Goal: Contribute content: Contribute content

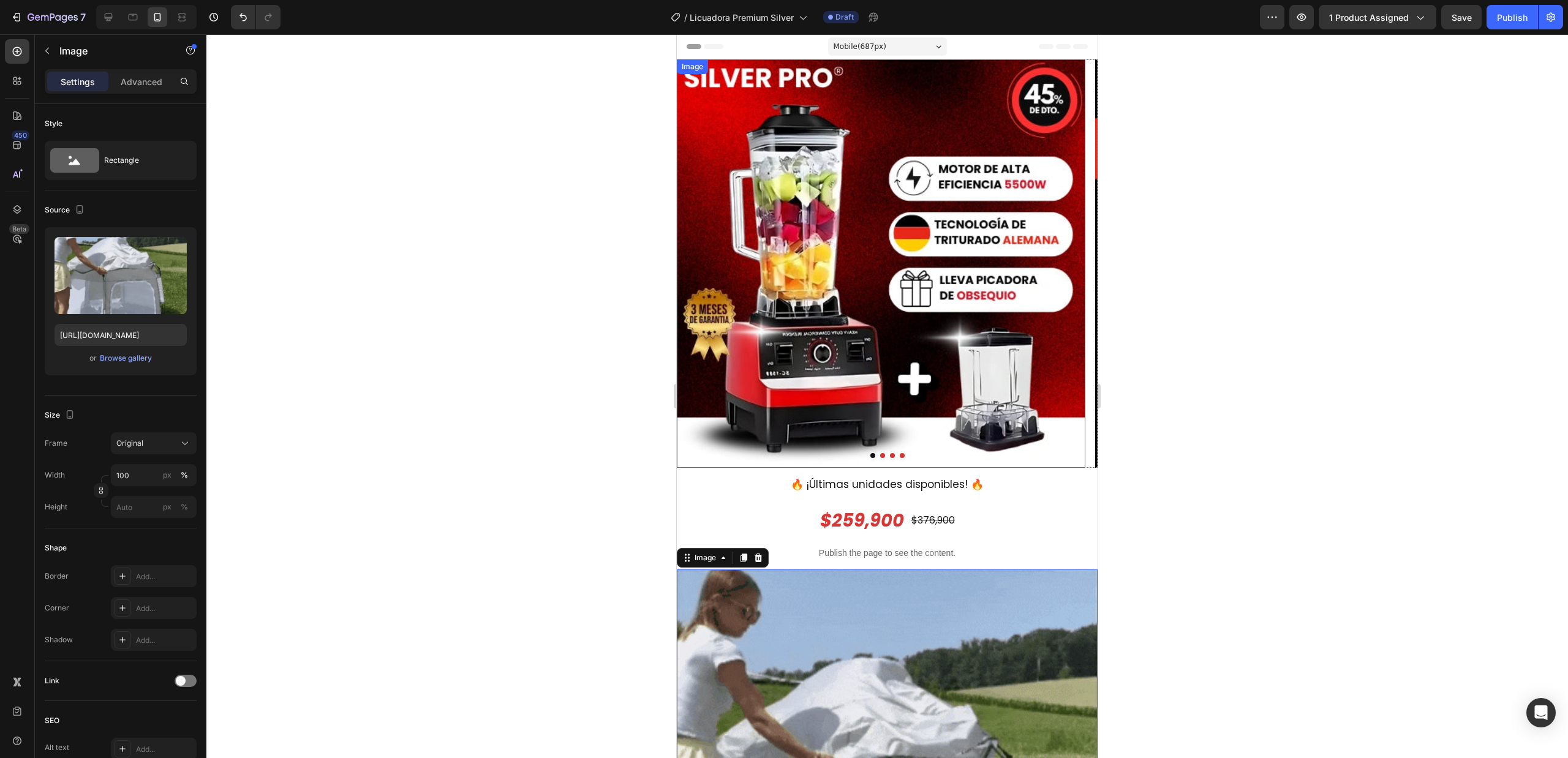
click at [1041, 384] on img at bounding box center [881, 263] width 409 height 409
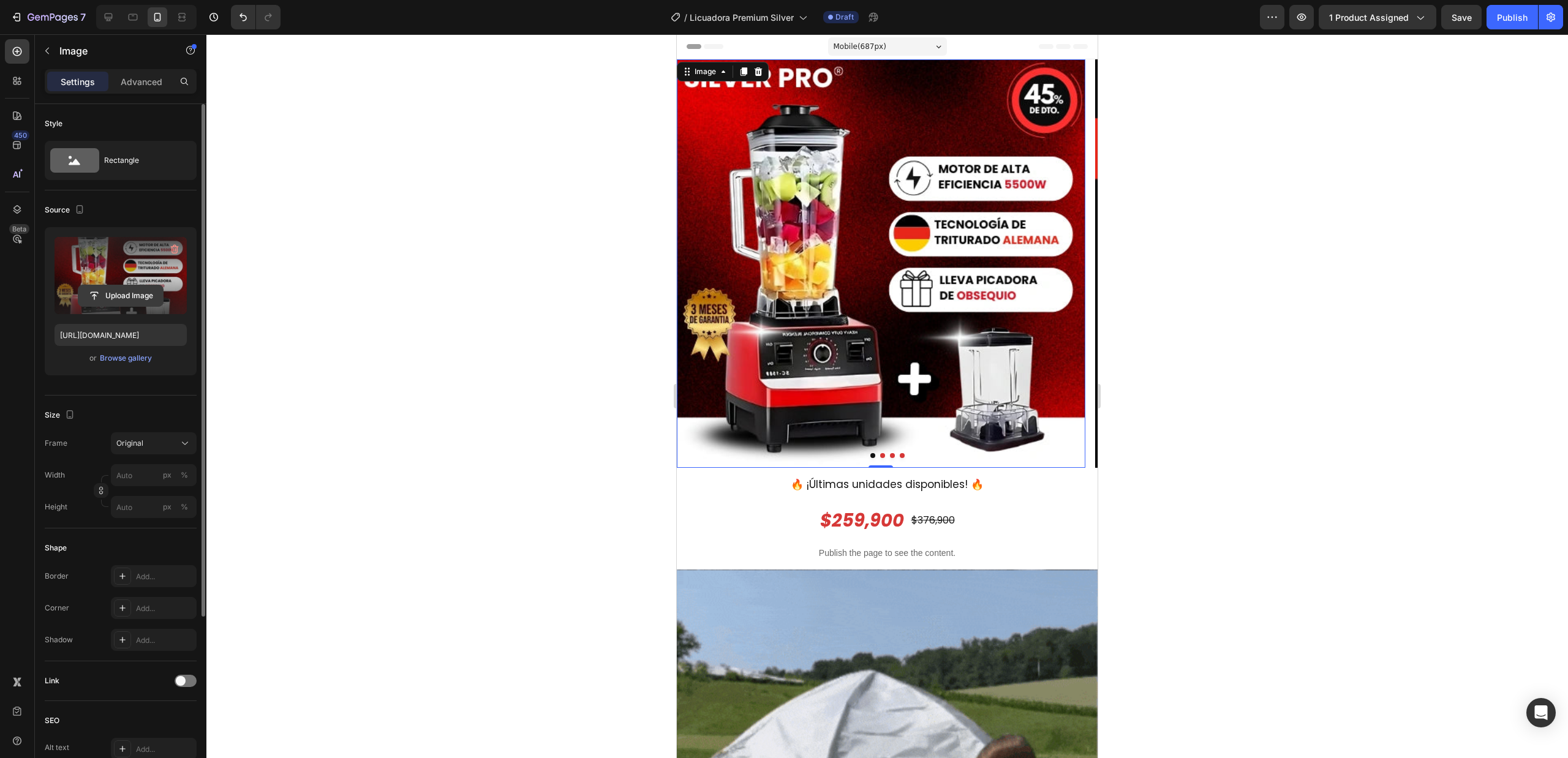
click at [130, 297] on input "file" at bounding box center [121, 295] width 85 height 21
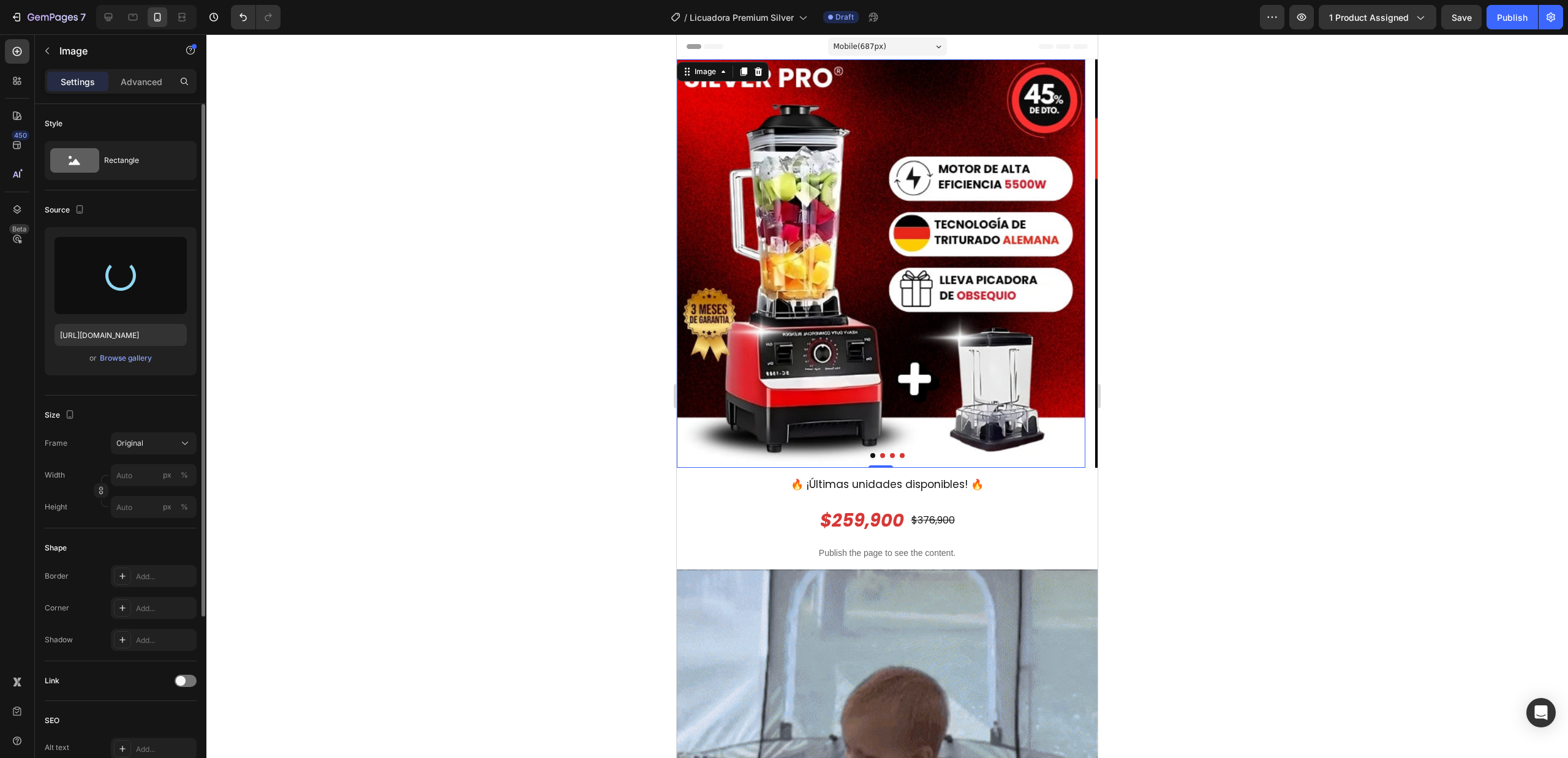
type input "[URL][DOMAIN_NAME]"
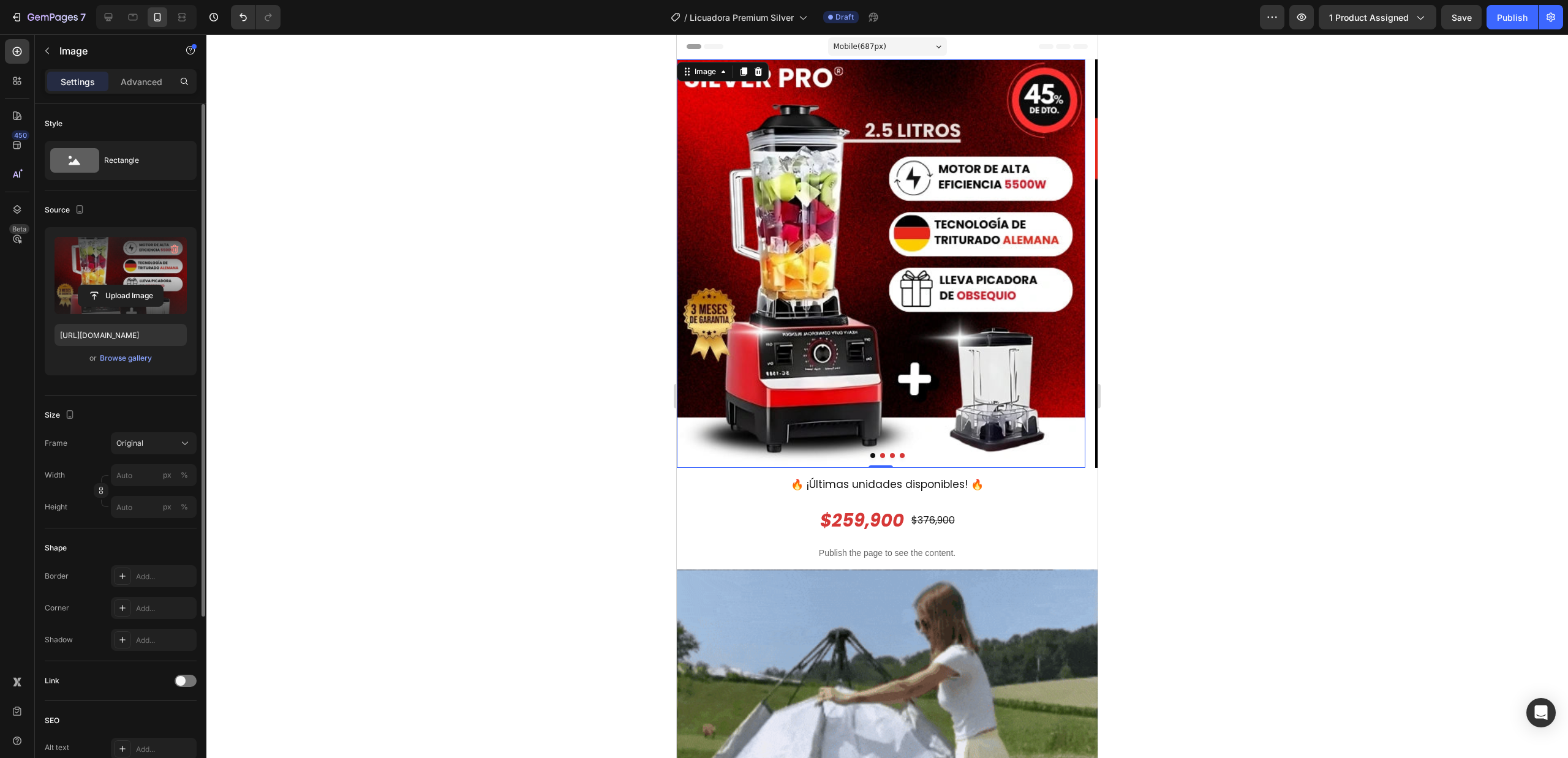
click at [1191, 302] on div at bounding box center [887, 396] width 1362 height 724
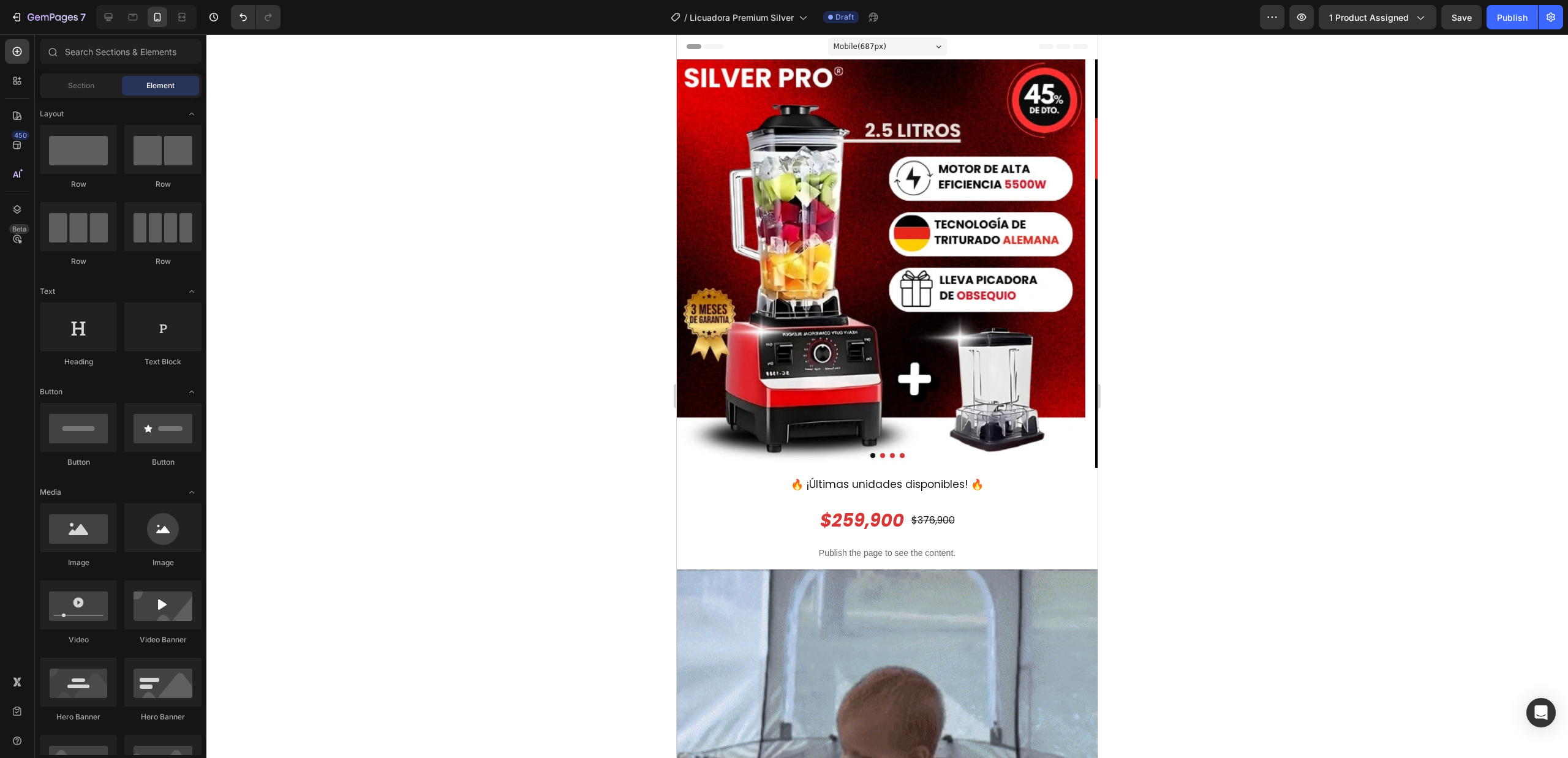
click at [1191, 302] on div at bounding box center [887, 396] width 1362 height 724
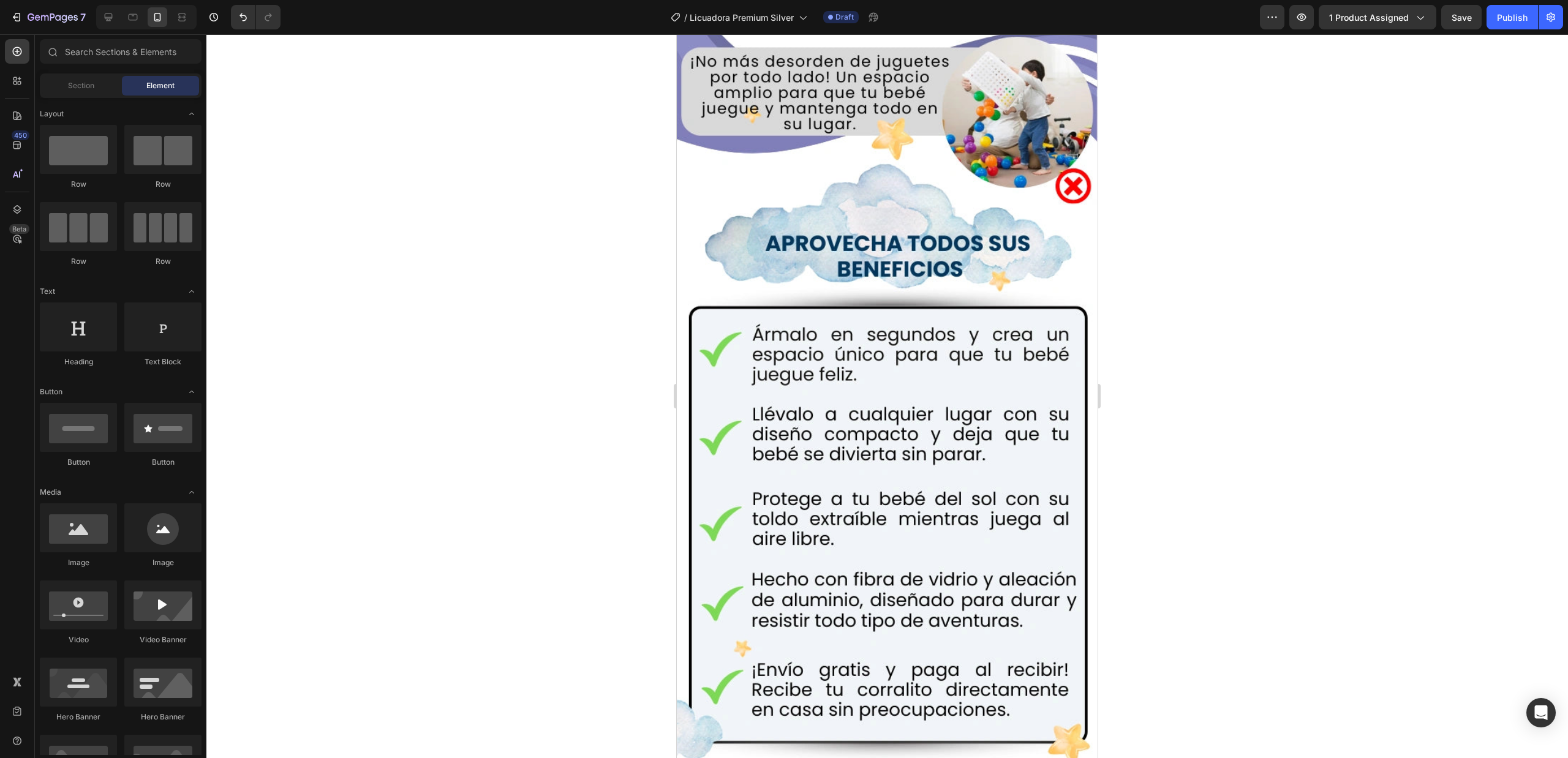
scroll to position [1306, 0]
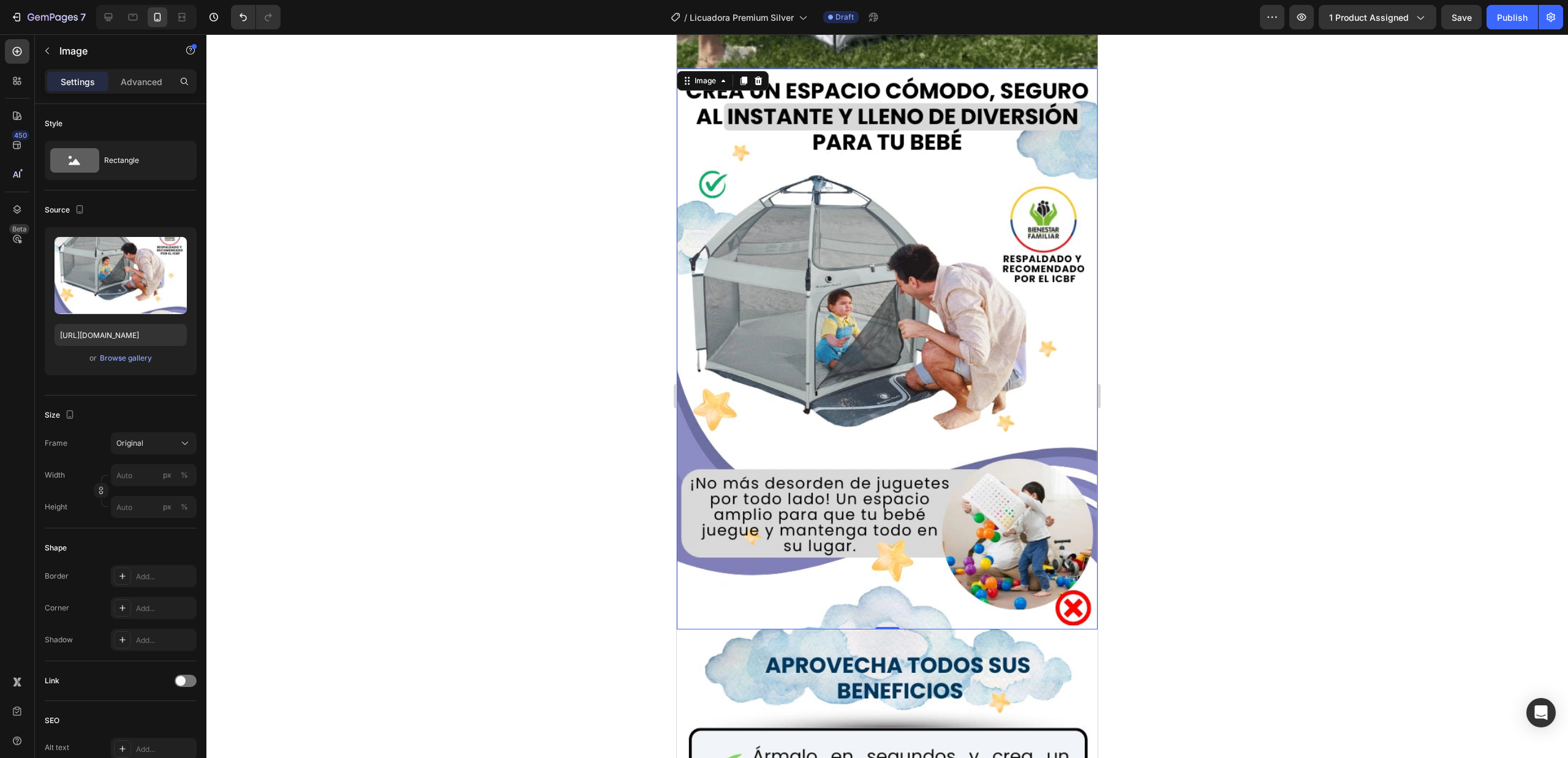
scroll to position [980, 0]
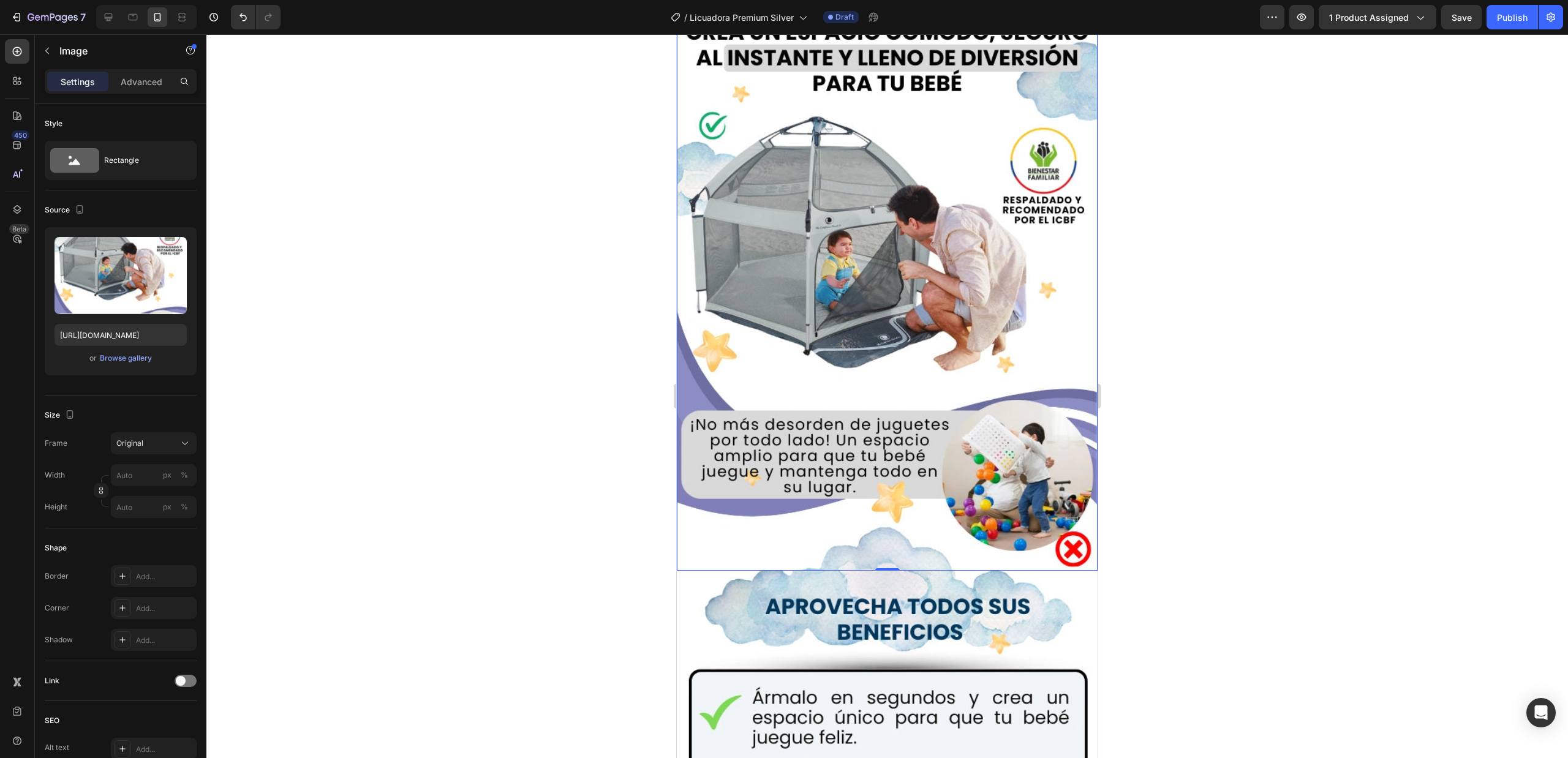
click at [889, 276] on img at bounding box center [887, 289] width 421 height 561
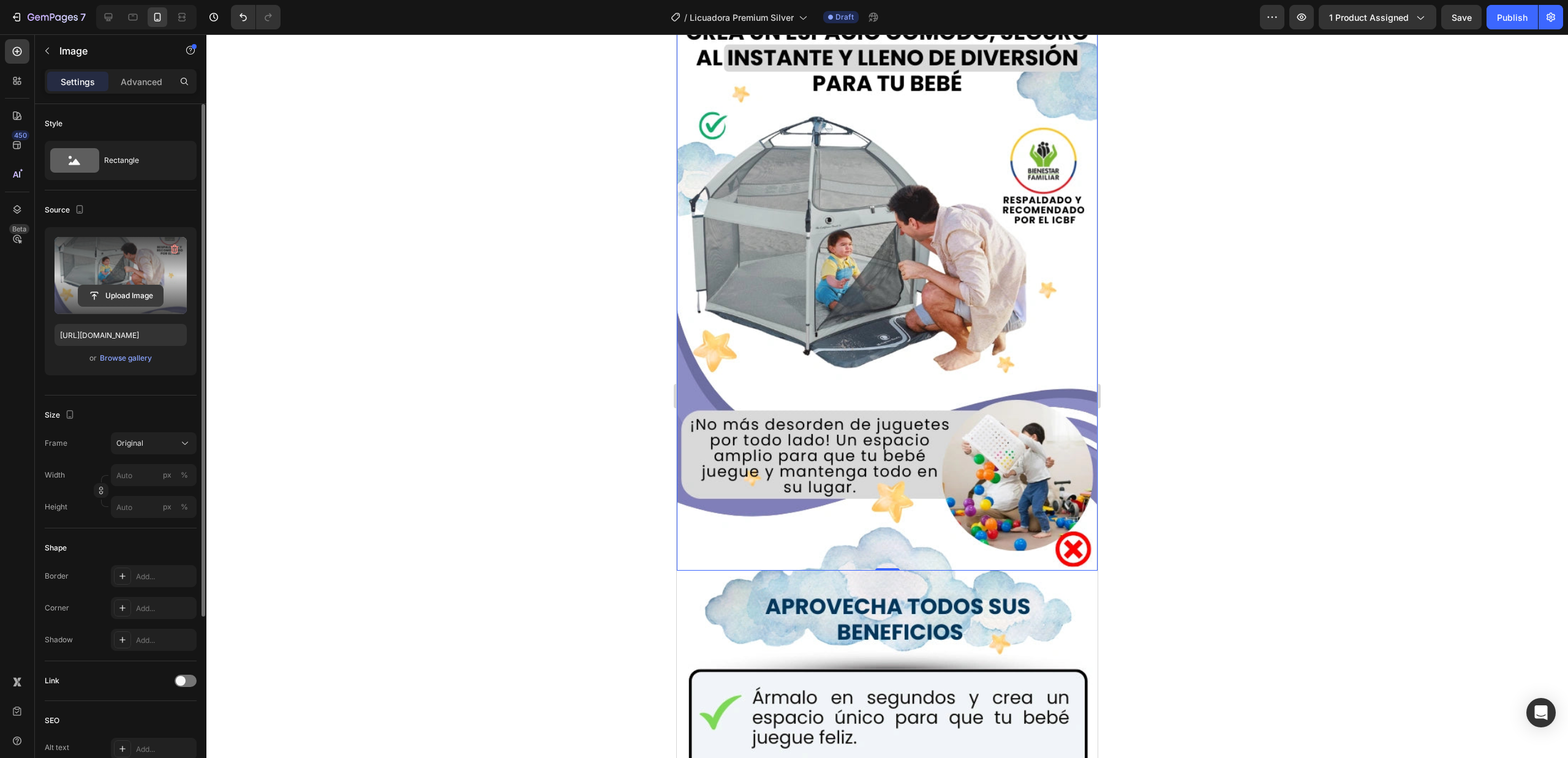
click at [113, 299] on input "file" at bounding box center [121, 295] width 85 height 21
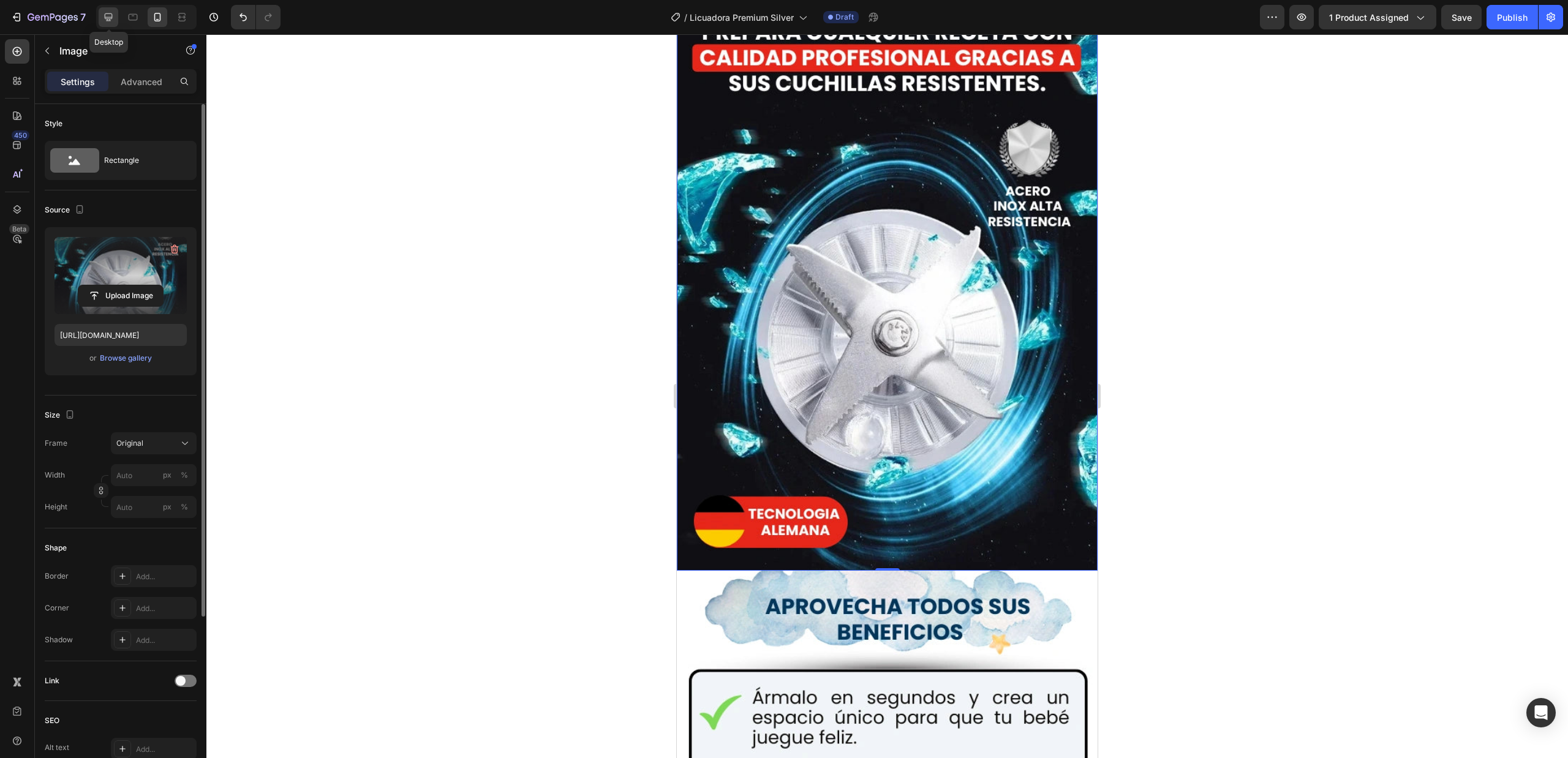
click at [100, 18] on div at bounding box center [108, 17] width 20 height 20
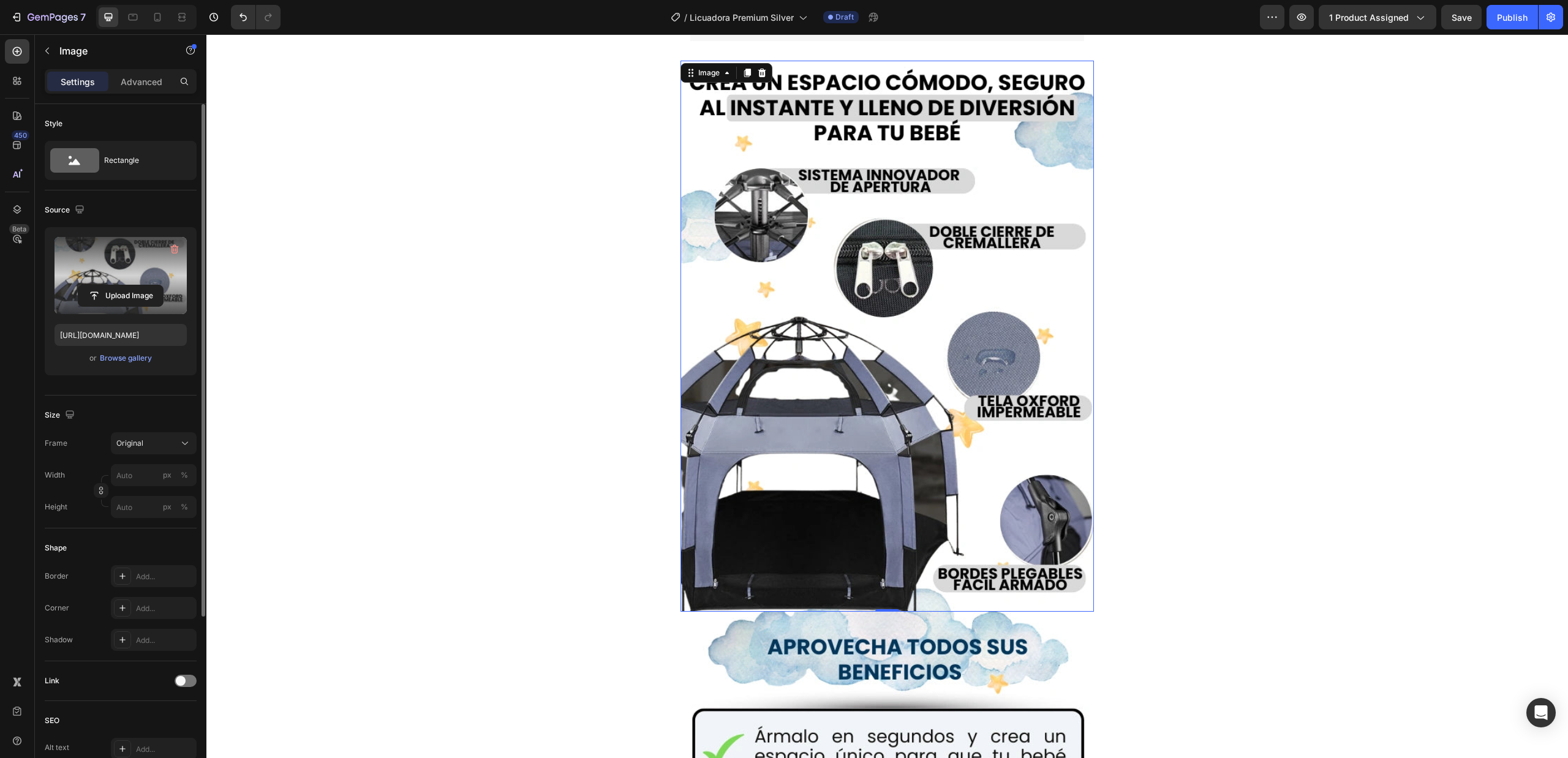
click at [871, 203] on img at bounding box center [887, 336] width 414 height 551
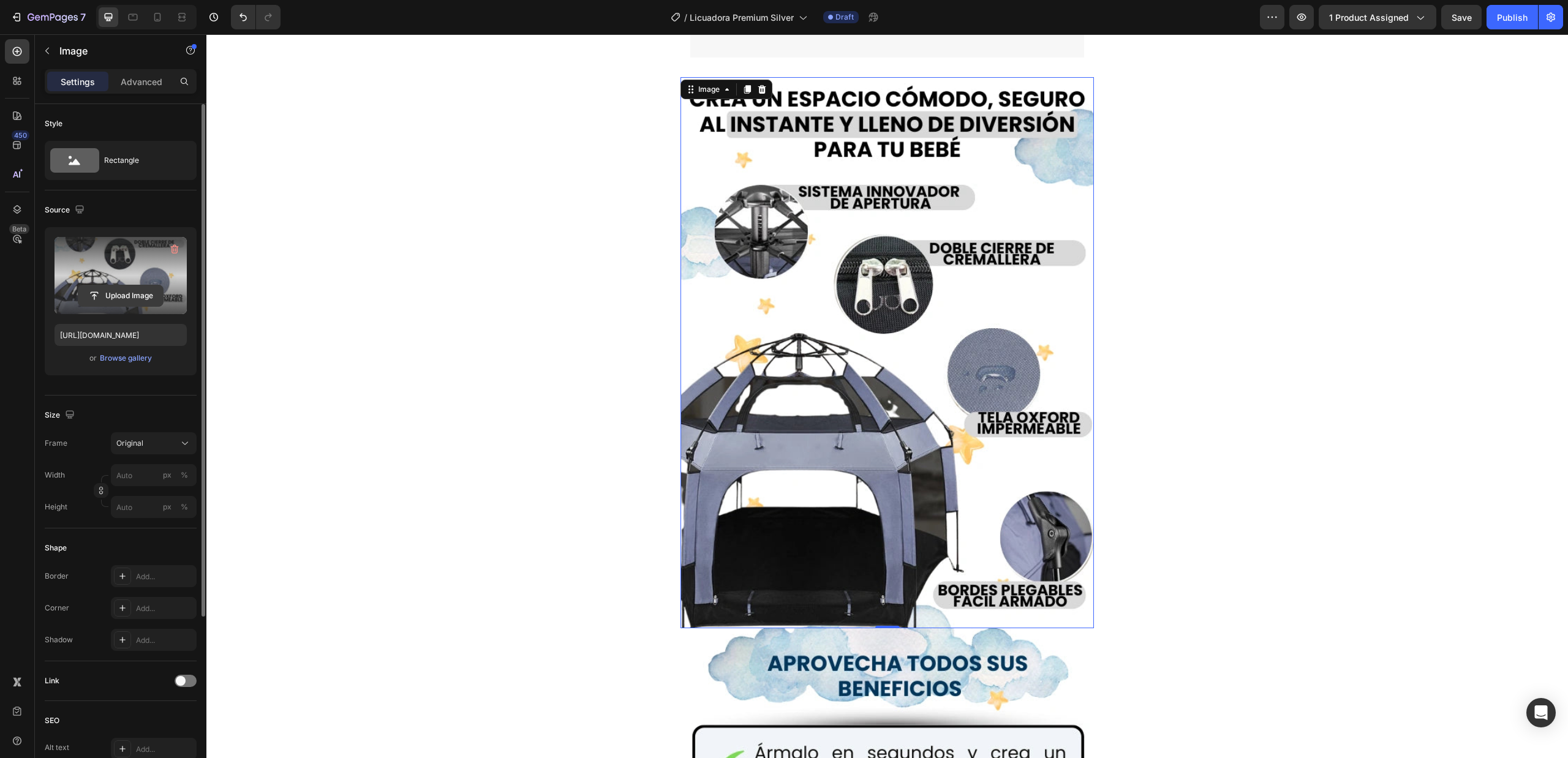
click at [132, 301] on input "file" at bounding box center [121, 295] width 85 height 21
type input "[URL][DOMAIN_NAME]"
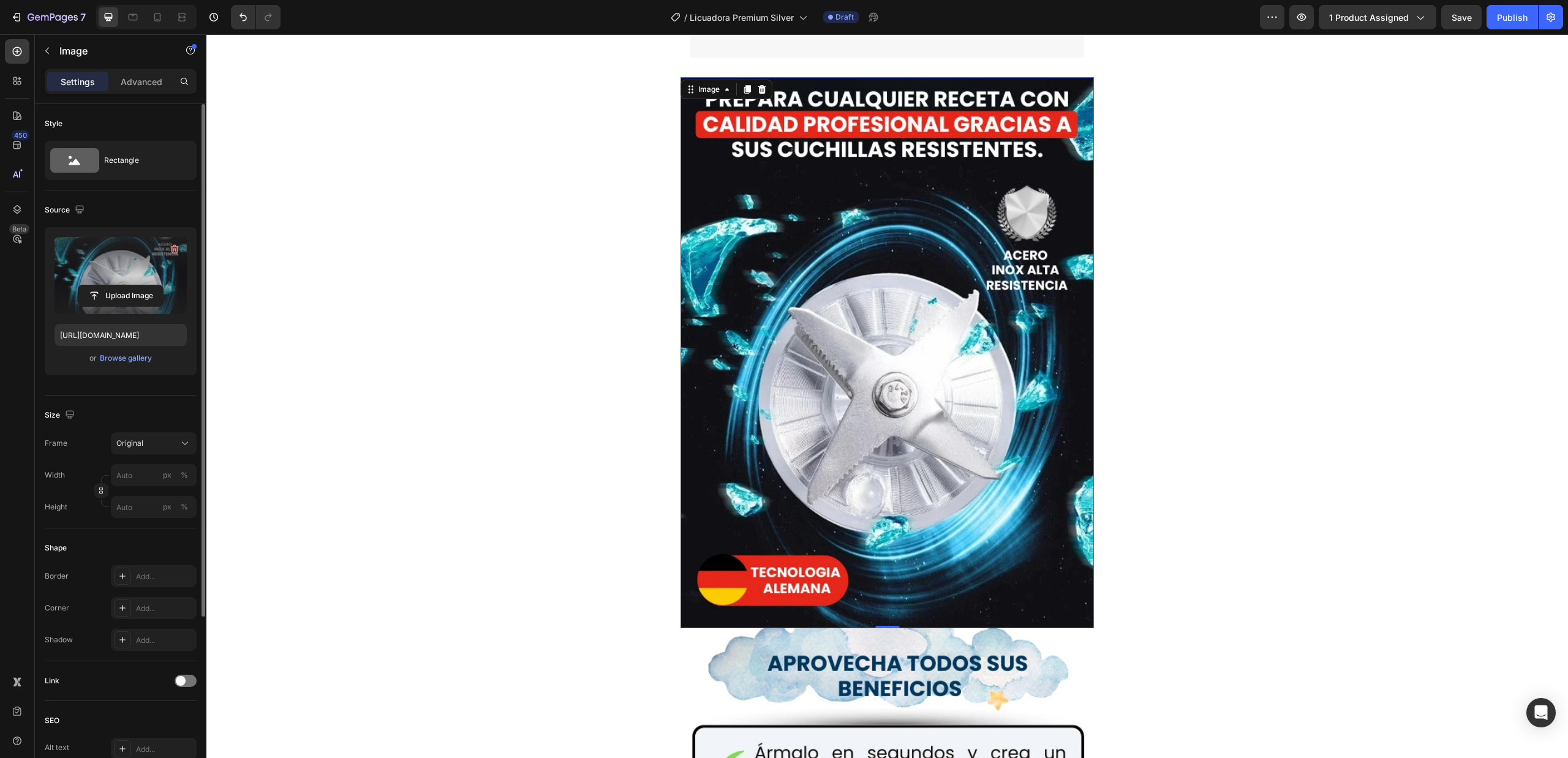
click at [165, 28] on div at bounding box center [146, 17] width 100 height 25
click at [163, 23] on div at bounding box center [157, 17] width 20 height 20
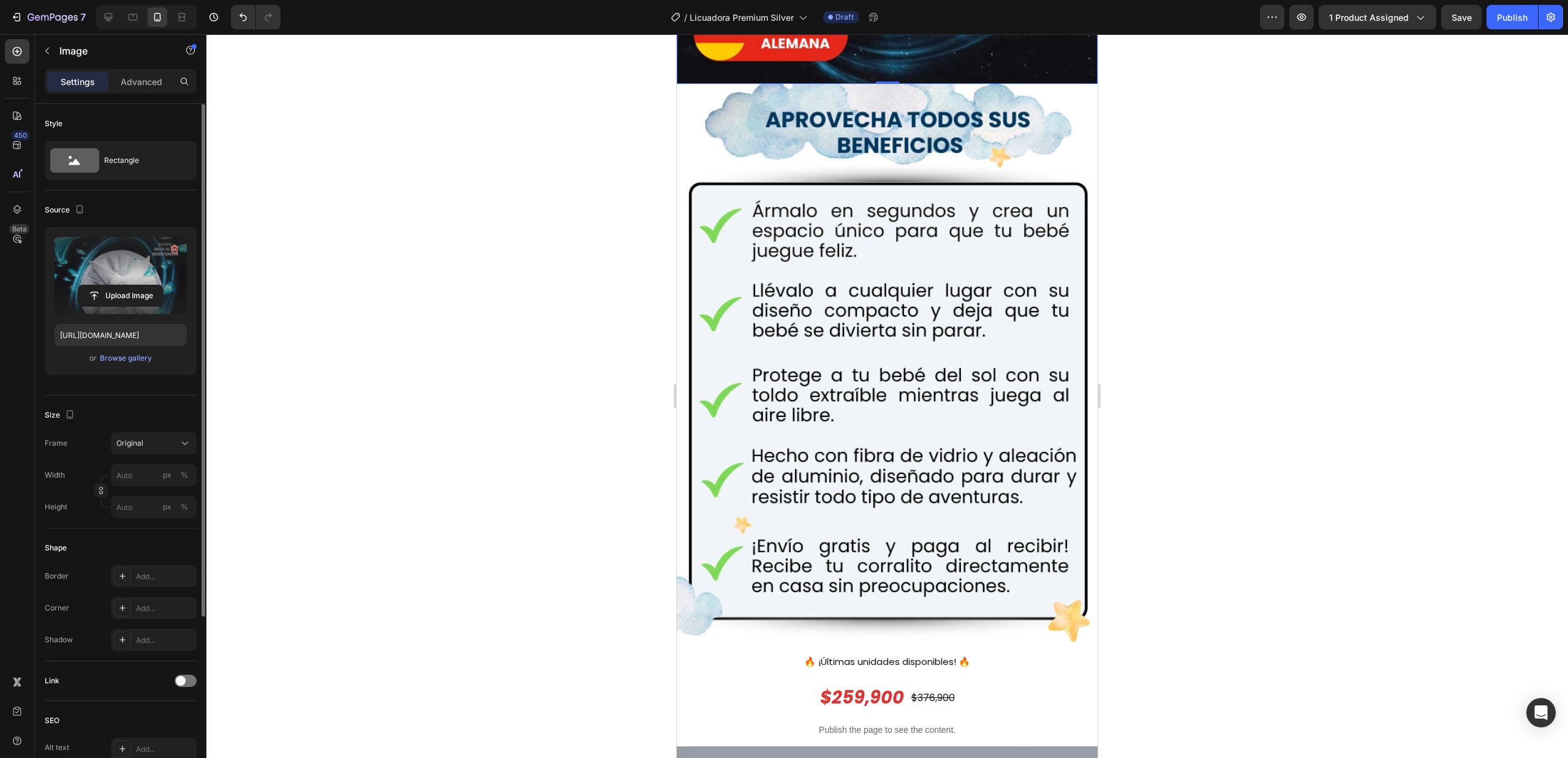
scroll to position [1061, 0]
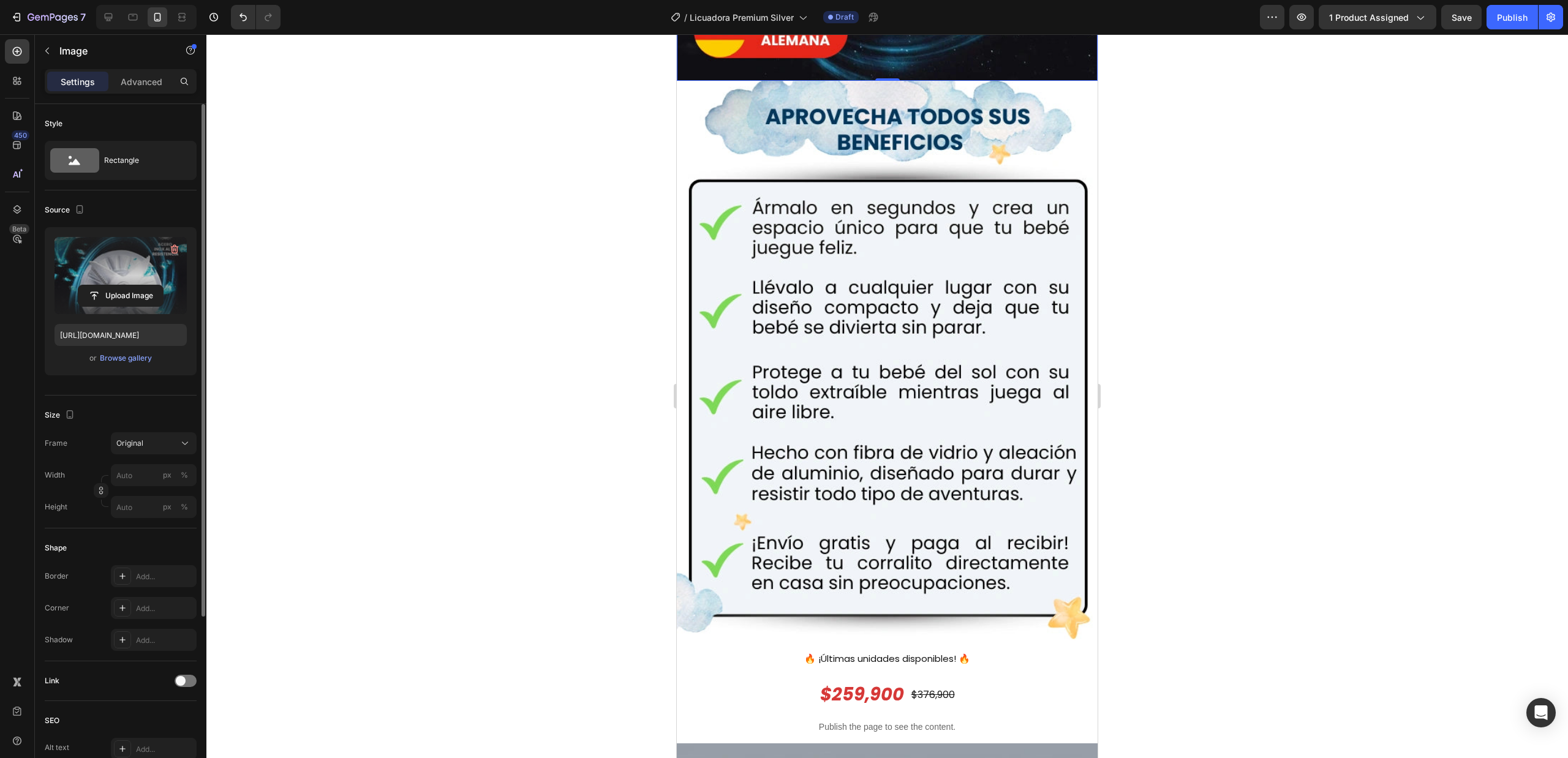
click at [897, 408] on img at bounding box center [887, 361] width 421 height 561
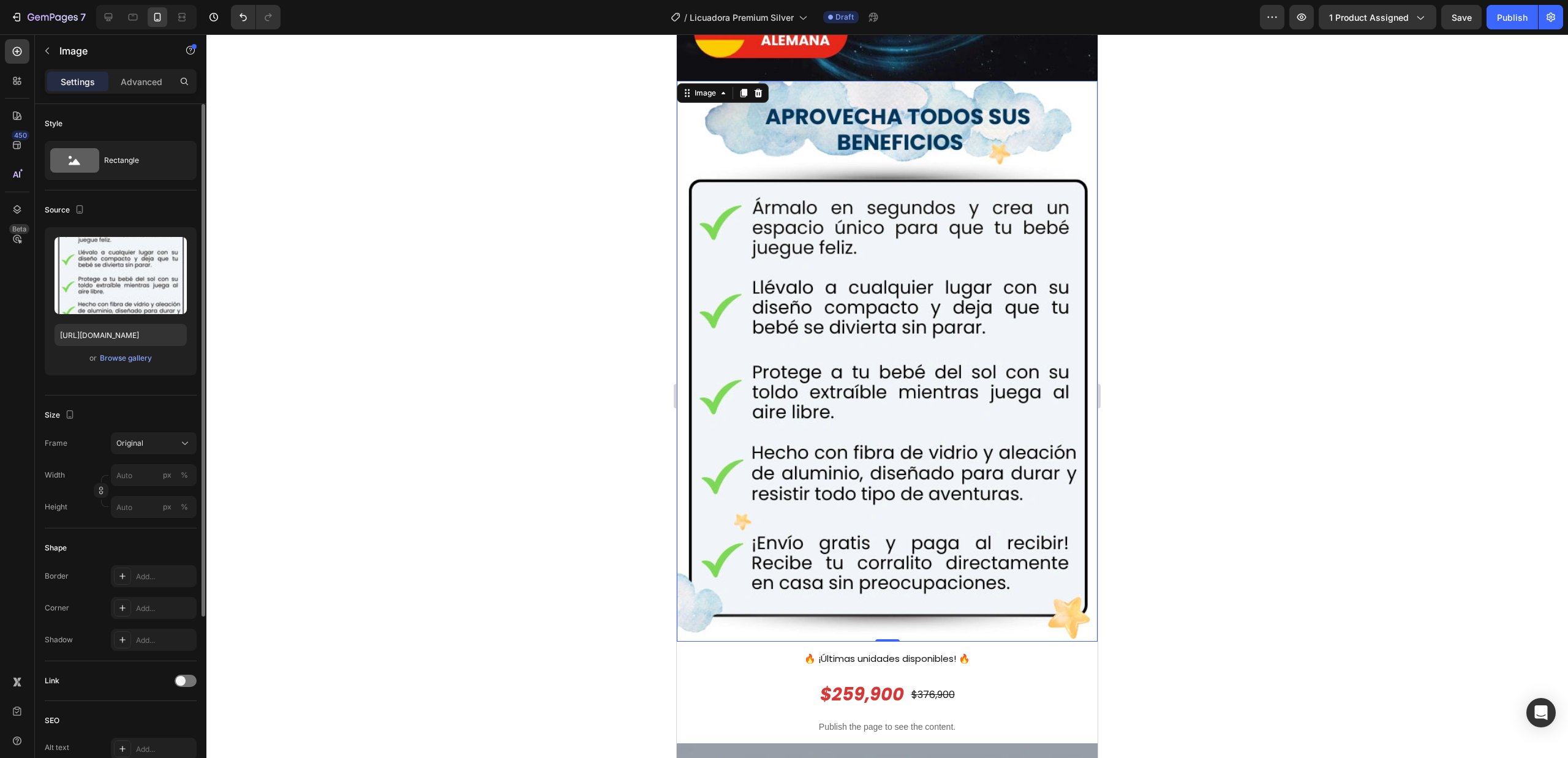
drag, startPoint x: 1044, startPoint y: 326, endPoint x: 1170, endPoint y: 267, distance: 139.1
click at [1044, 326] on img at bounding box center [887, 361] width 421 height 561
click at [126, 296] on input "file" at bounding box center [121, 295] width 85 height 21
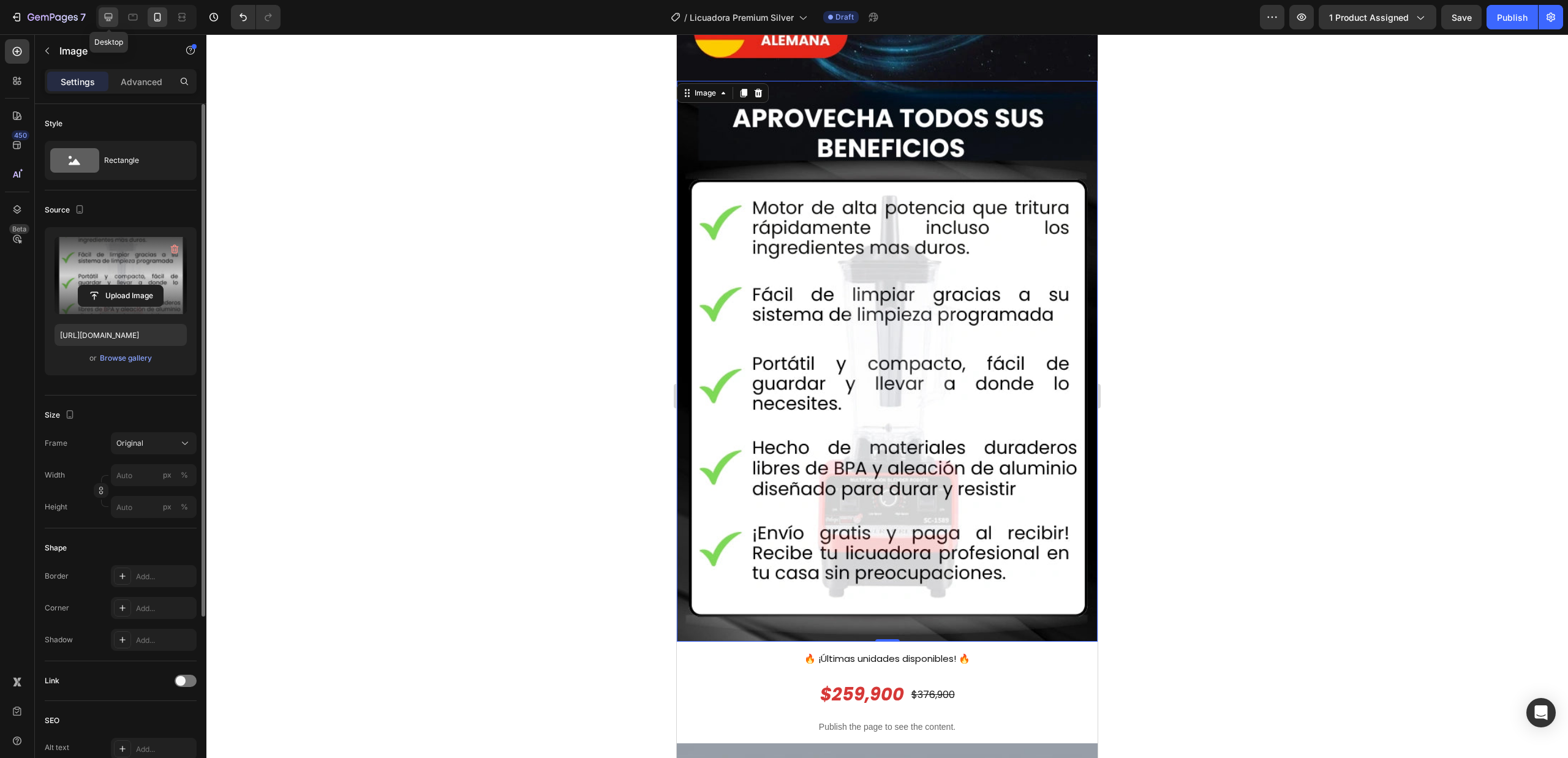
click at [115, 16] on div at bounding box center [108, 17] width 20 height 20
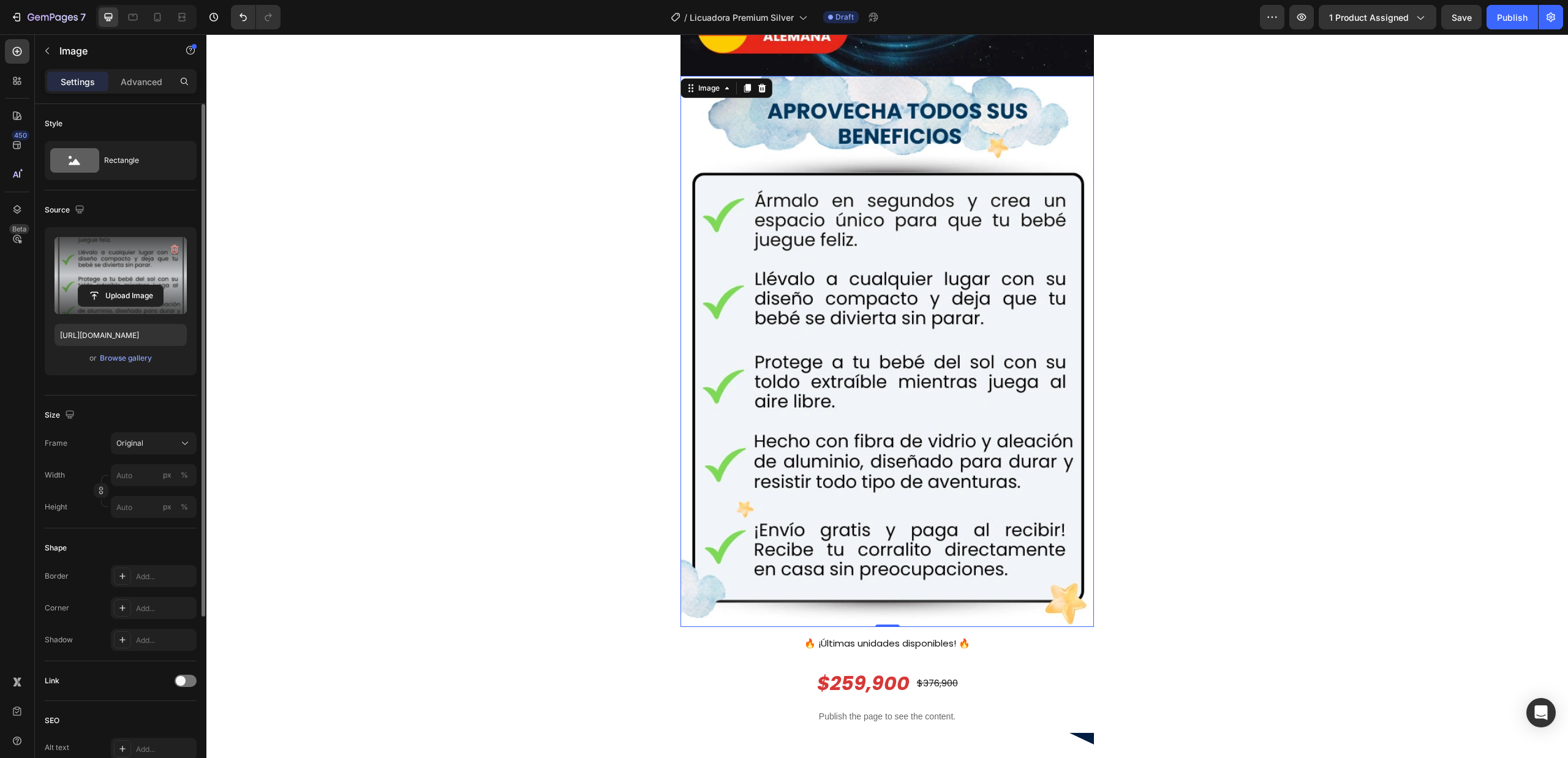
scroll to position [959, 0]
click at [936, 287] on img at bounding box center [887, 352] width 414 height 551
click at [113, 292] on input "file" at bounding box center [121, 295] width 85 height 21
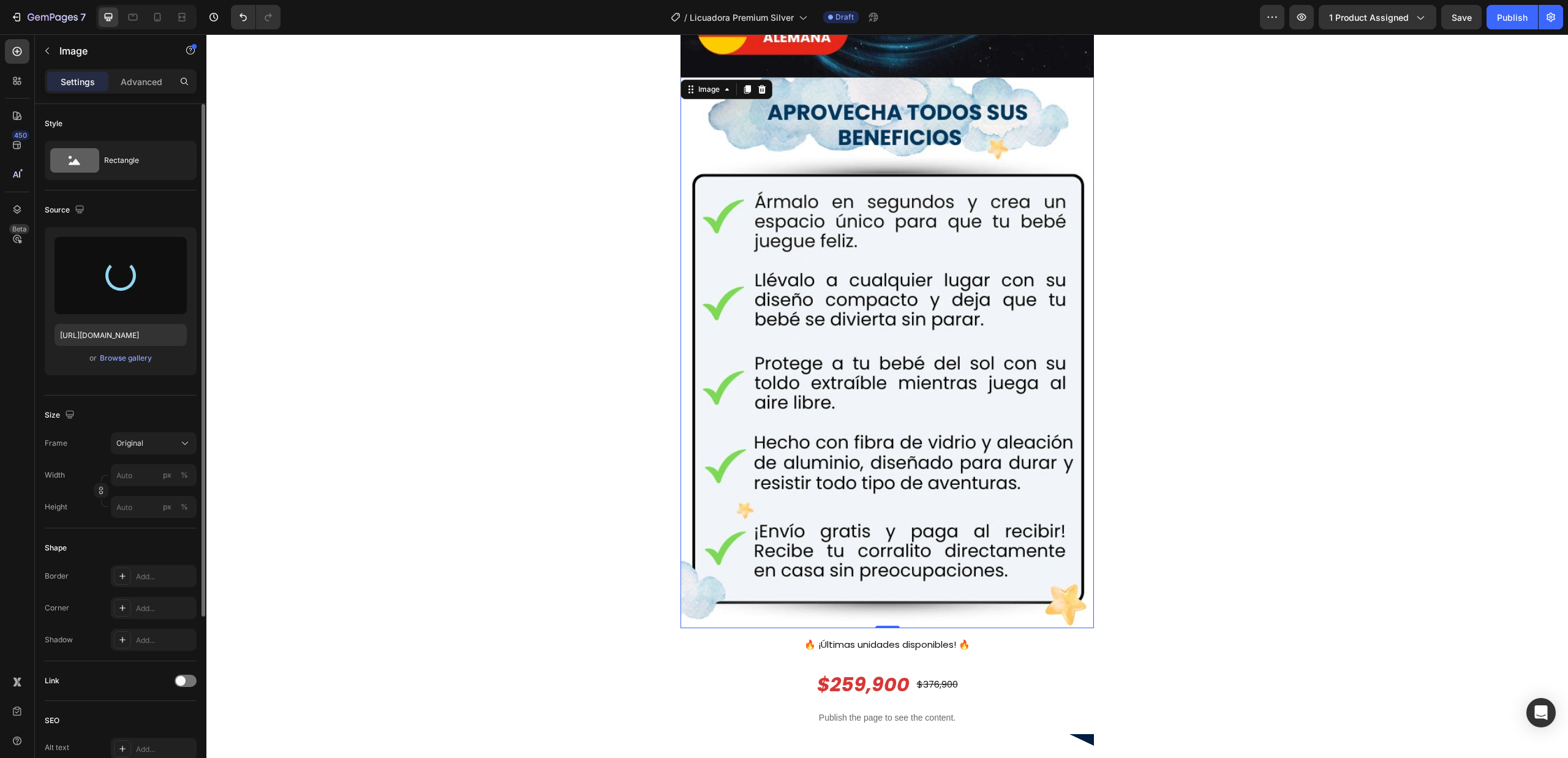
type input "[URL][DOMAIN_NAME]"
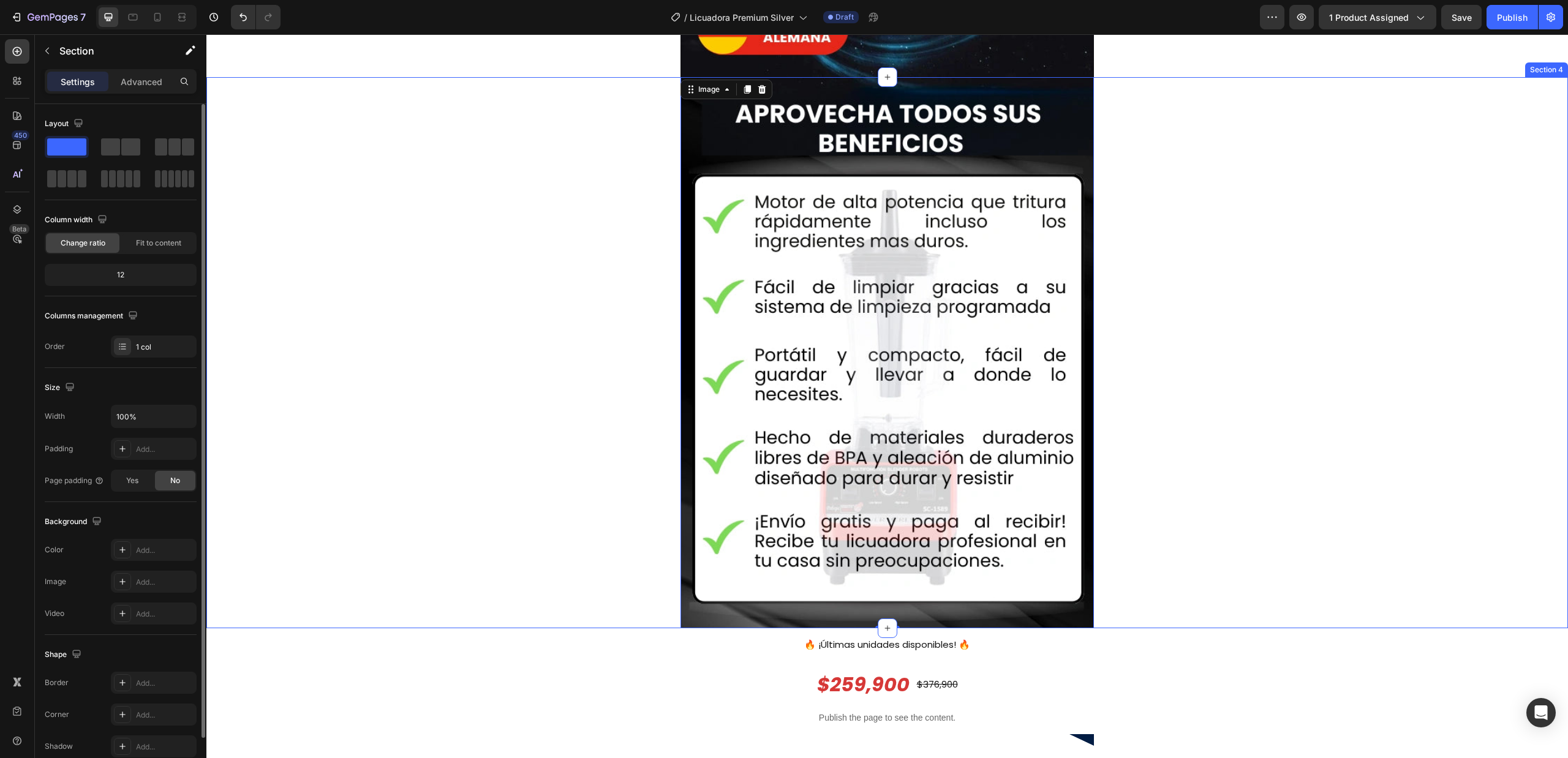
click at [1275, 212] on div "Image 0 Row" at bounding box center [887, 352] width 1362 height 551
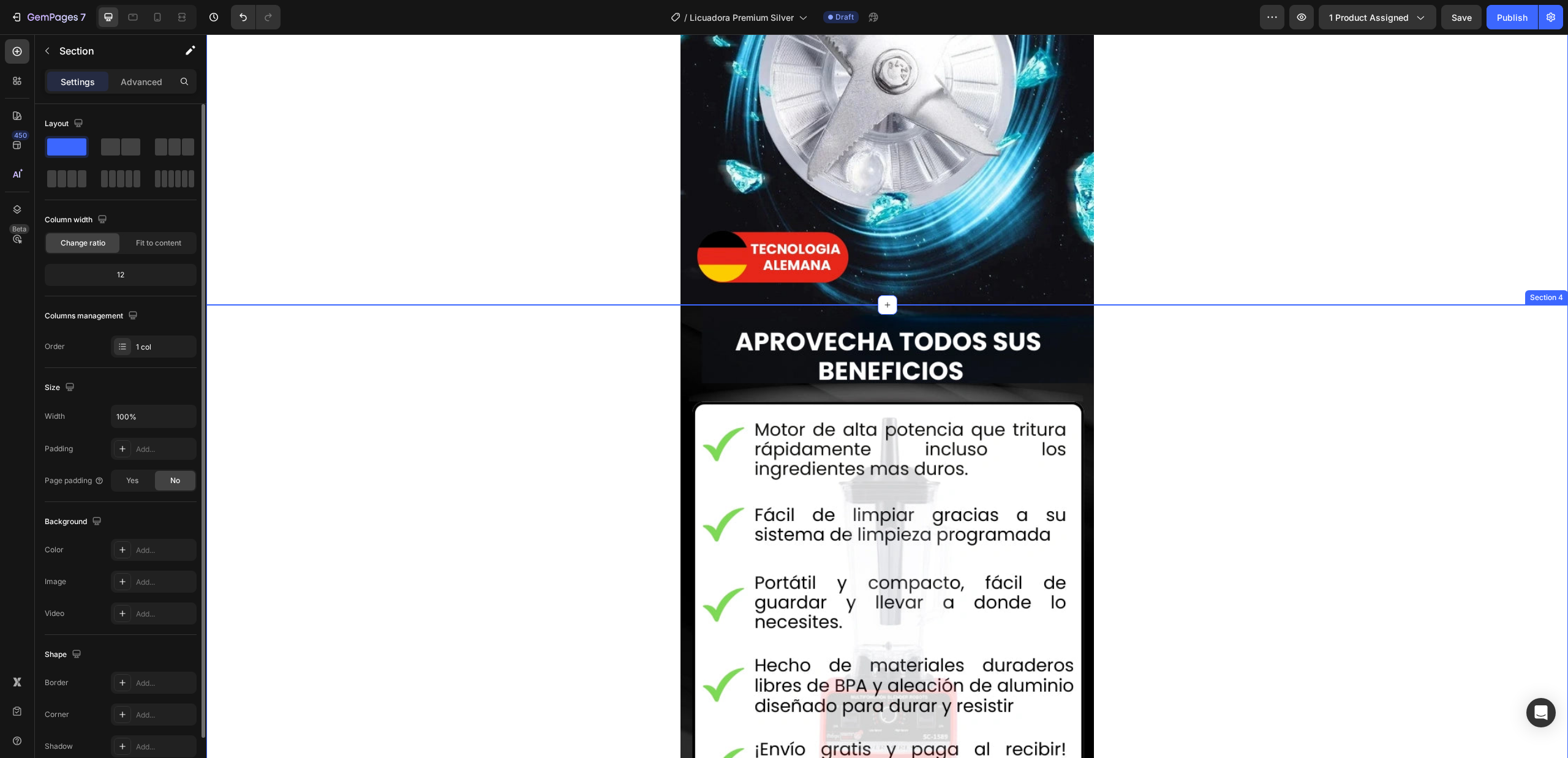
scroll to position [714, 0]
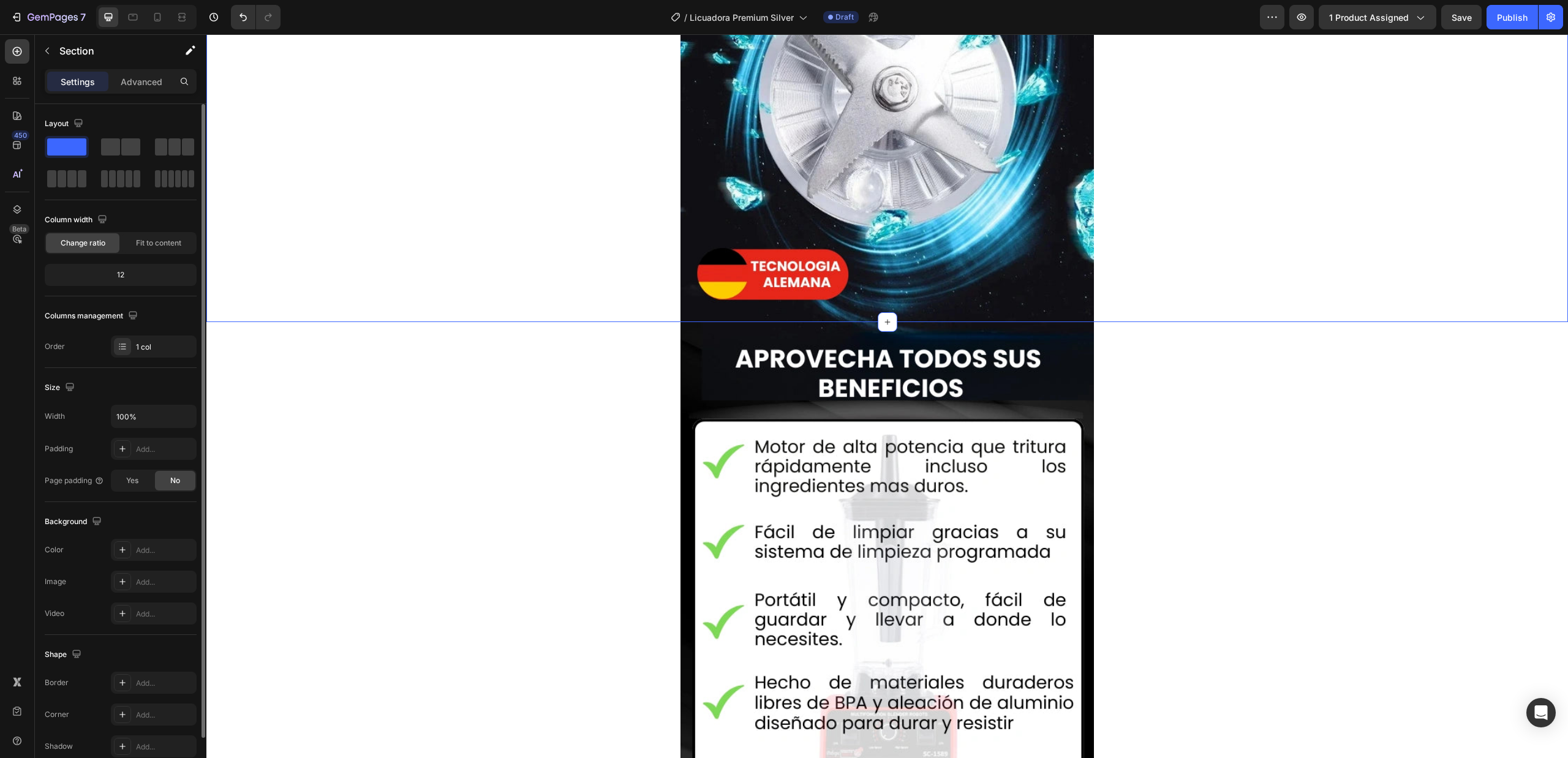
click at [1022, 407] on img at bounding box center [887, 597] width 414 height 551
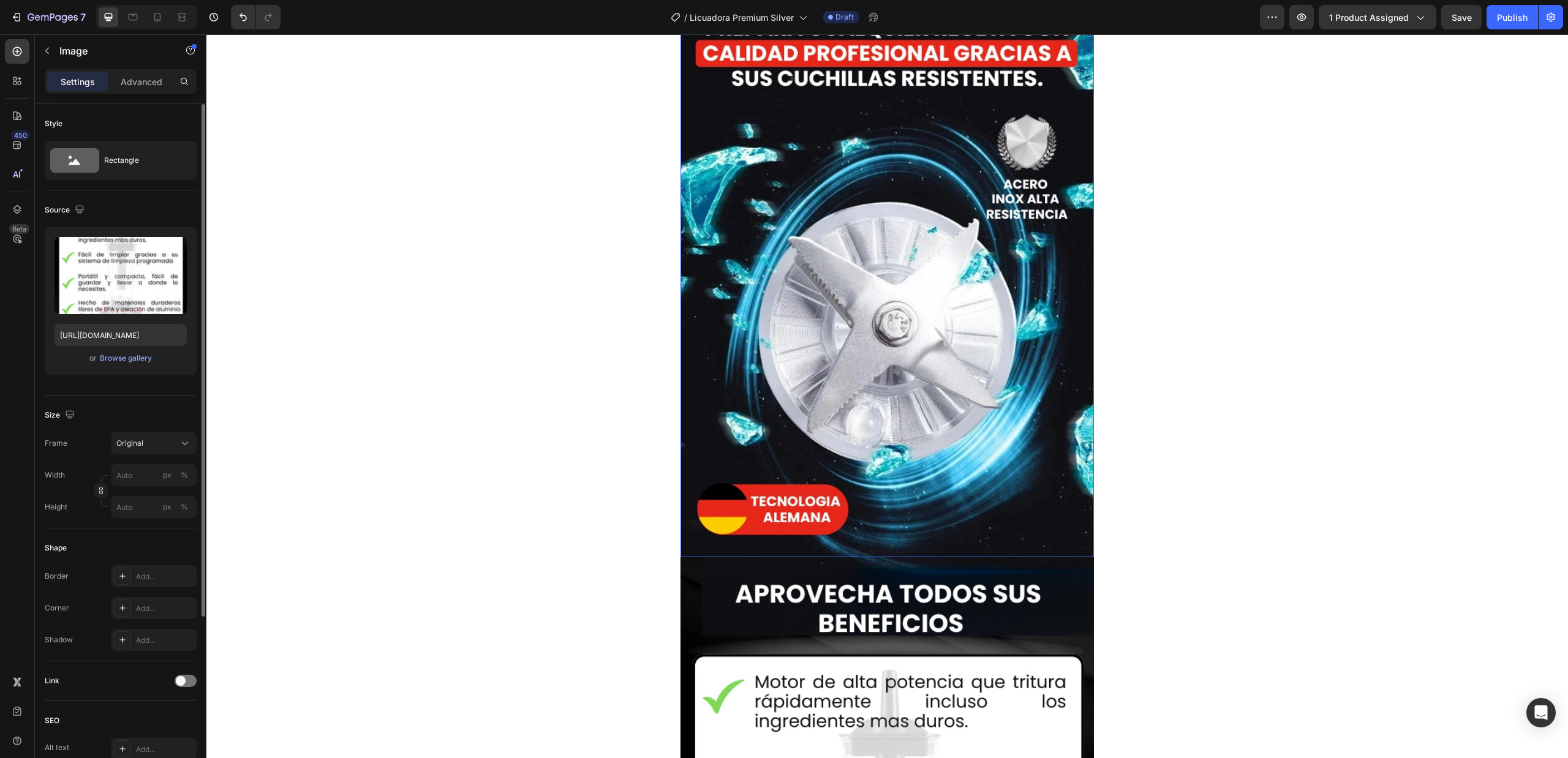
scroll to position [898, 0]
click at [155, 17] on icon at bounding box center [158, 17] width 7 height 9
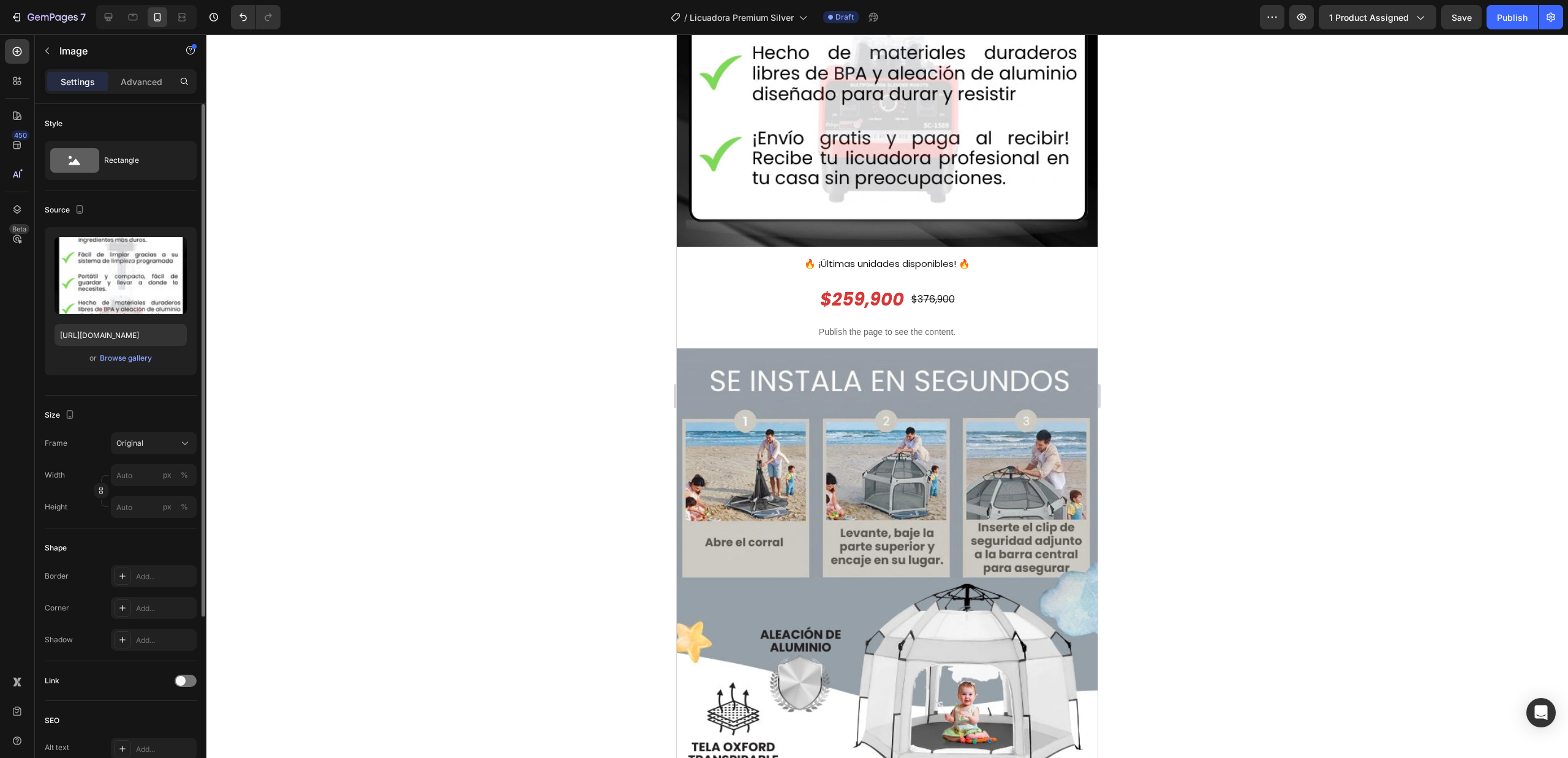
scroll to position [1862, 0]
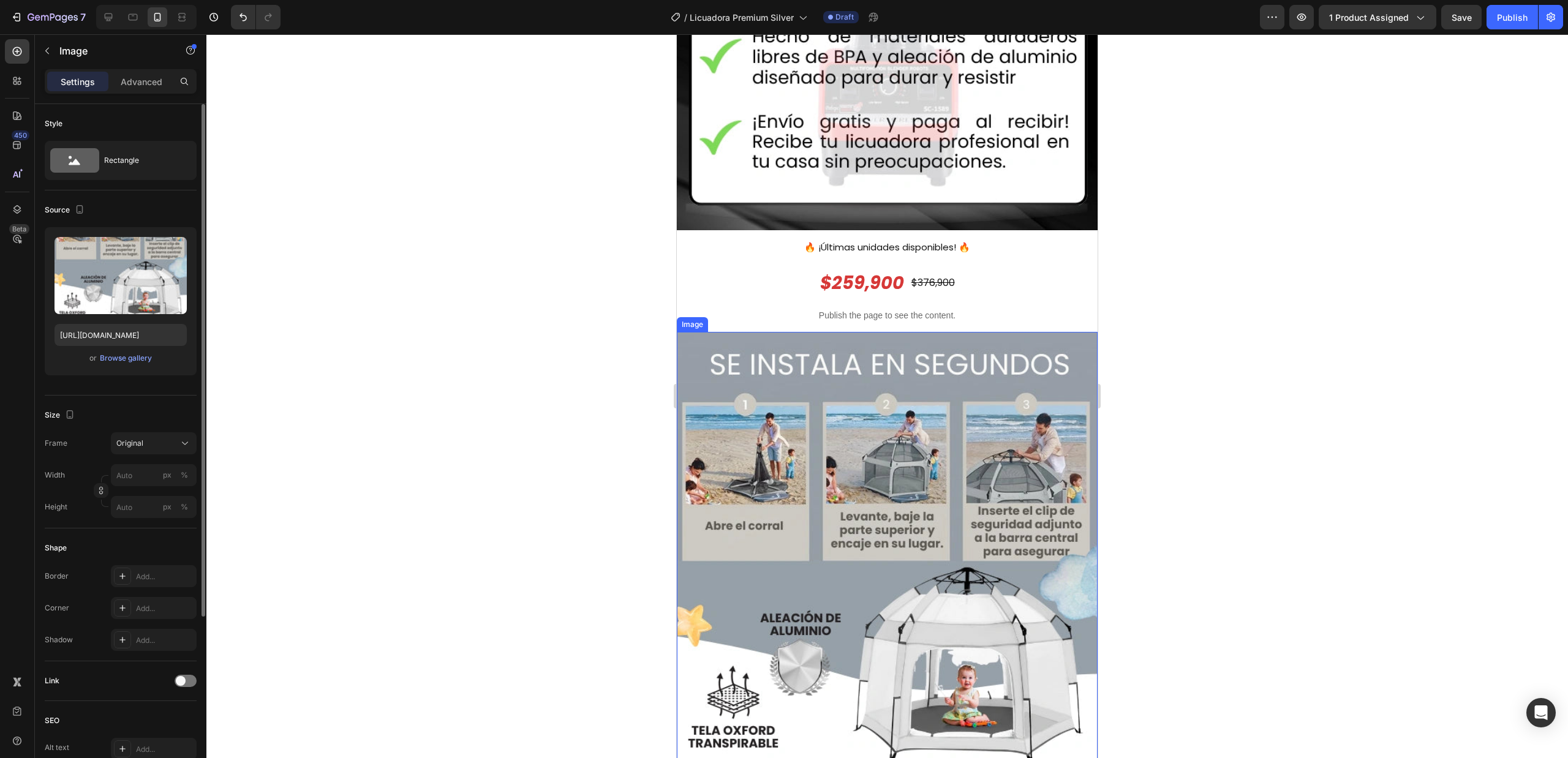
click at [907, 388] on img at bounding box center [887, 612] width 421 height 561
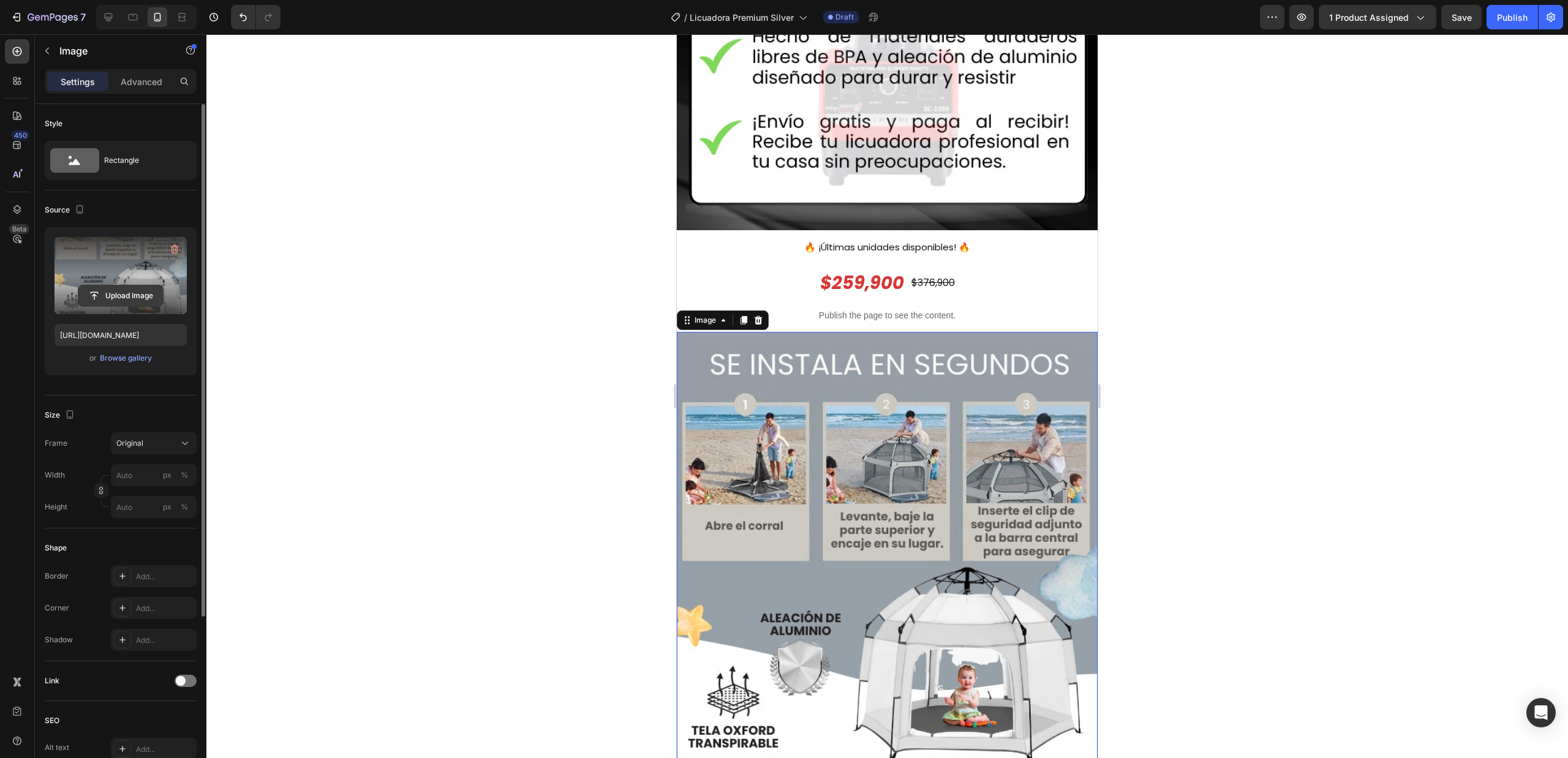
click at [126, 295] on input "file" at bounding box center [121, 295] width 85 height 21
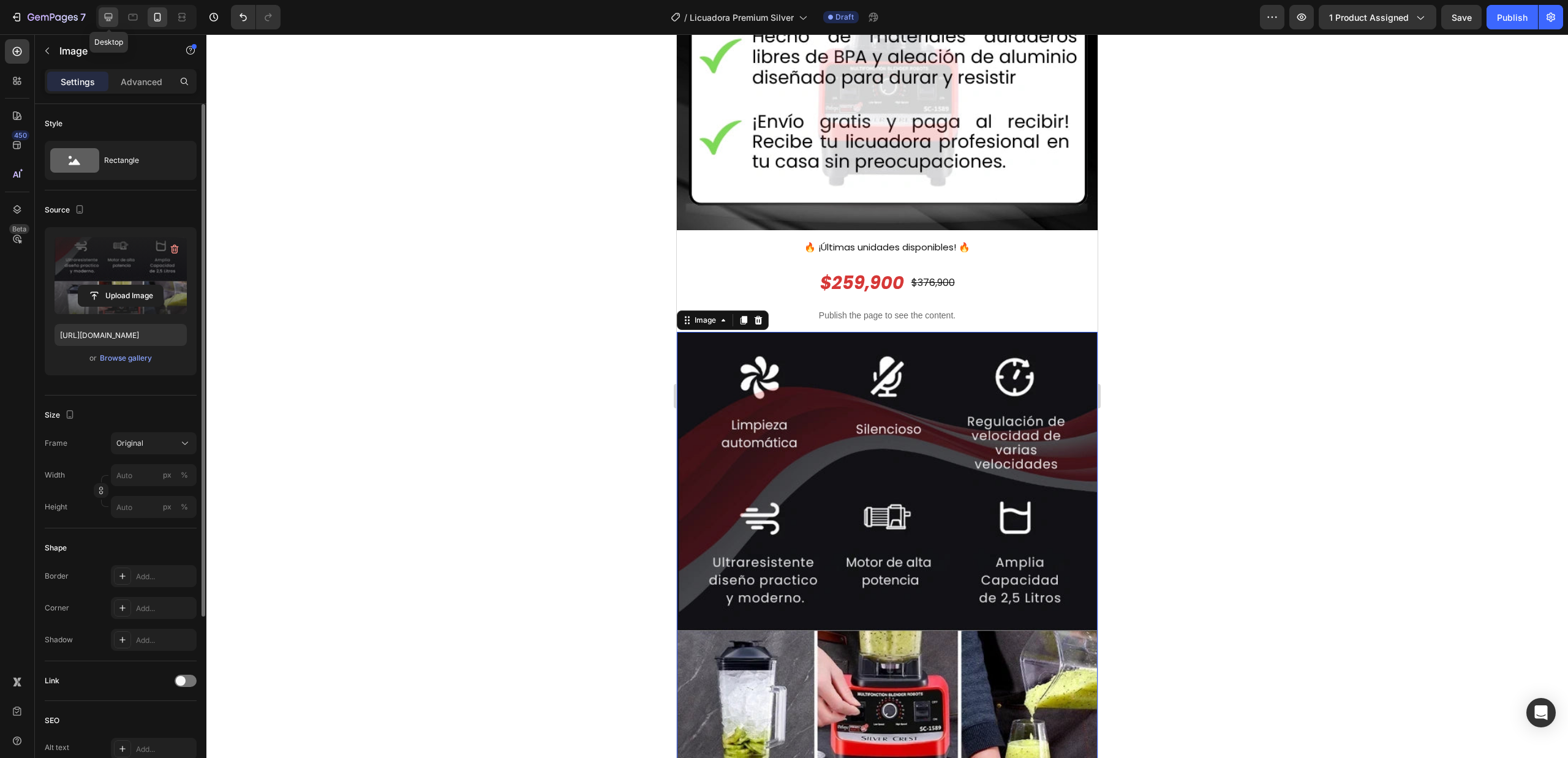
click at [111, 21] on icon at bounding box center [108, 17] width 8 height 8
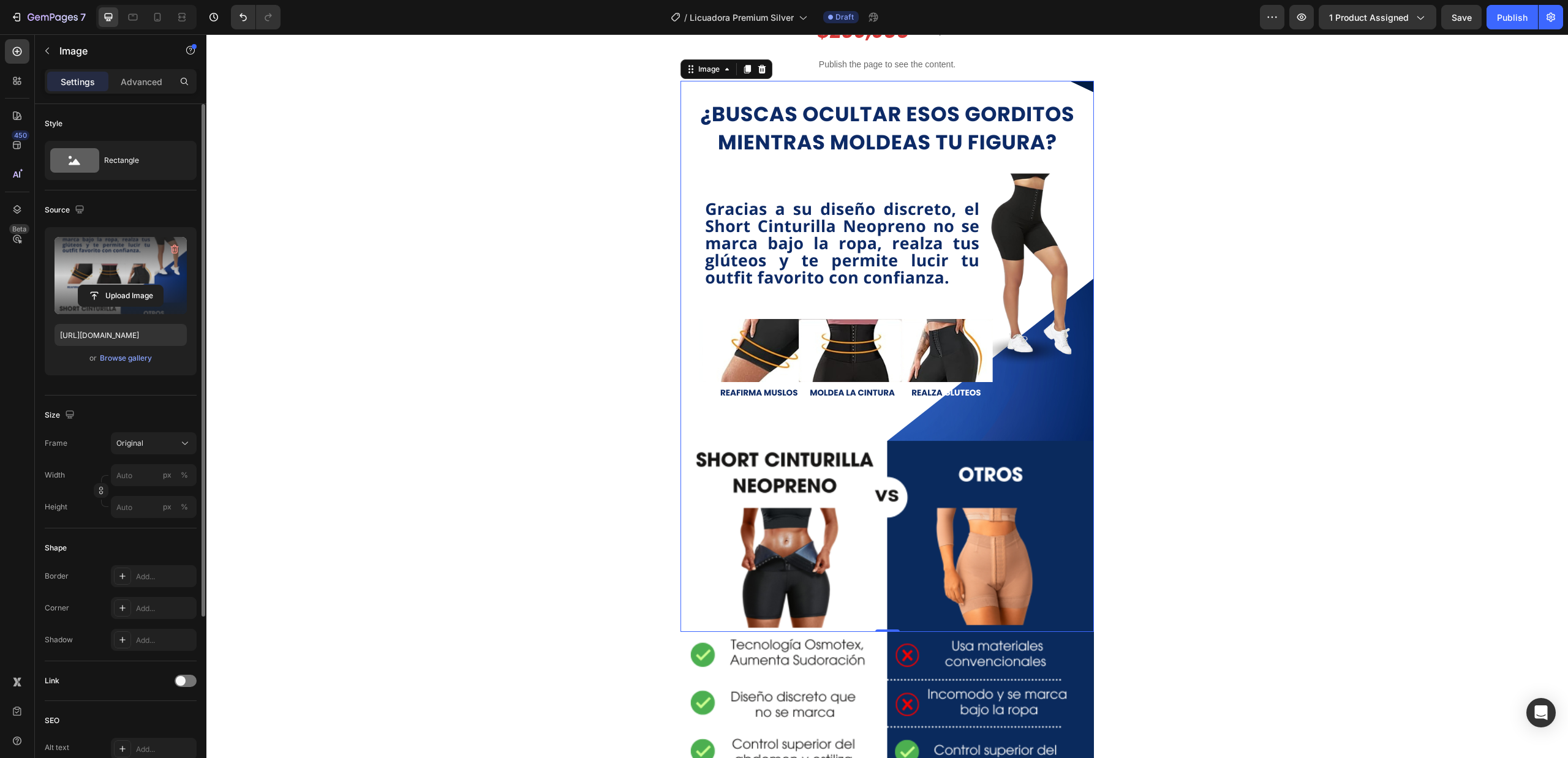
scroll to position [2111, 0]
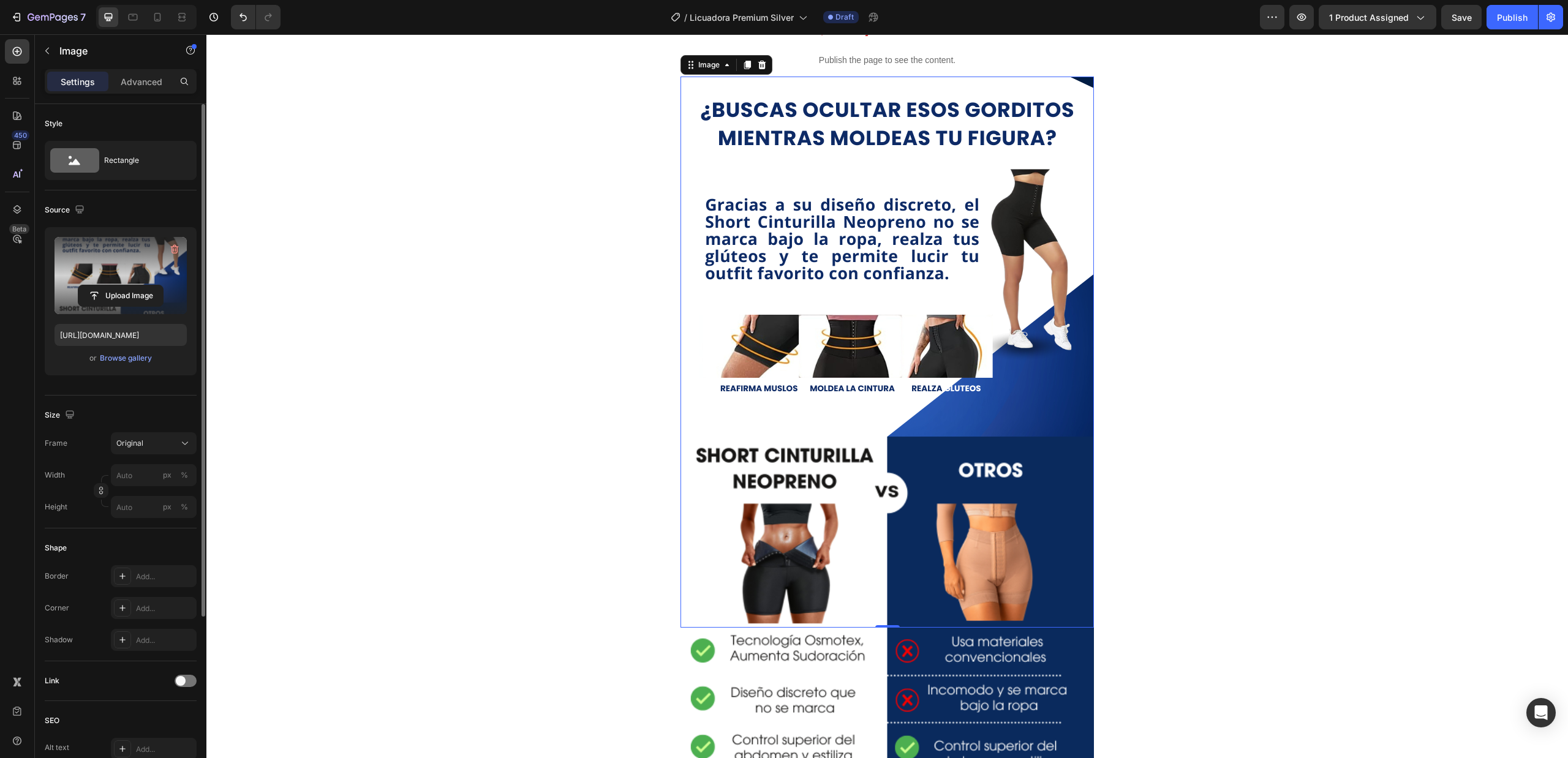
click at [947, 470] on img at bounding box center [887, 351] width 414 height 551
click at [114, 293] on input "file" at bounding box center [121, 295] width 85 height 21
type input "[URL][DOMAIN_NAME]"
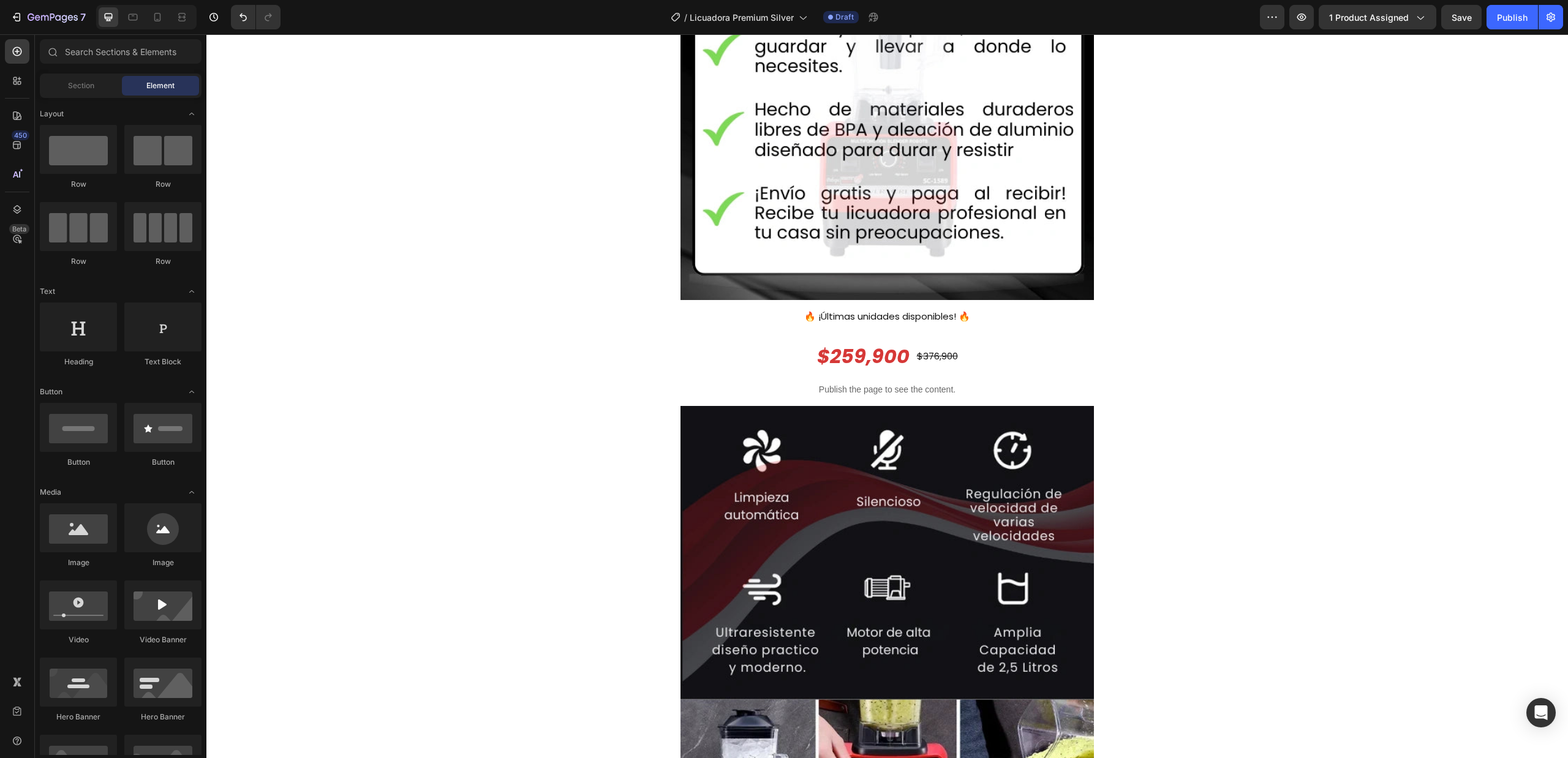
scroll to position [1325, 0]
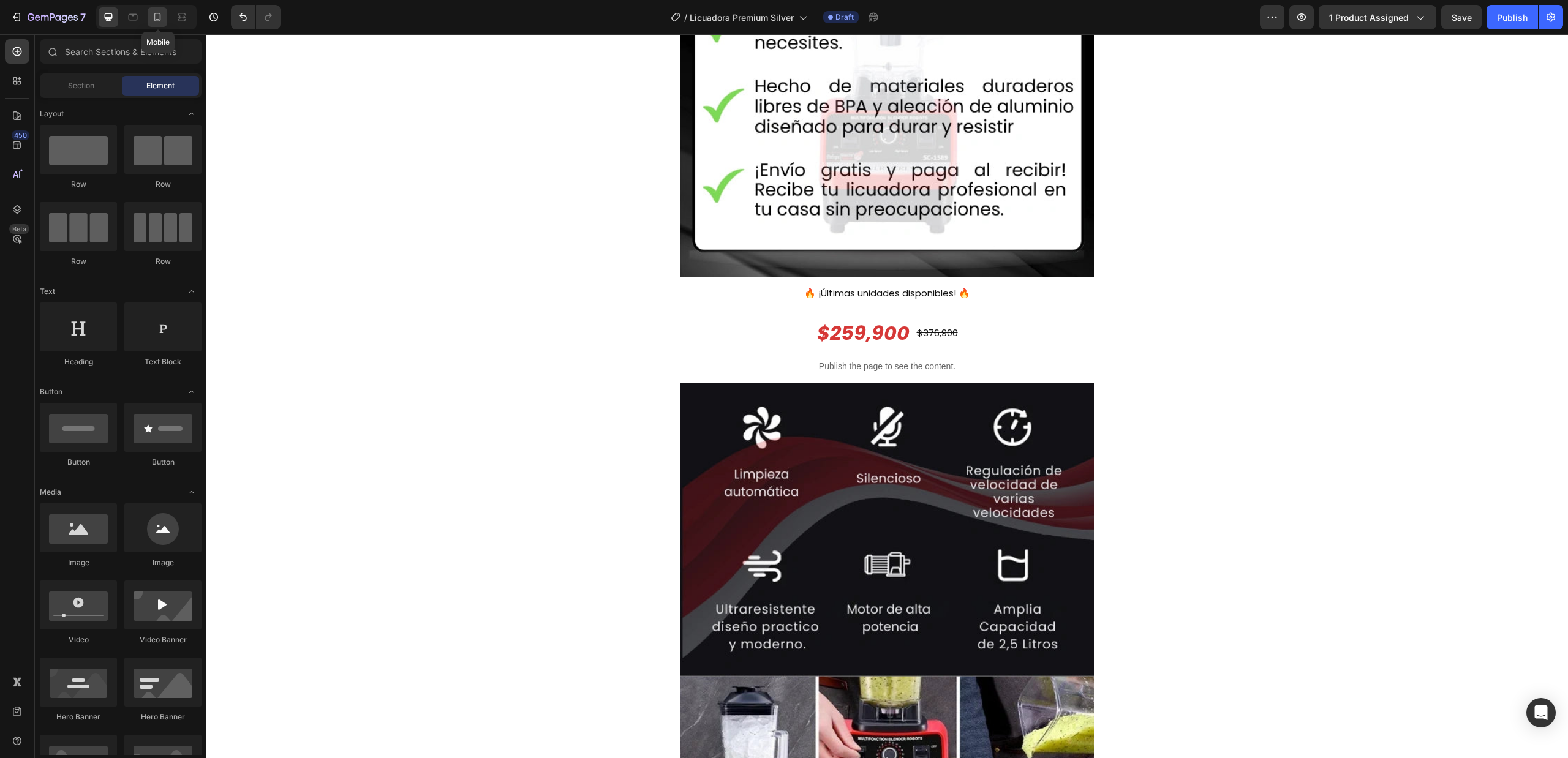
click at [158, 22] on icon at bounding box center [158, 17] width 12 height 12
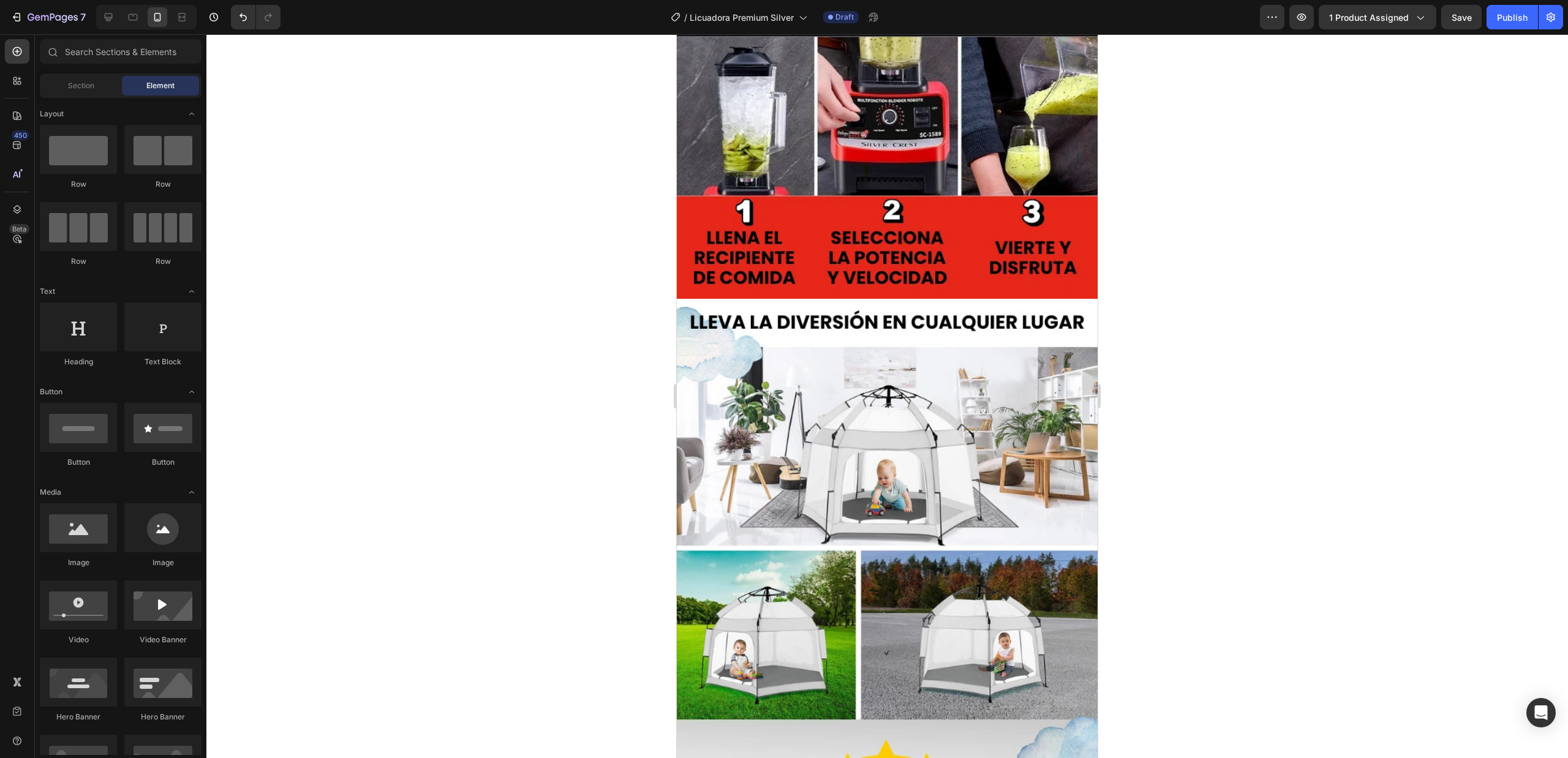
scroll to position [1973, 0]
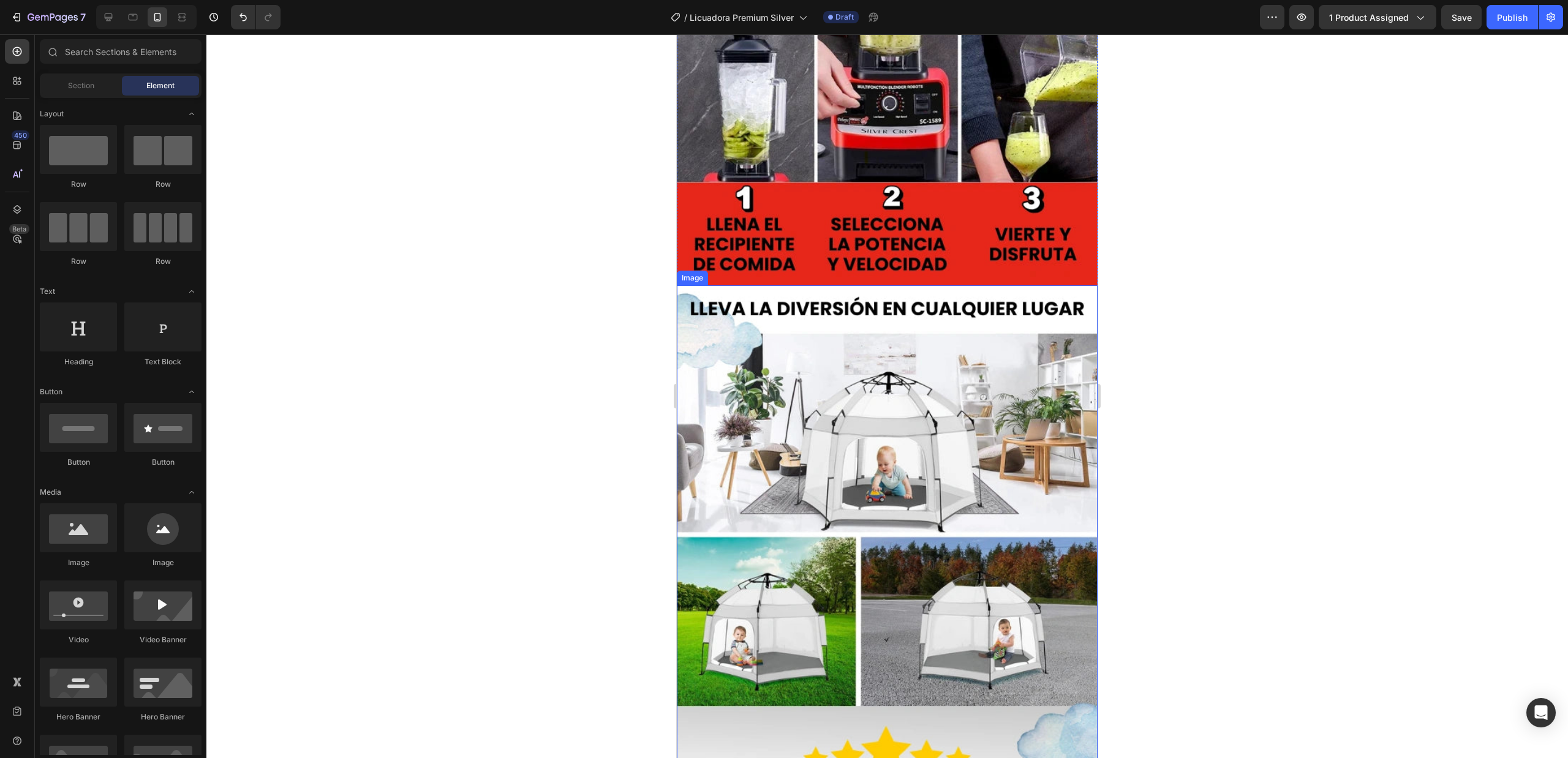
click at [839, 365] on img at bounding box center [887, 565] width 421 height 561
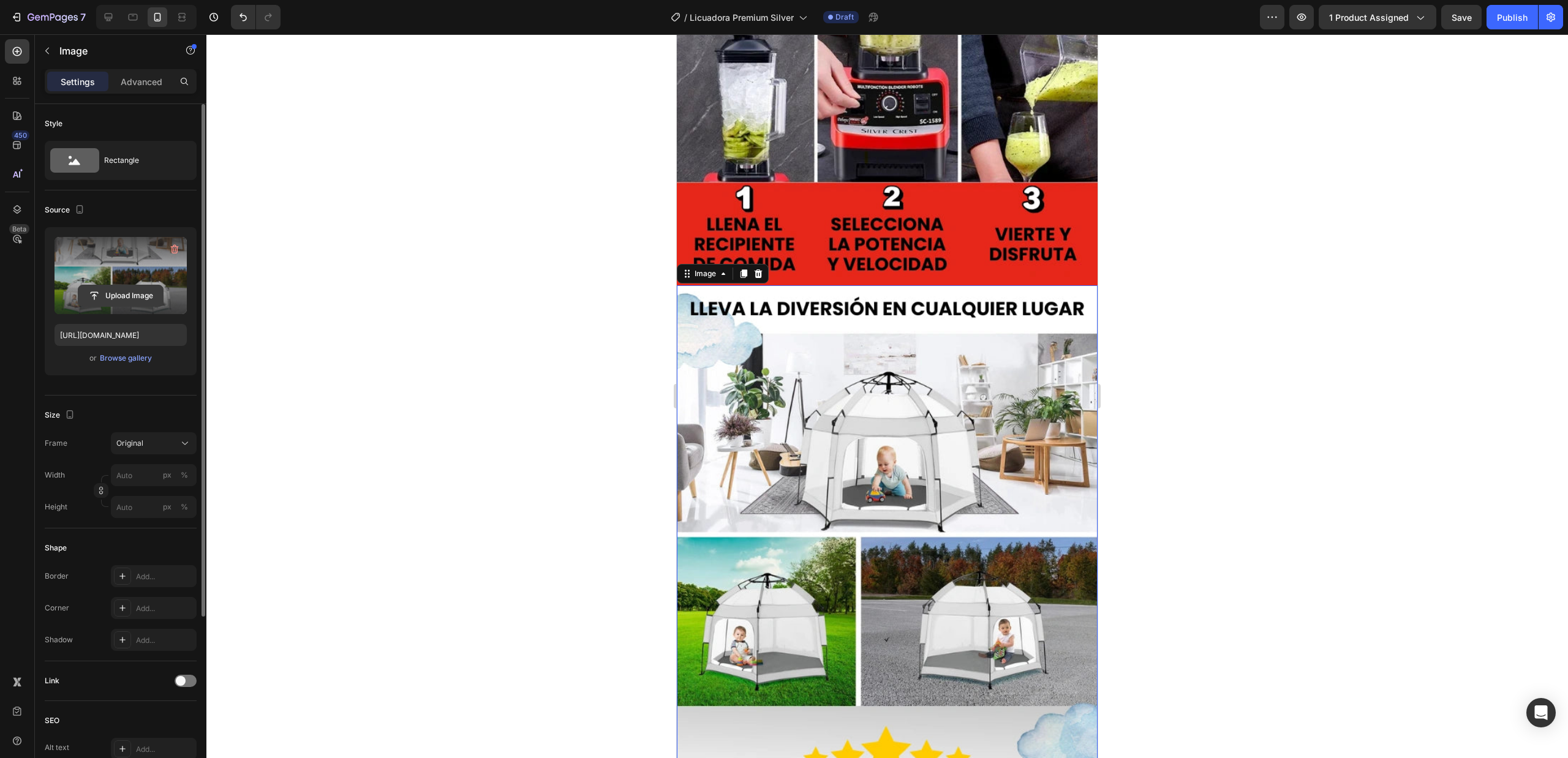
click at [142, 296] on input "file" at bounding box center [121, 295] width 85 height 21
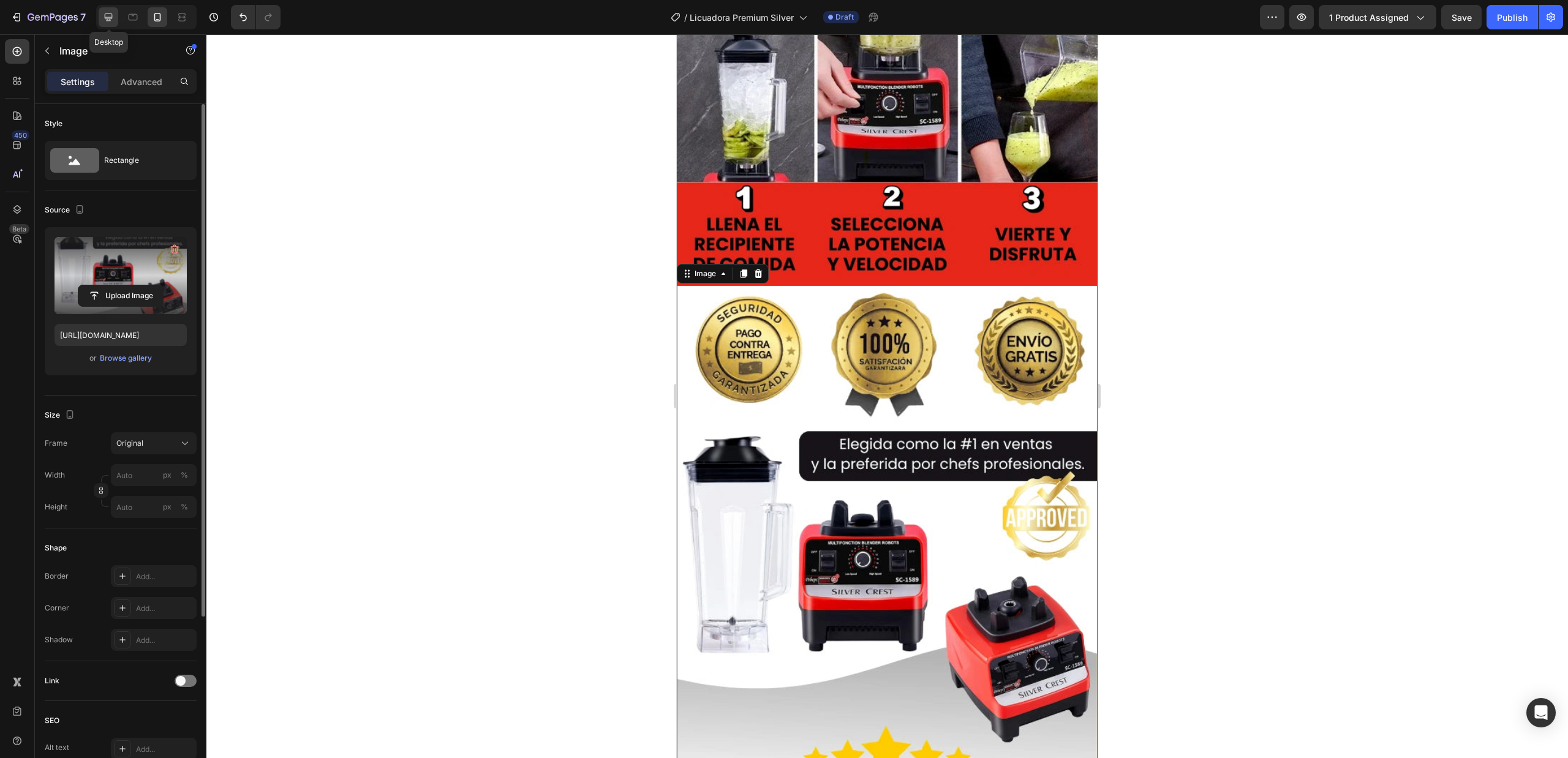
click at [111, 21] on icon at bounding box center [108, 17] width 12 height 12
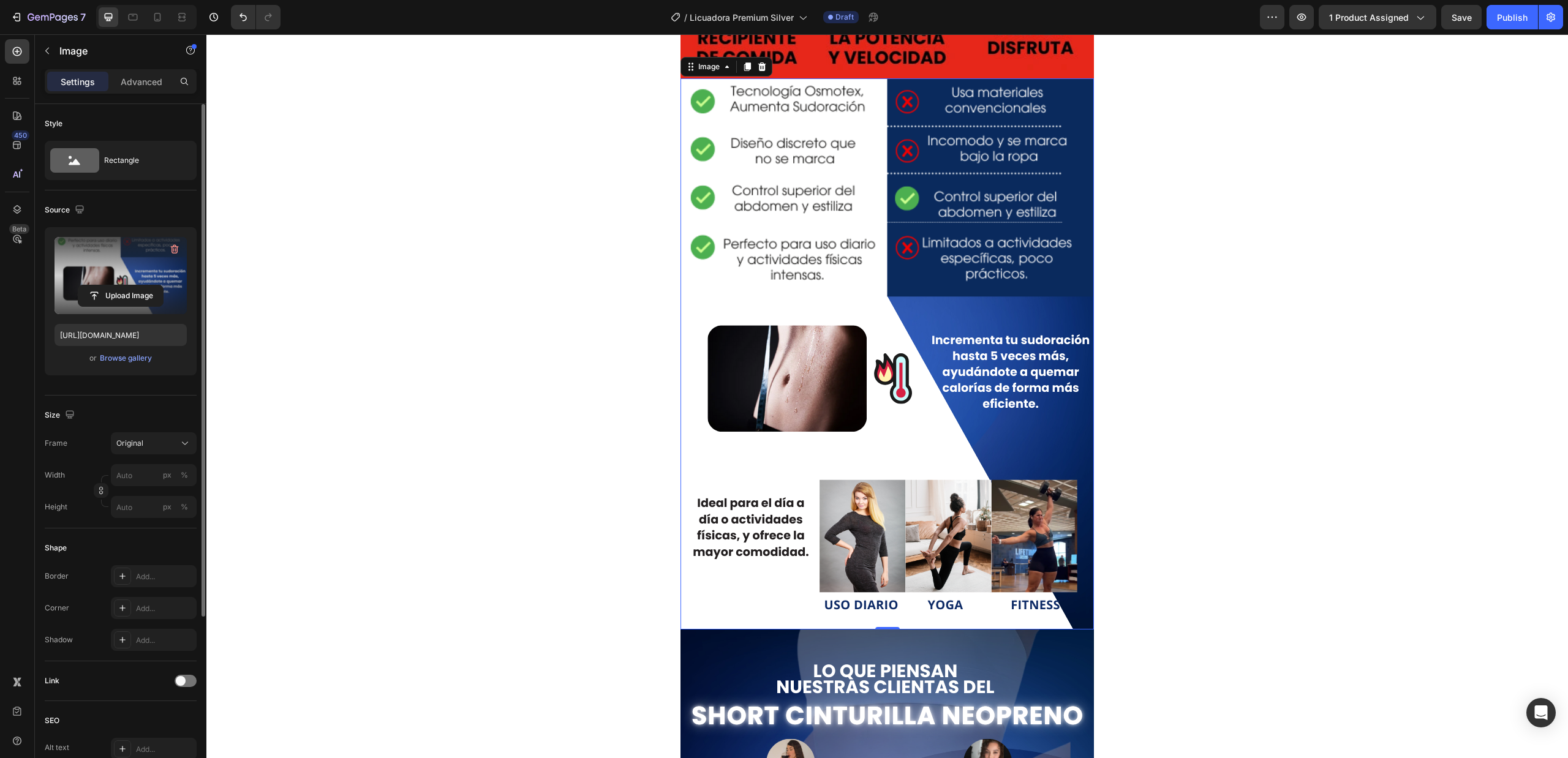
scroll to position [2170, 0]
click at [830, 418] on img at bounding box center [887, 353] width 414 height 551
click at [106, 289] on input "file" at bounding box center [121, 295] width 85 height 21
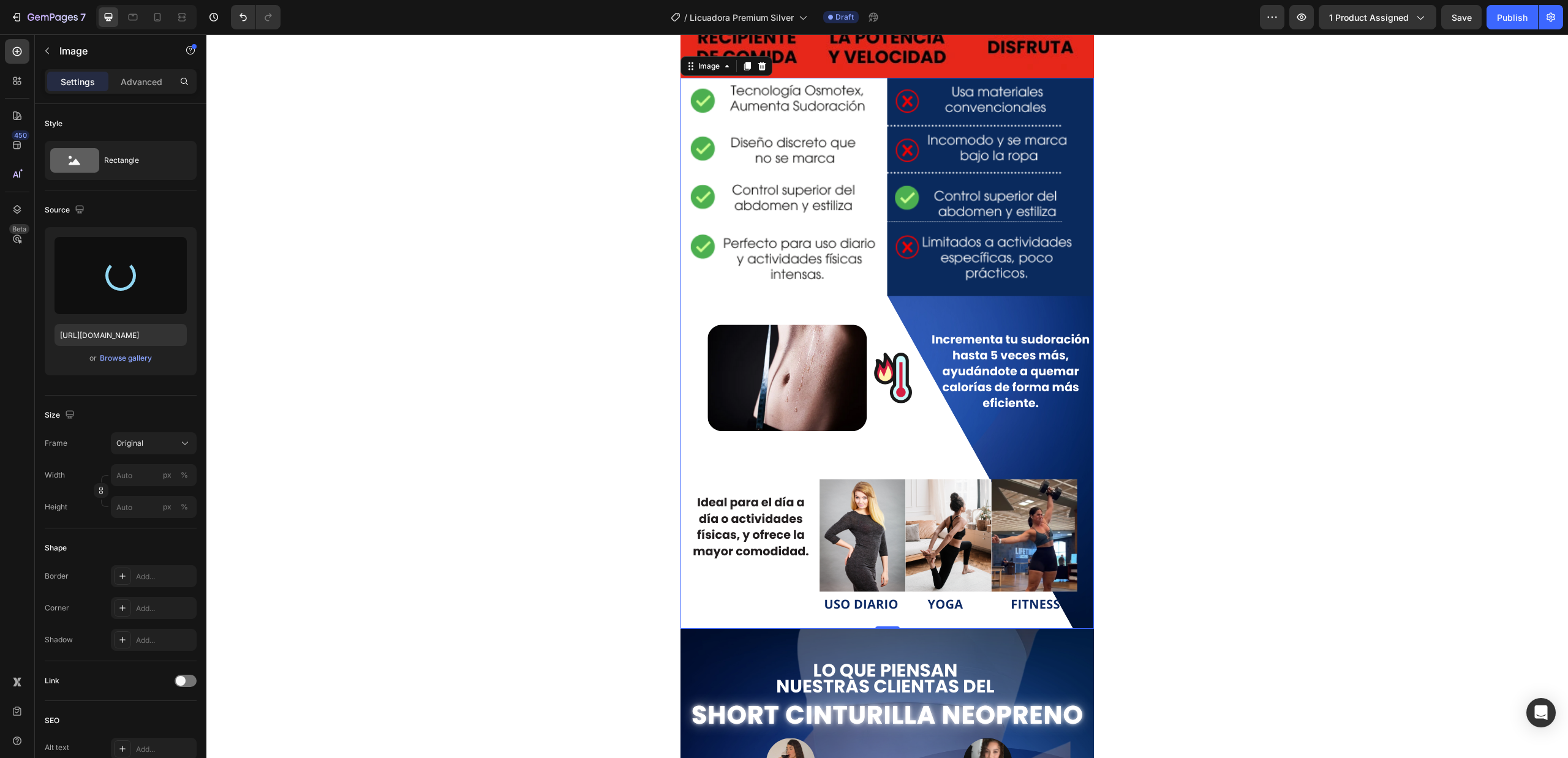
type input "[URL][DOMAIN_NAME]"
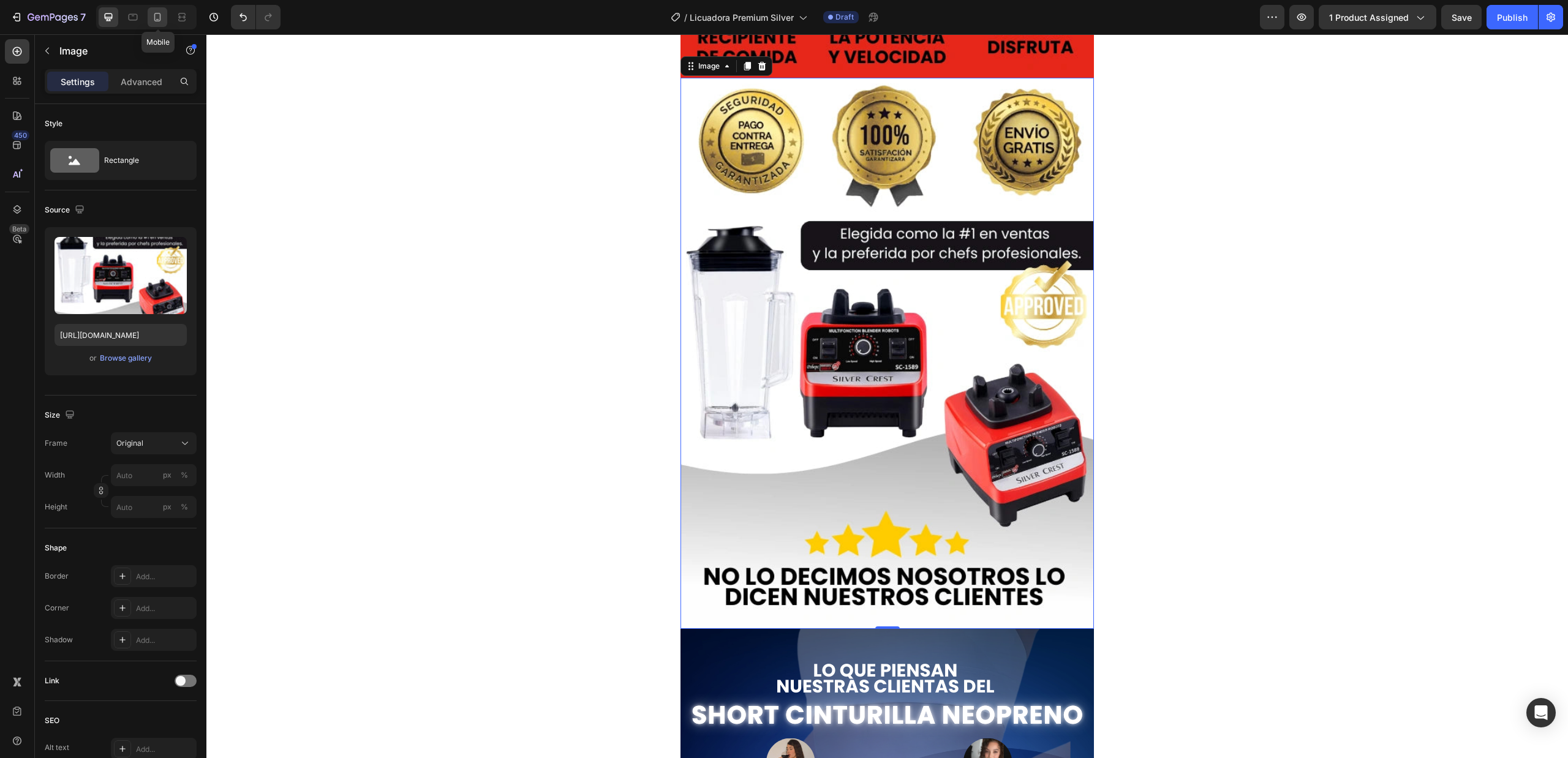
click at [157, 9] on div at bounding box center [157, 17] width 20 height 20
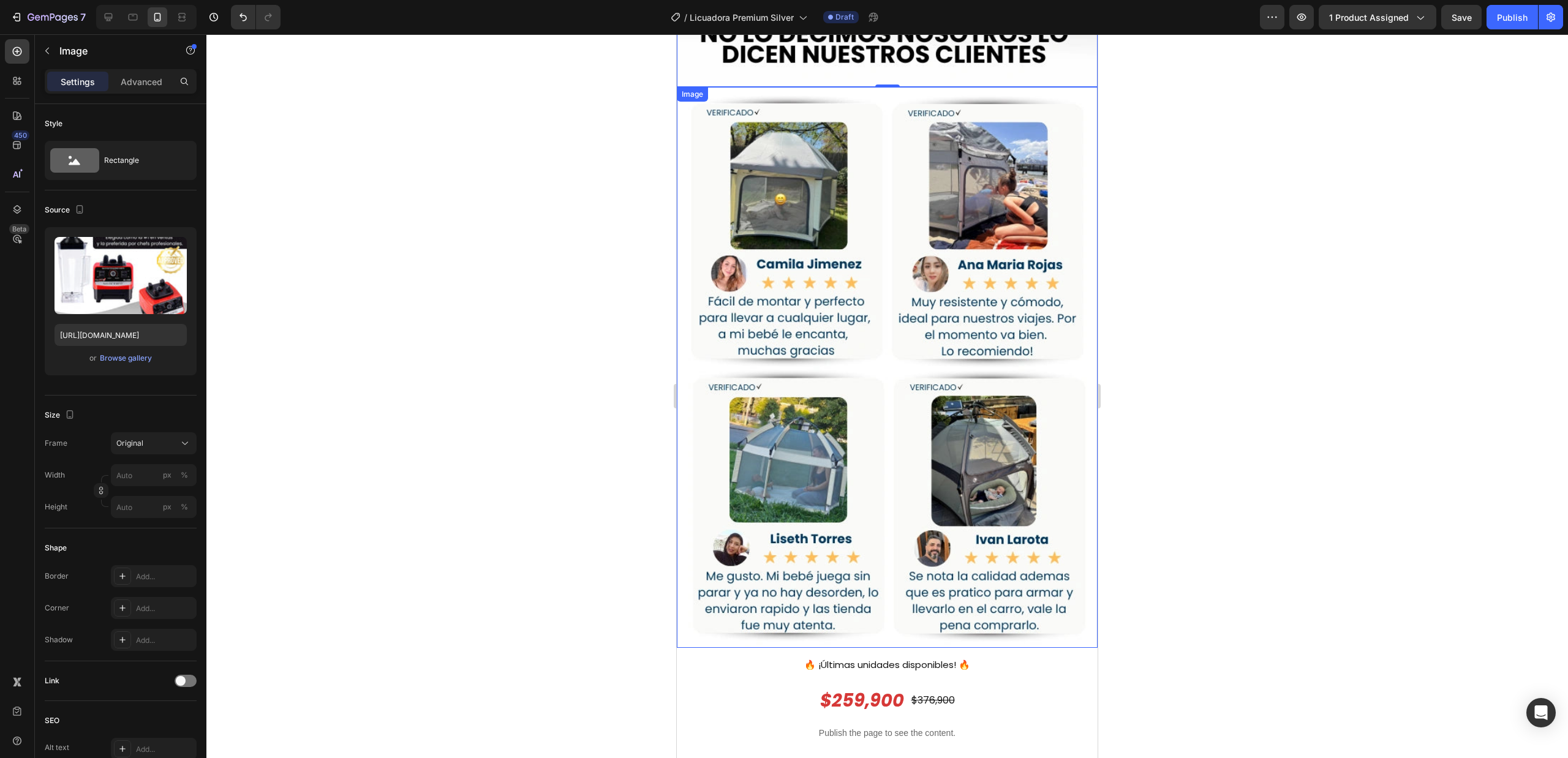
scroll to position [2736, 0]
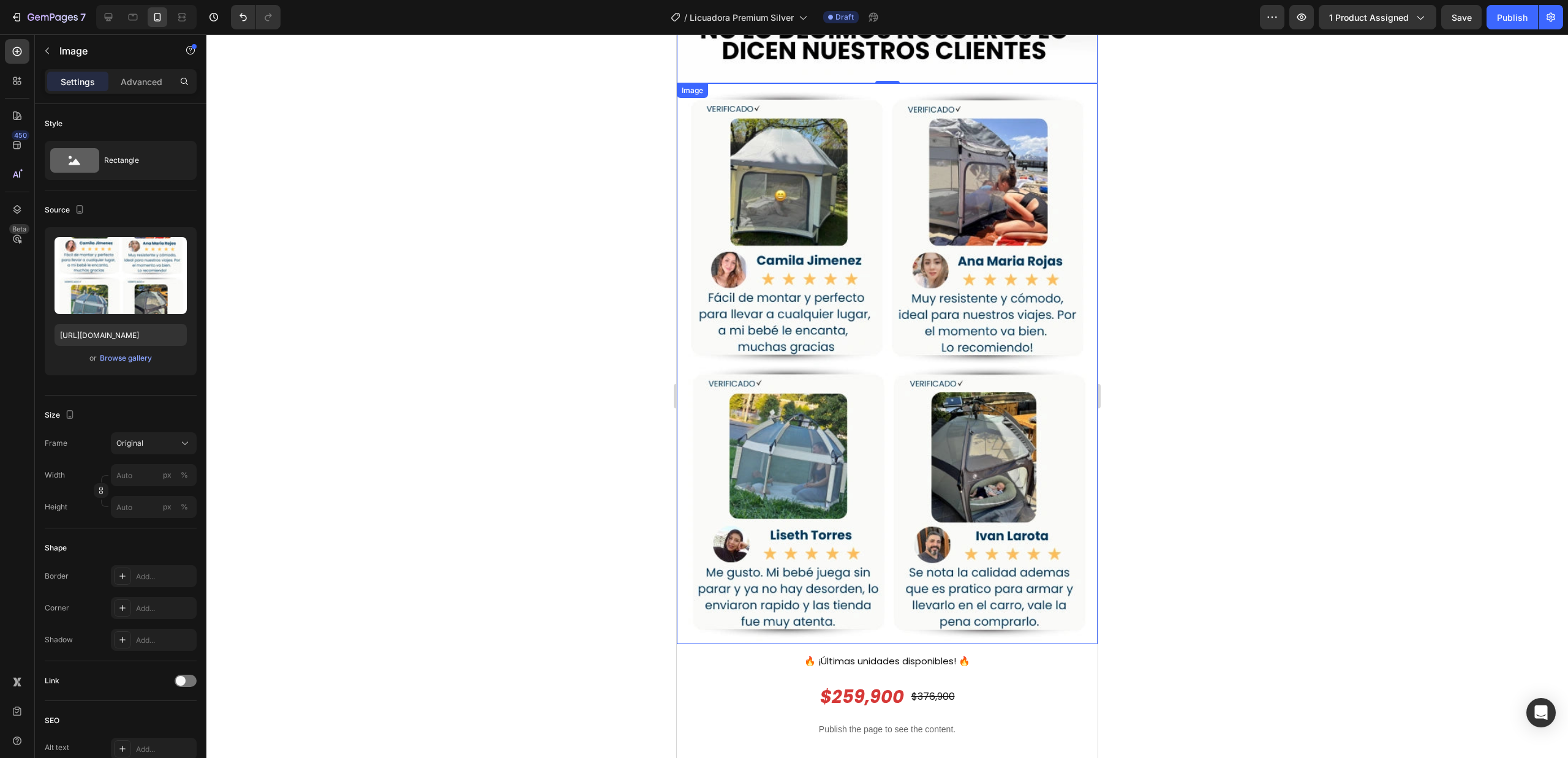
click at [900, 404] on img at bounding box center [887, 363] width 421 height 561
click at [783, 290] on img at bounding box center [887, 363] width 421 height 561
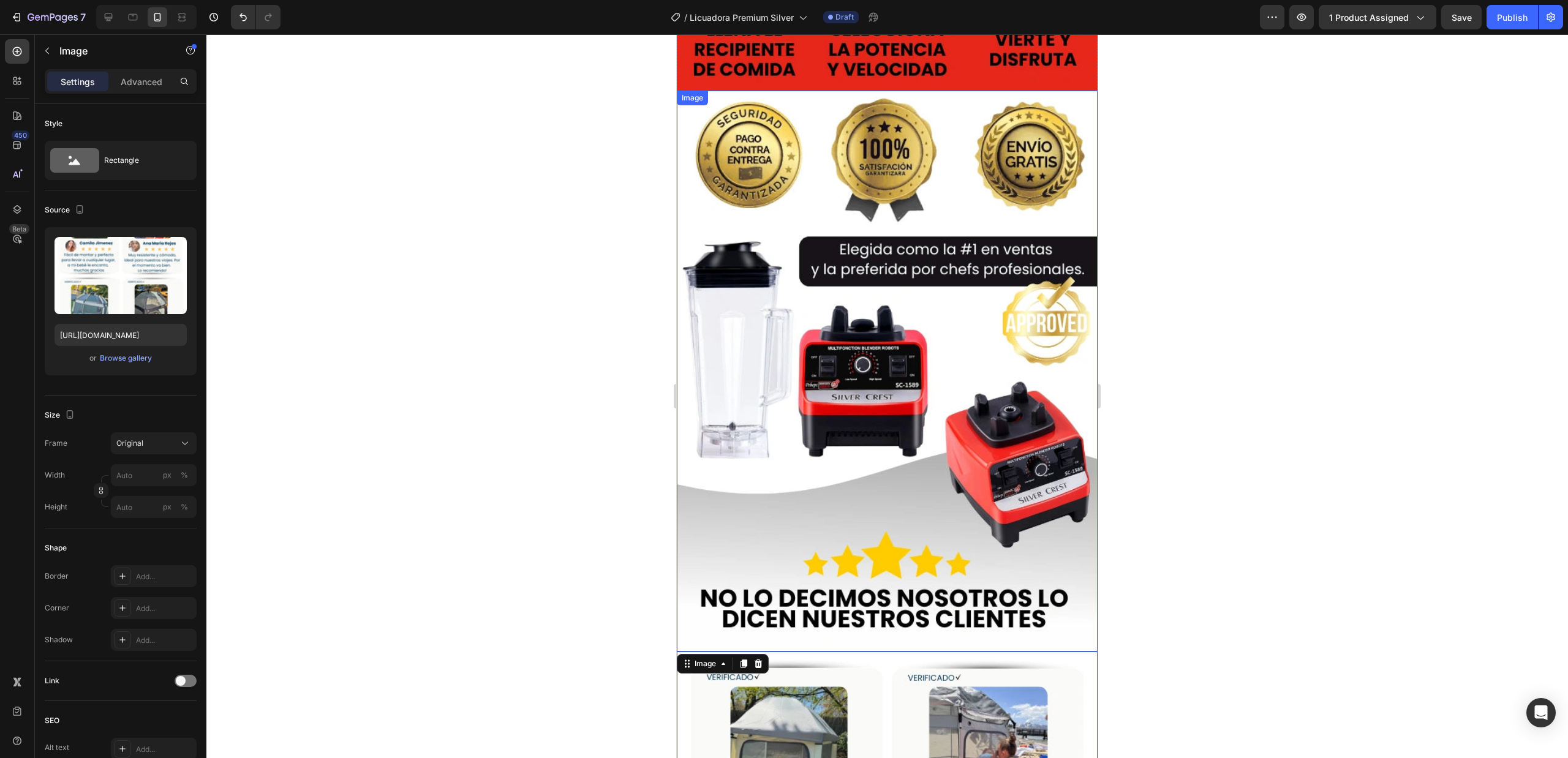
scroll to position [2164, 0]
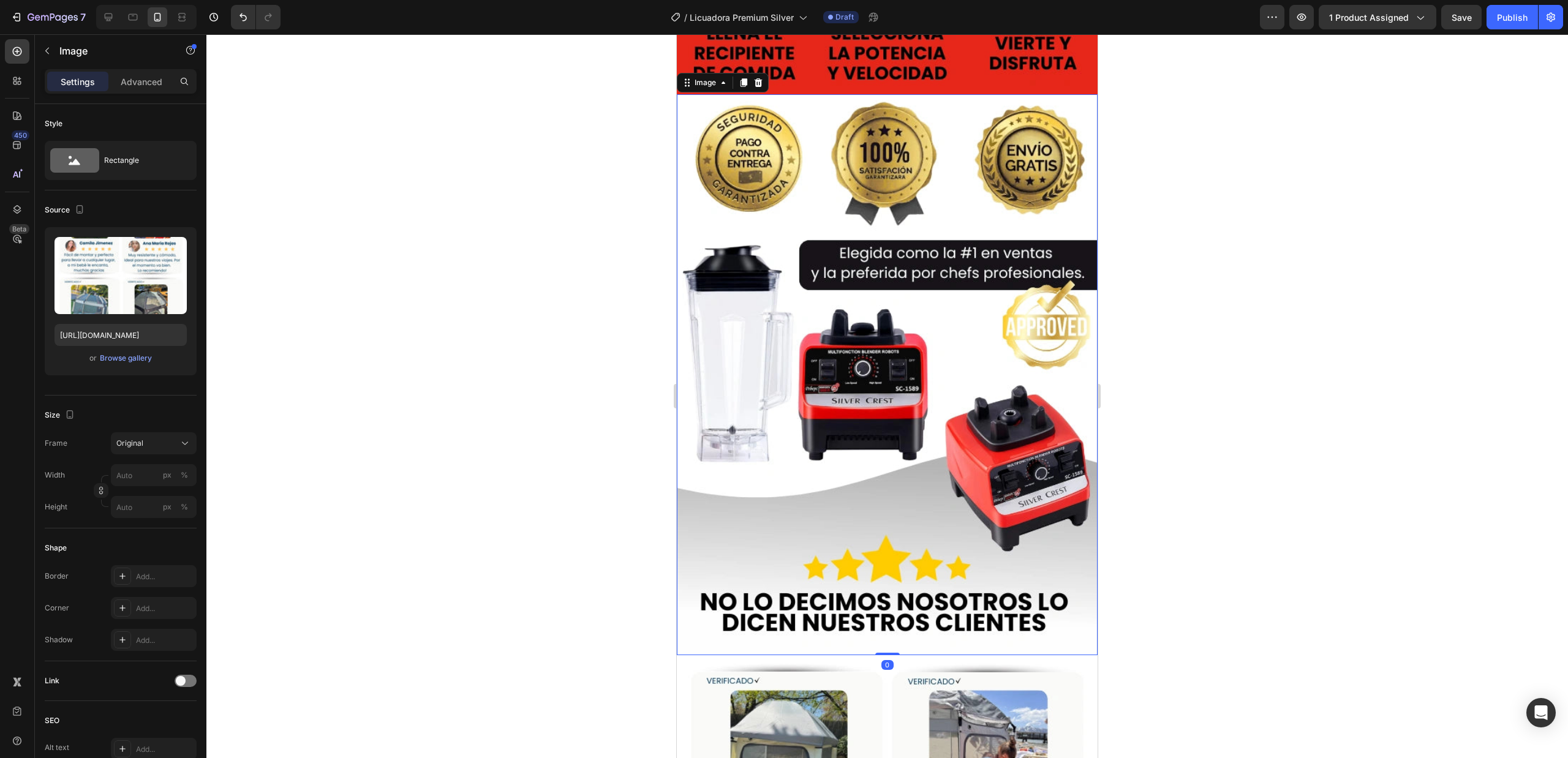
click at [1014, 224] on img at bounding box center [887, 374] width 421 height 561
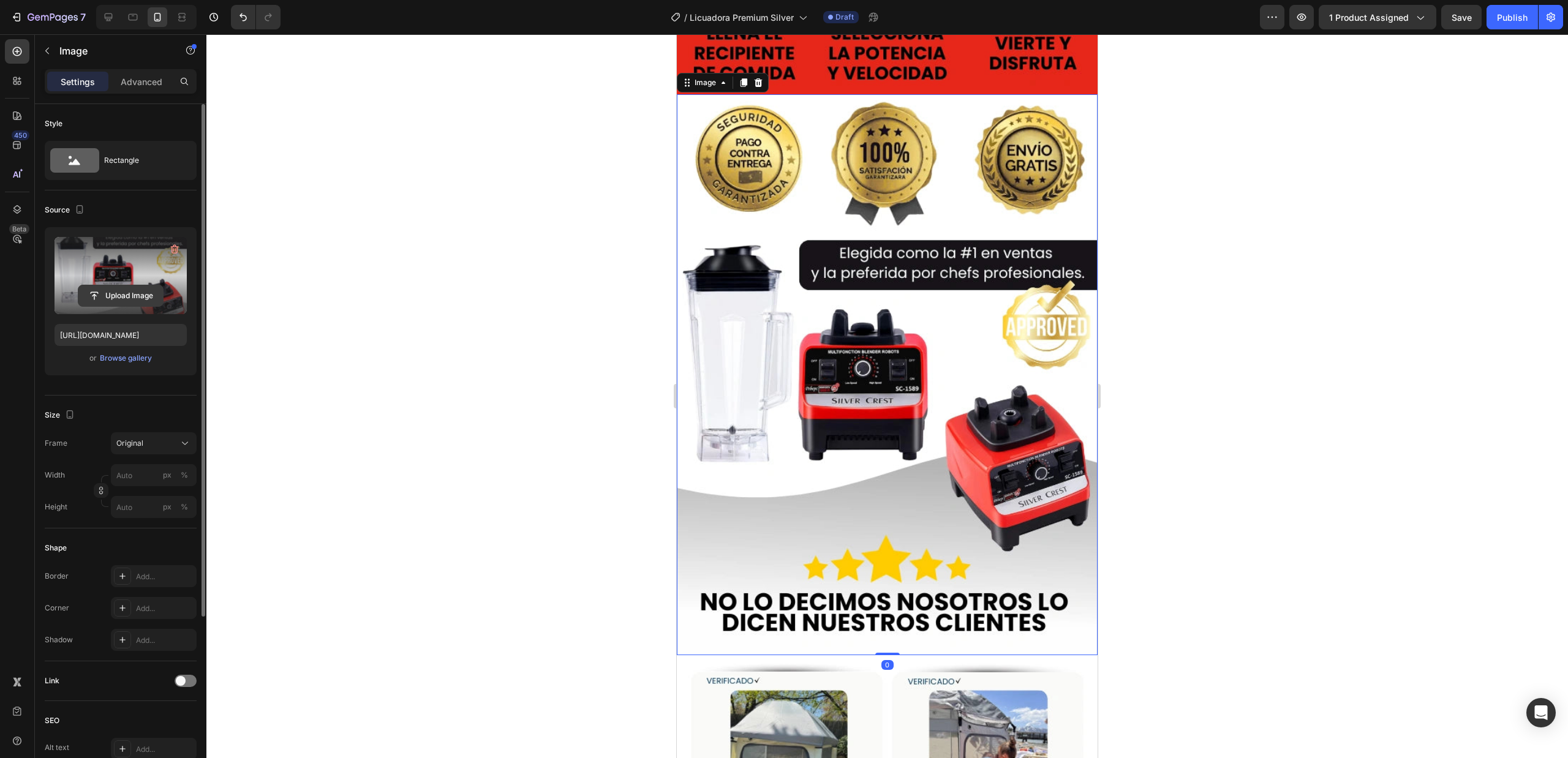
click at [117, 300] on input "file" at bounding box center [121, 295] width 85 height 21
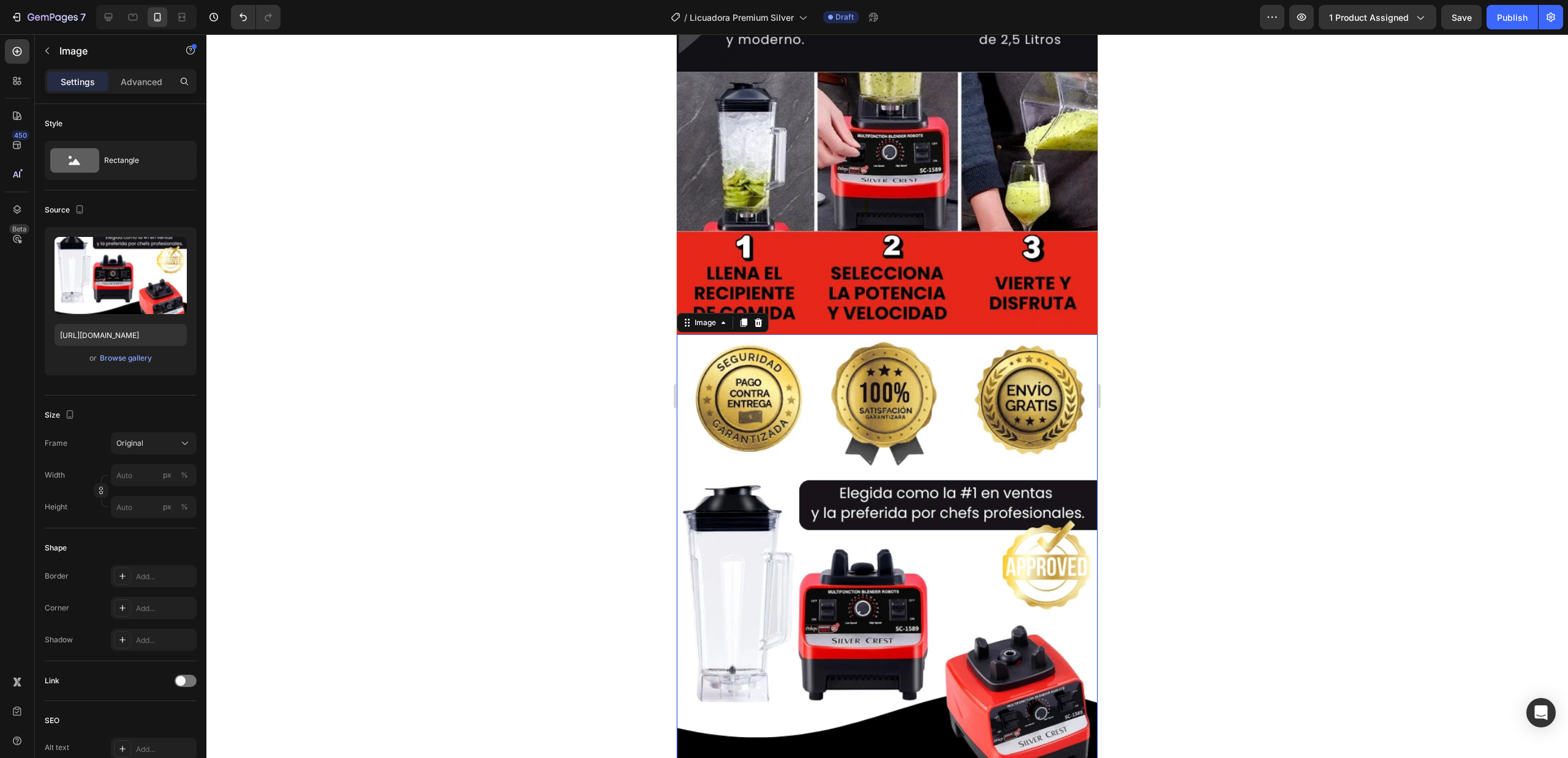
scroll to position [1919, 0]
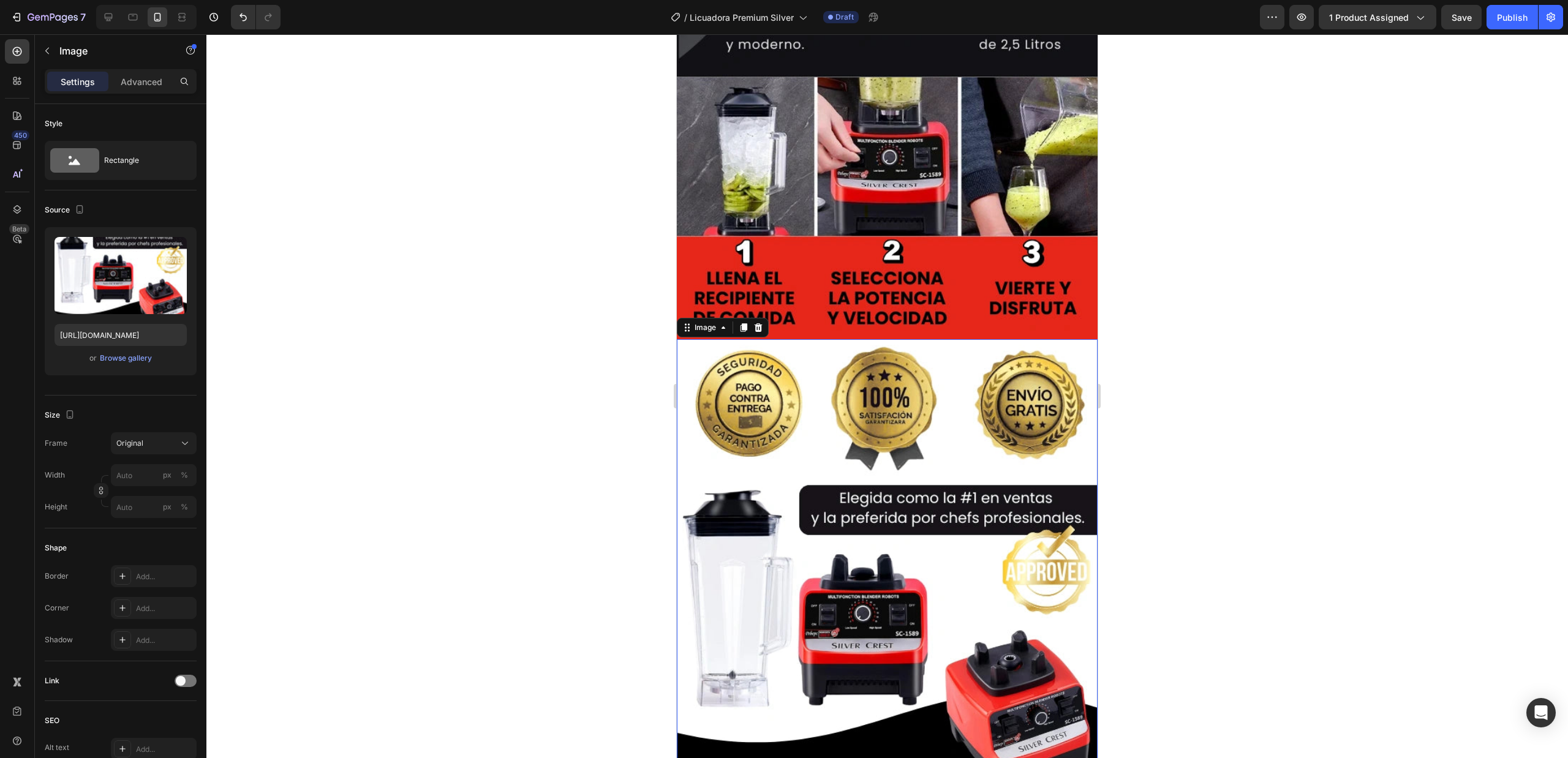
click at [856, 462] on img at bounding box center [887, 619] width 421 height 561
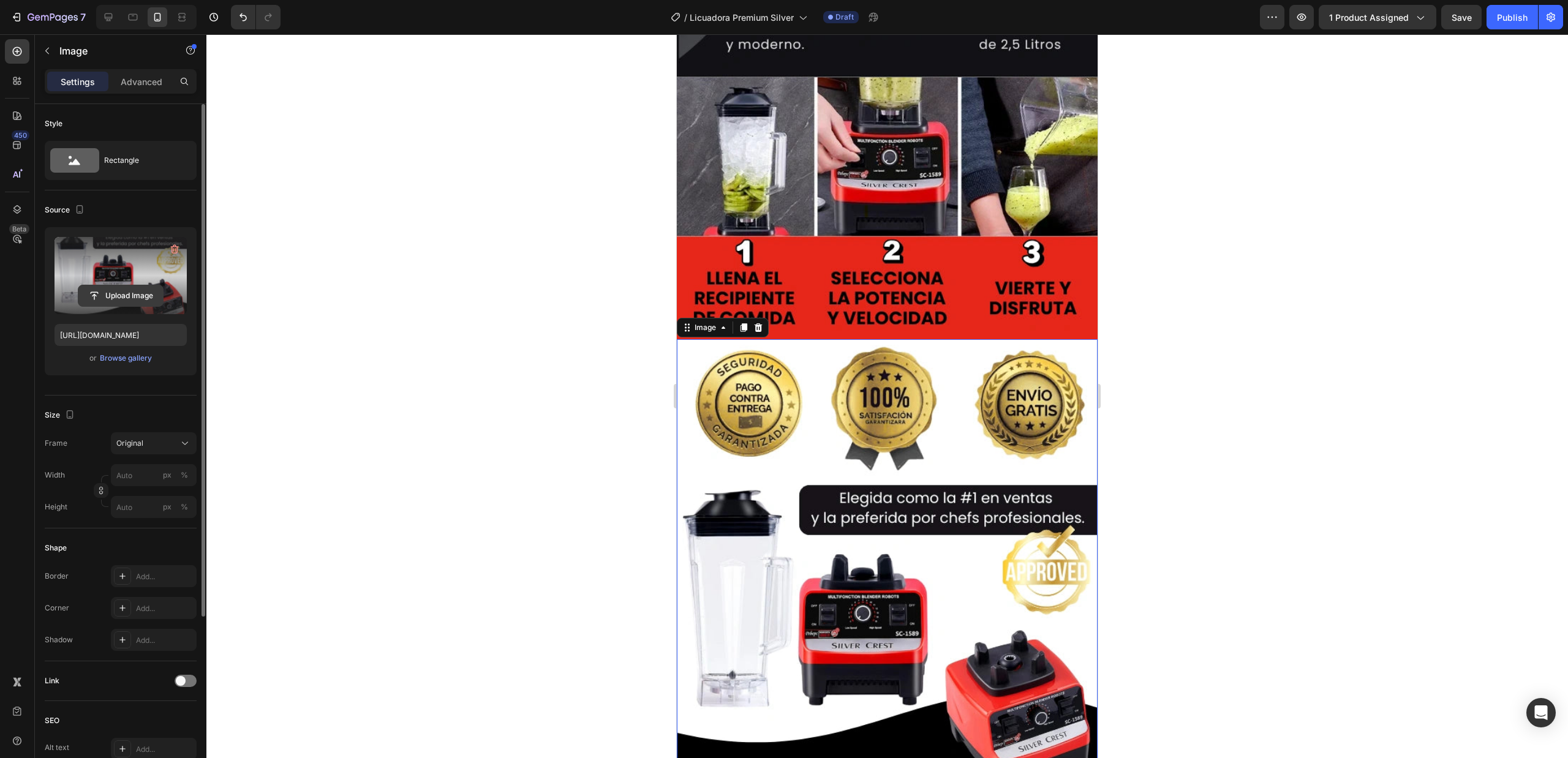
click at [113, 296] on input "file" at bounding box center [121, 295] width 85 height 21
type input "[URL][DOMAIN_NAME]"
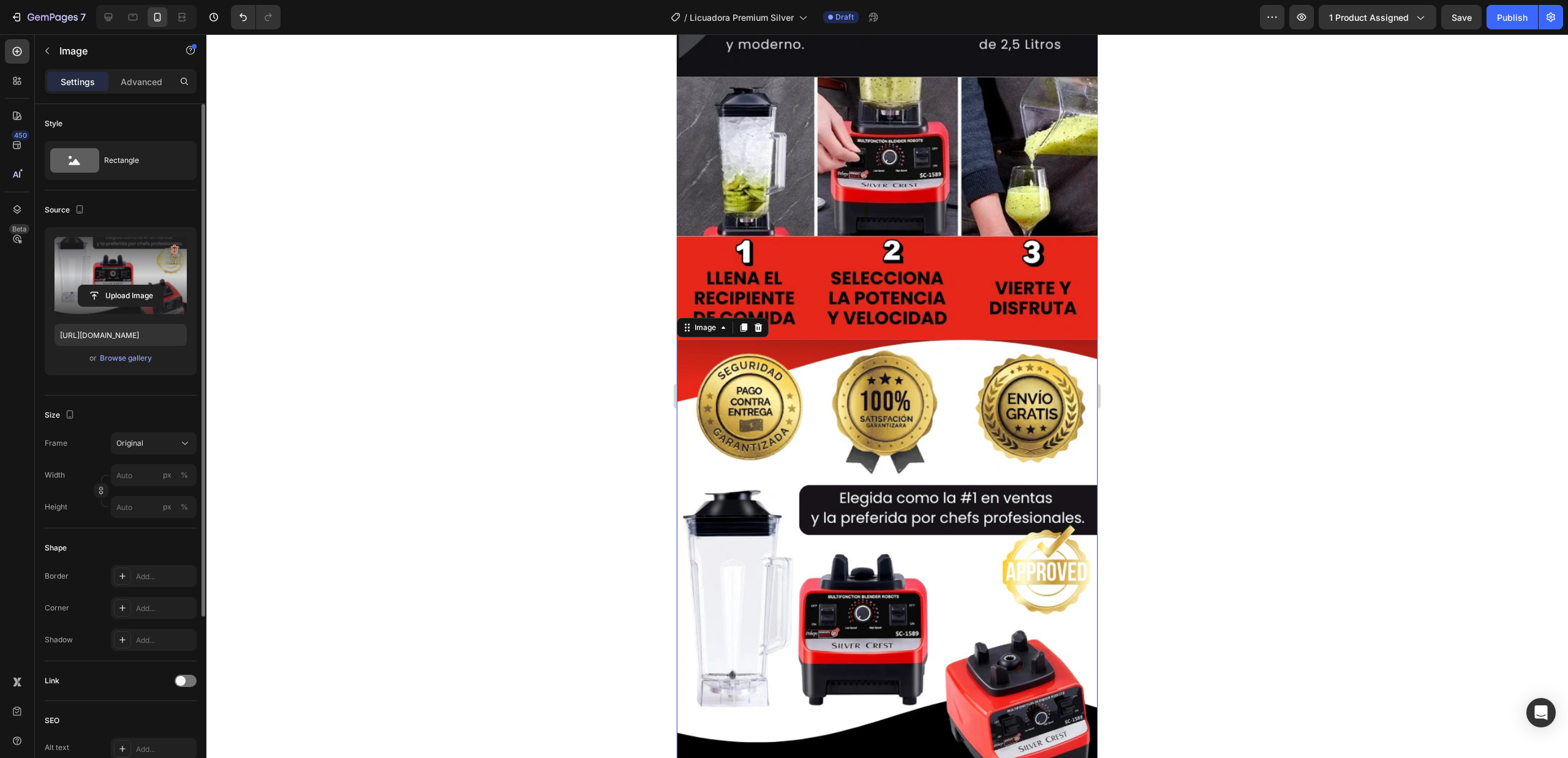
click at [1203, 333] on div at bounding box center [887, 396] width 1362 height 724
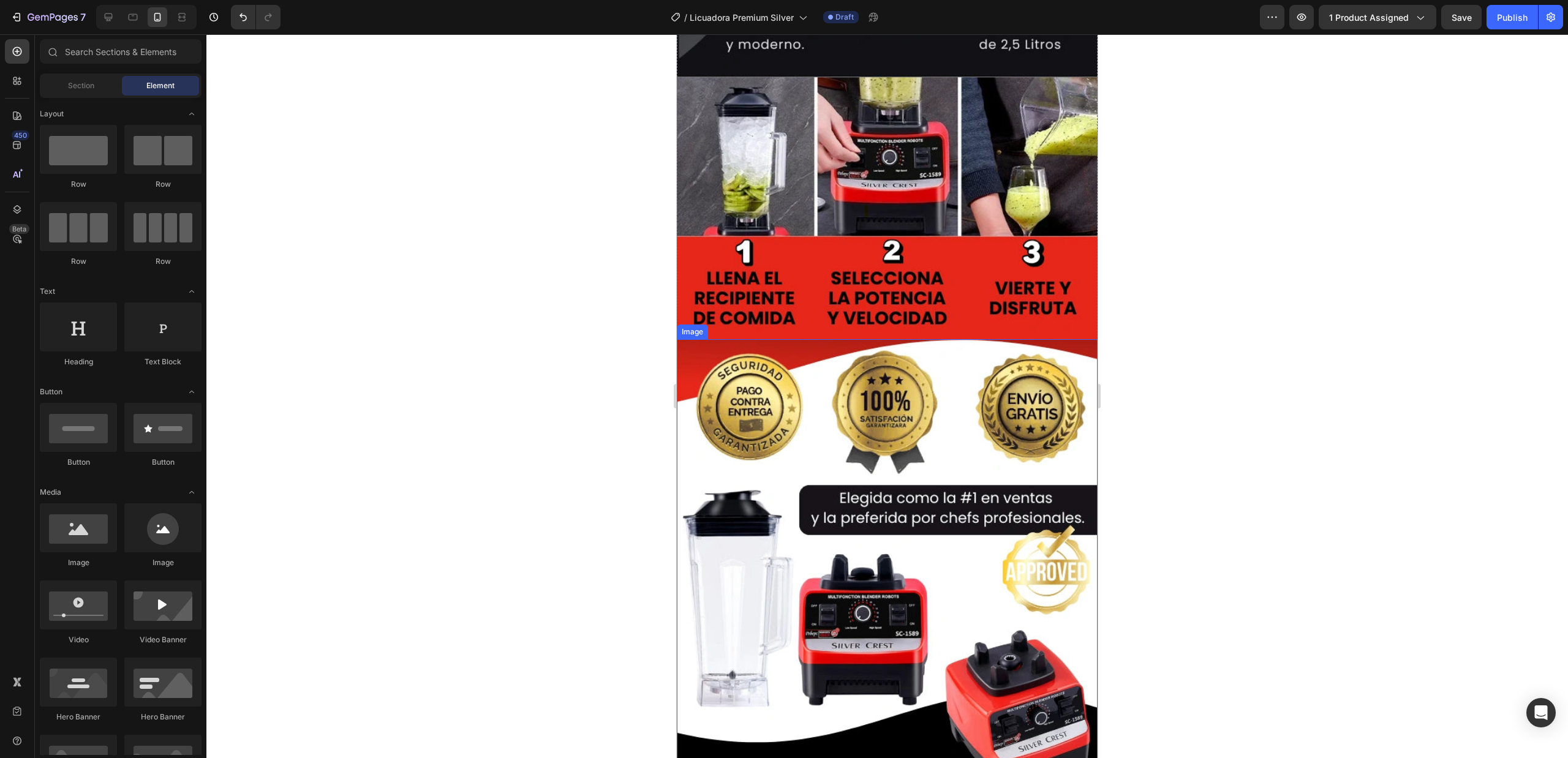
click at [887, 435] on img at bounding box center [887, 619] width 421 height 561
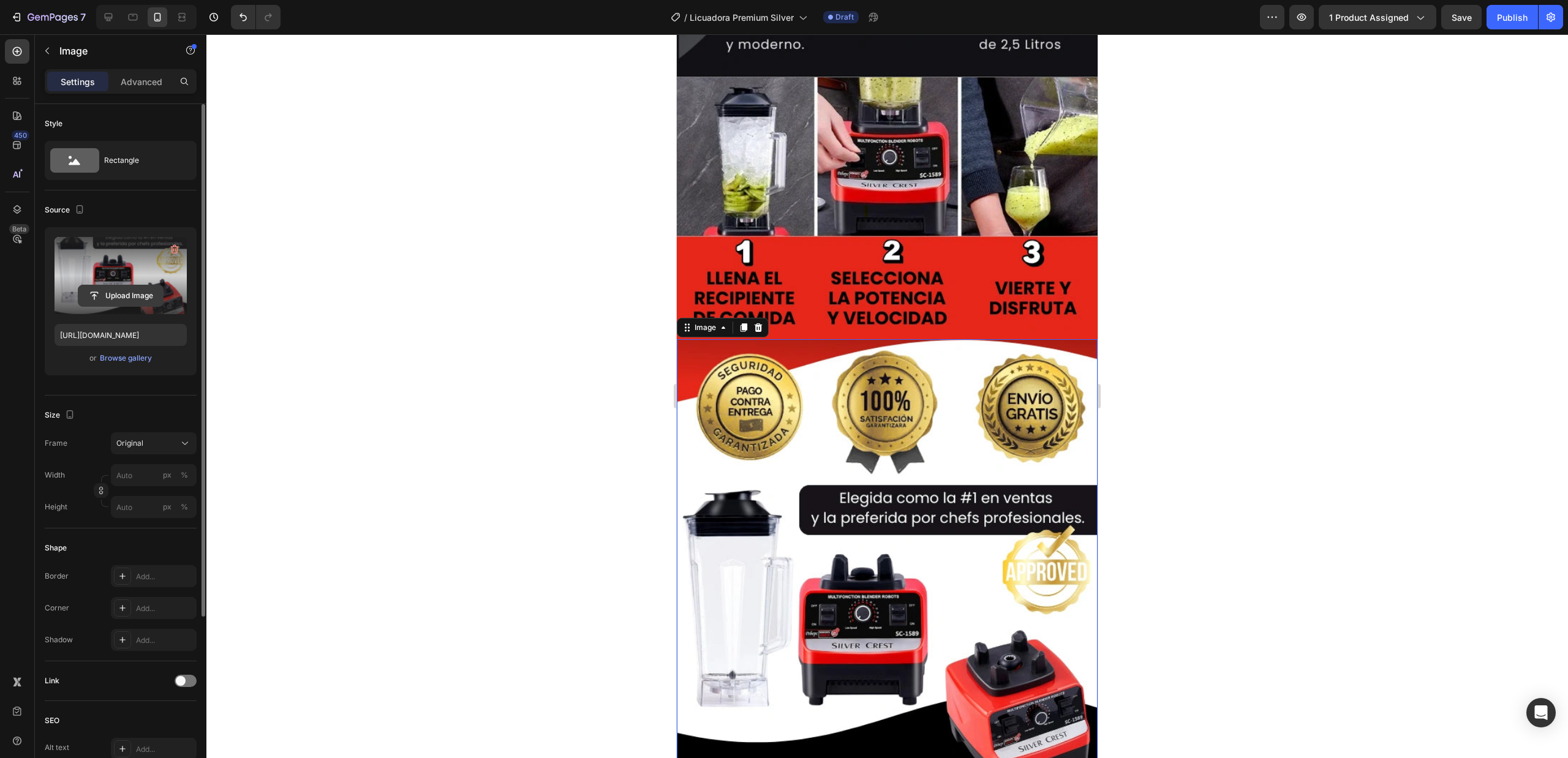
click at [120, 297] on input "file" at bounding box center [121, 295] width 85 height 21
type input "[URL][DOMAIN_NAME]"
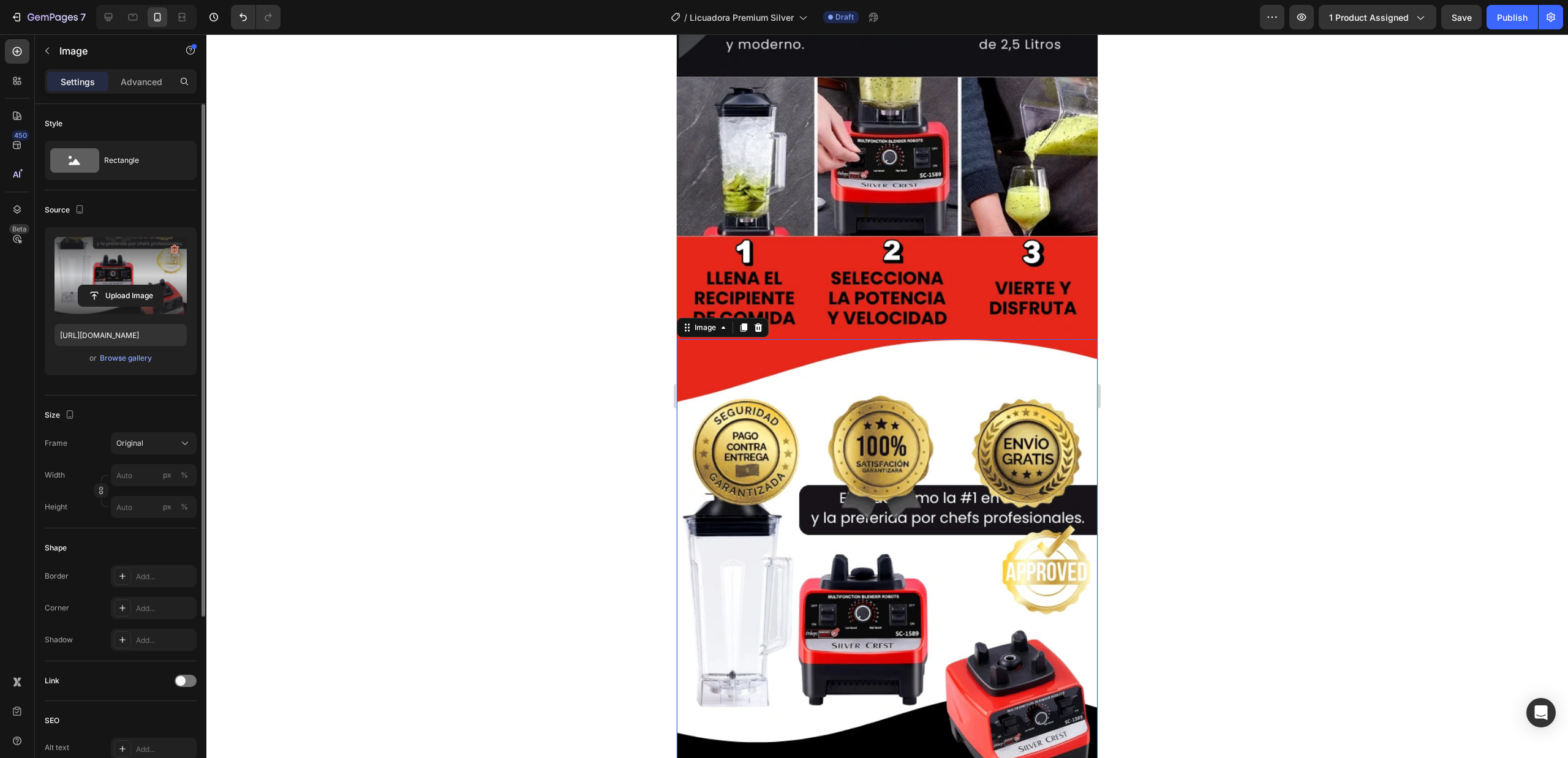
click at [1142, 340] on div at bounding box center [887, 396] width 1362 height 724
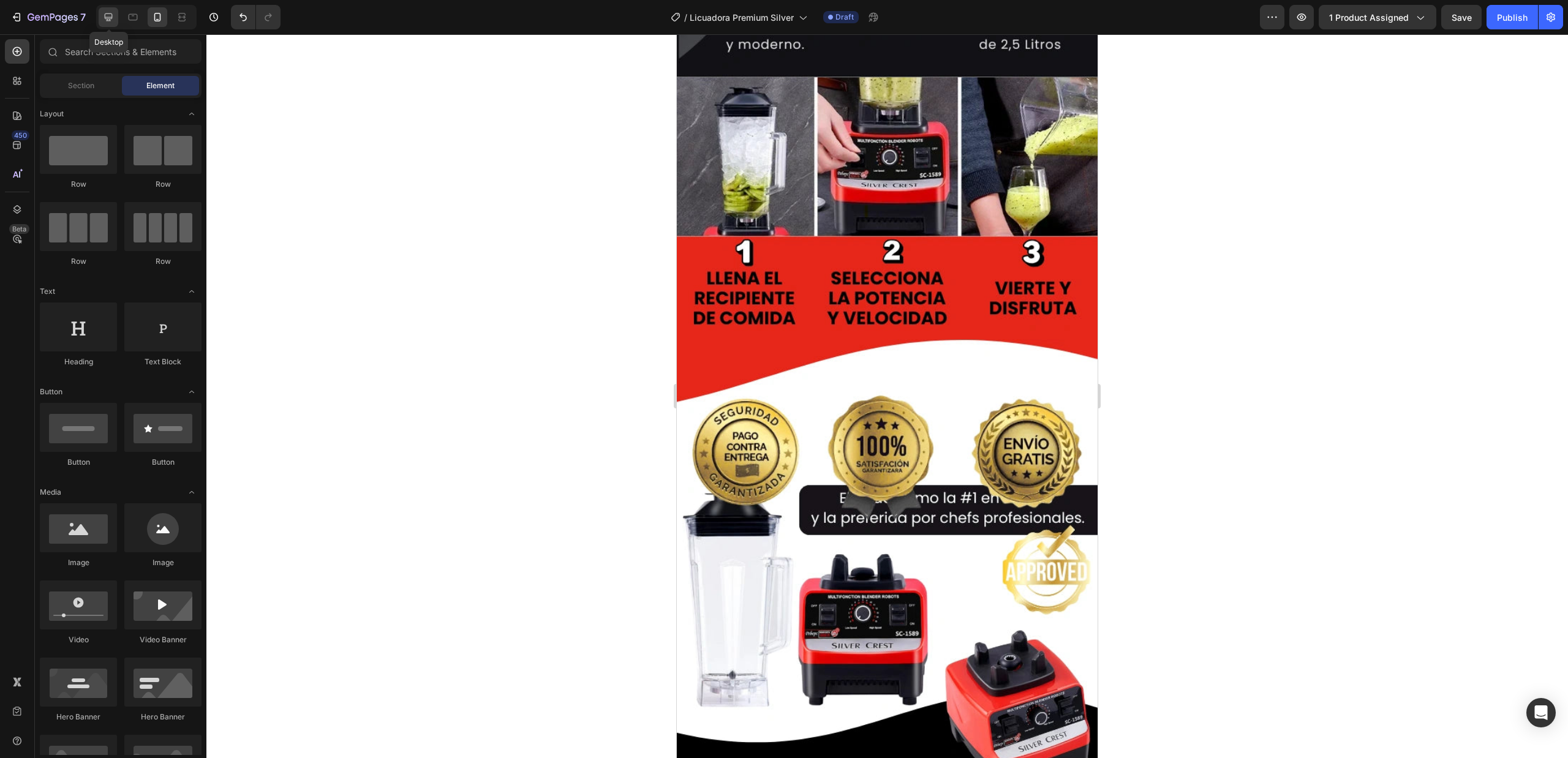
click at [111, 12] on icon at bounding box center [108, 17] width 12 height 12
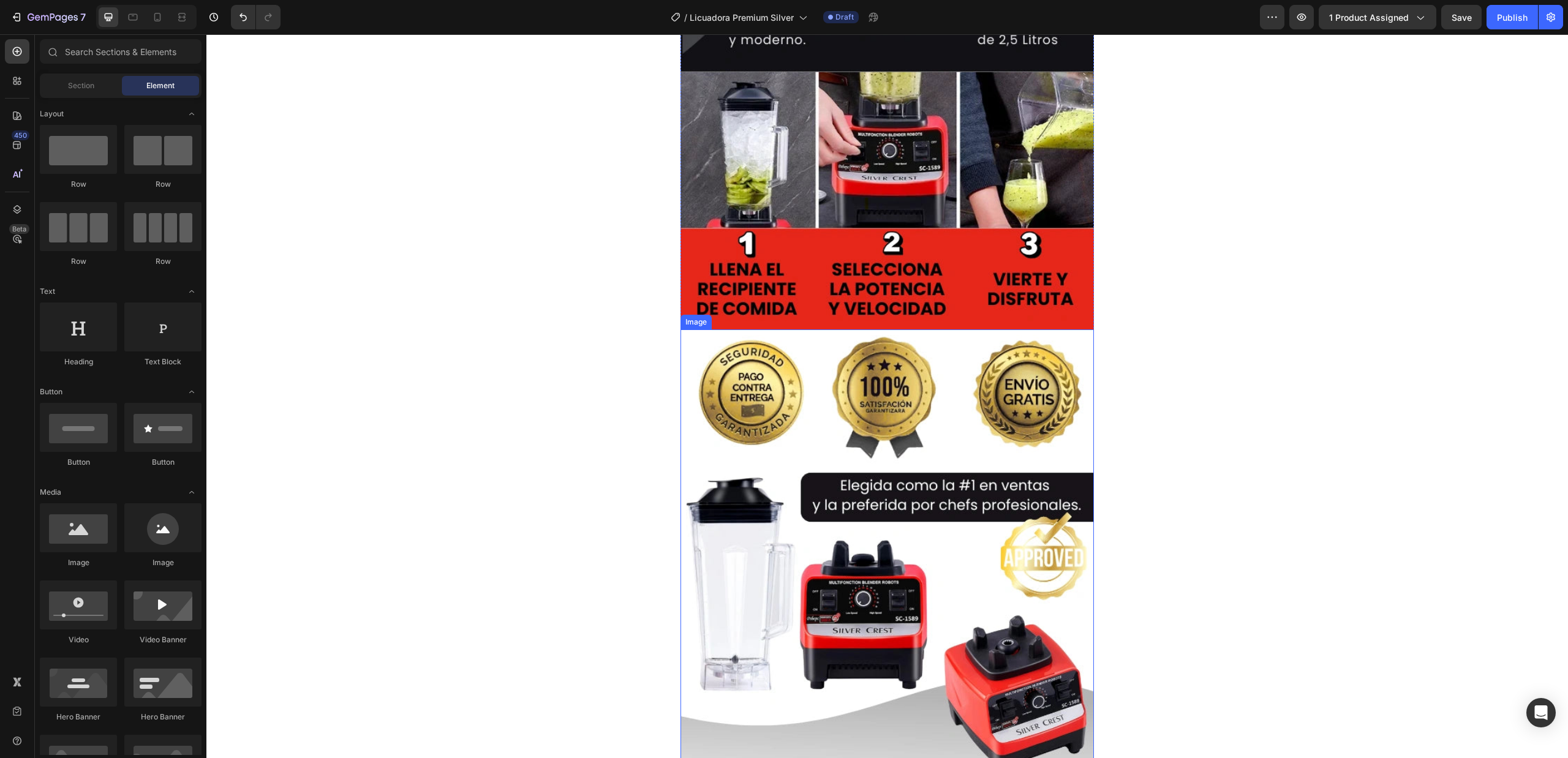
click at [888, 347] on img at bounding box center [887, 605] width 414 height 551
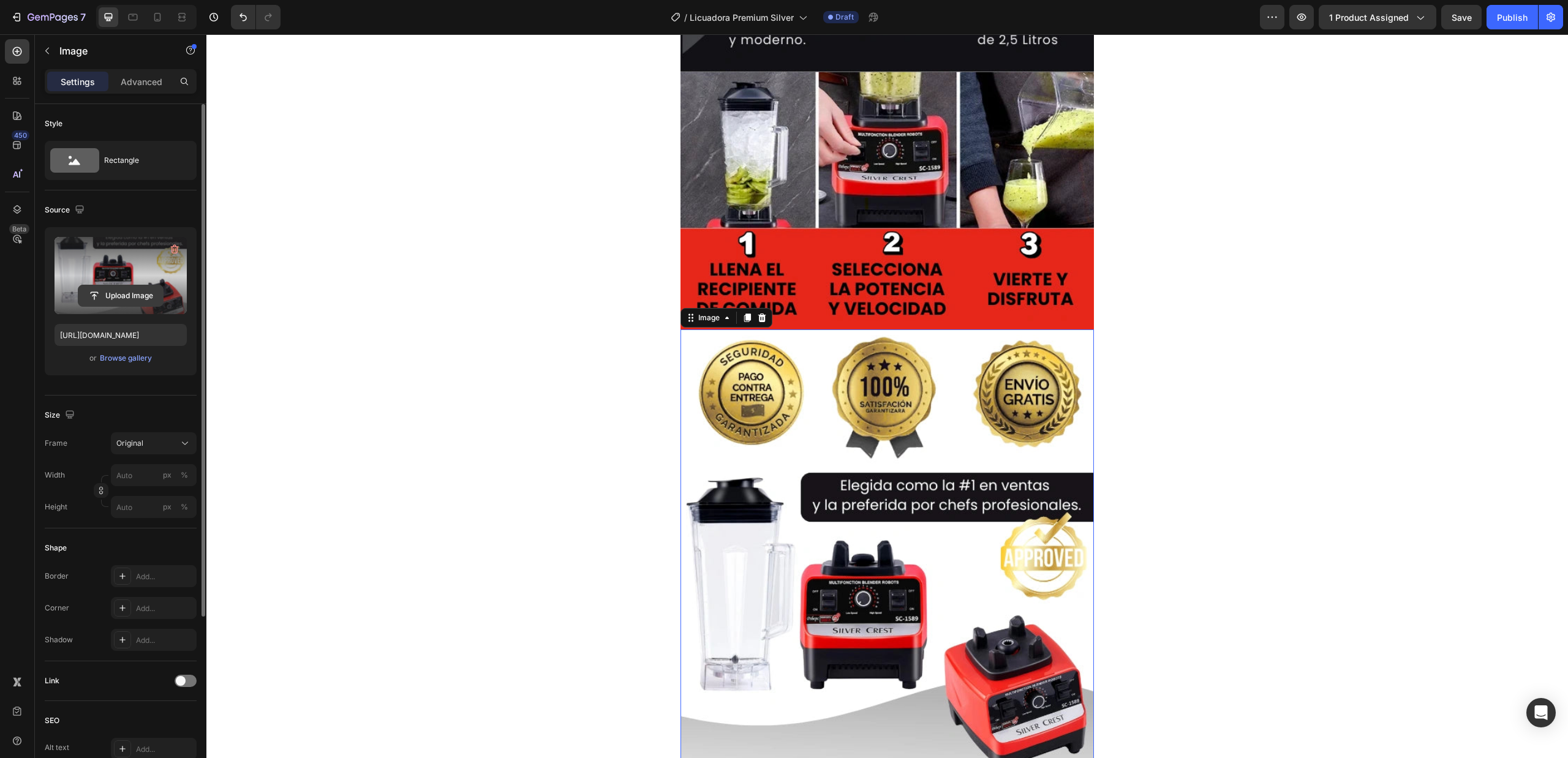
click at [131, 302] on input "file" at bounding box center [121, 295] width 85 height 21
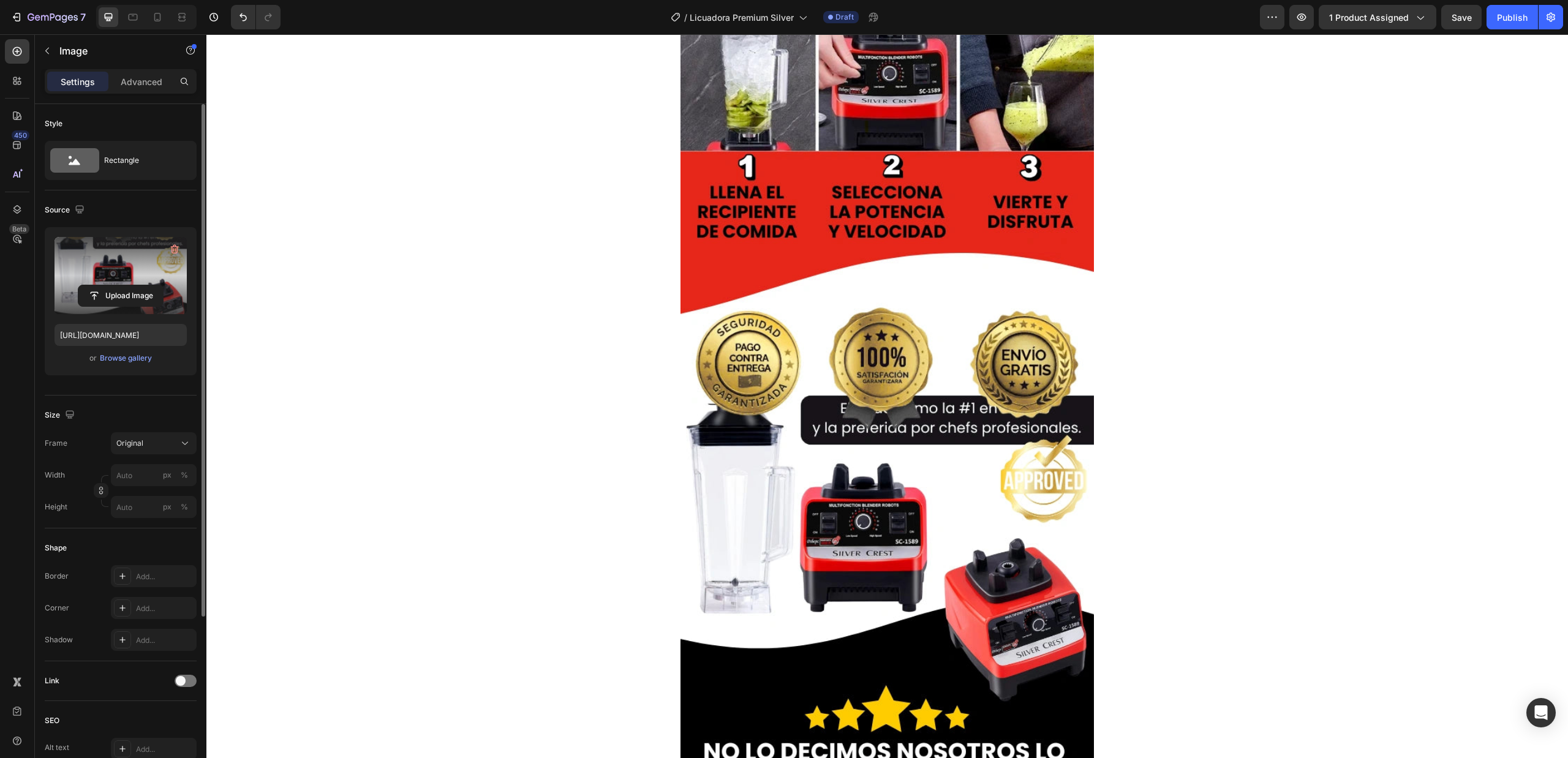
scroll to position [2367, 0]
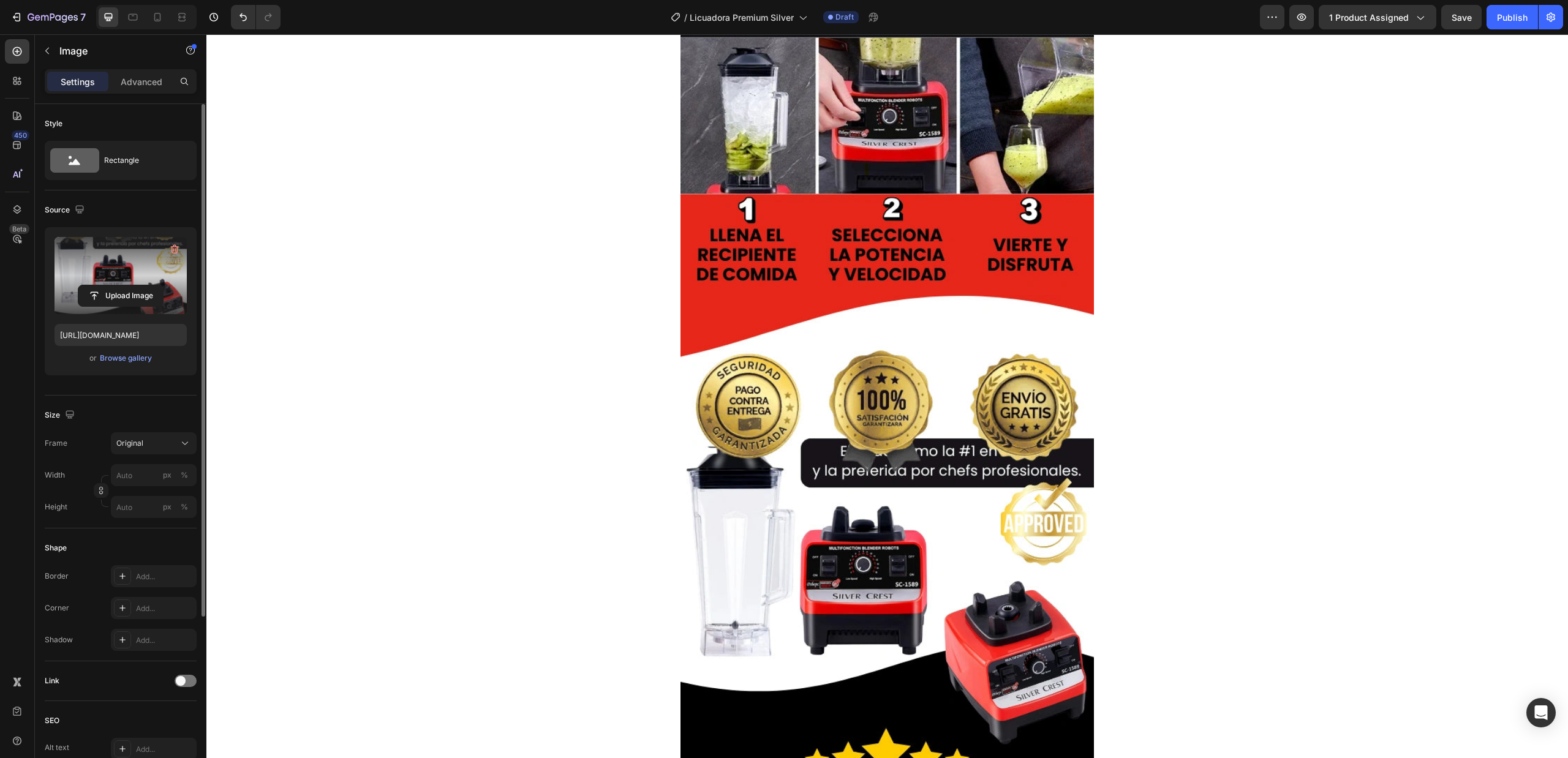
click at [926, 390] on img at bounding box center [887, 570] width 414 height 551
click at [153, 14] on icon at bounding box center [158, 17] width 12 height 12
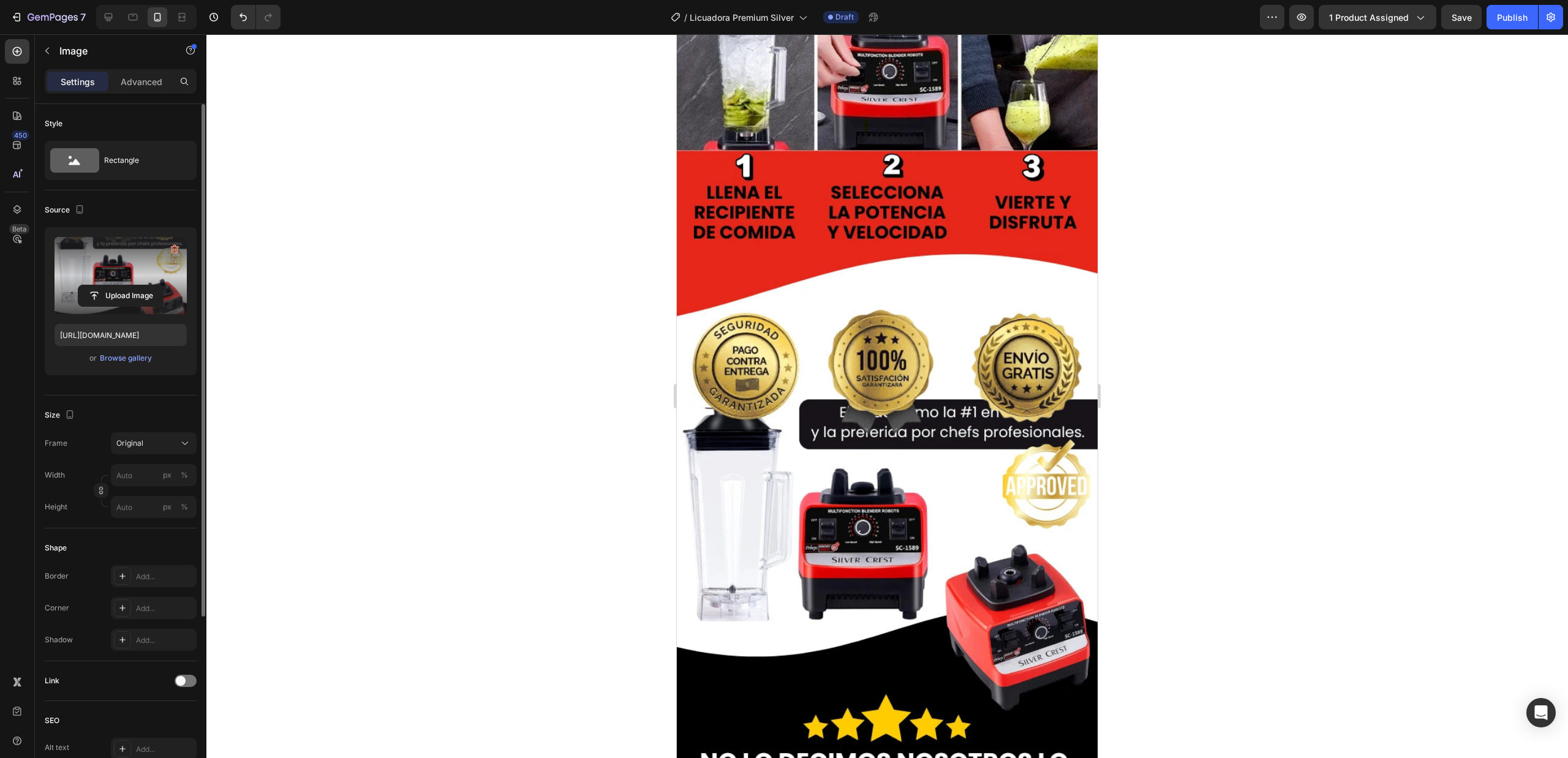
scroll to position [2334, 0]
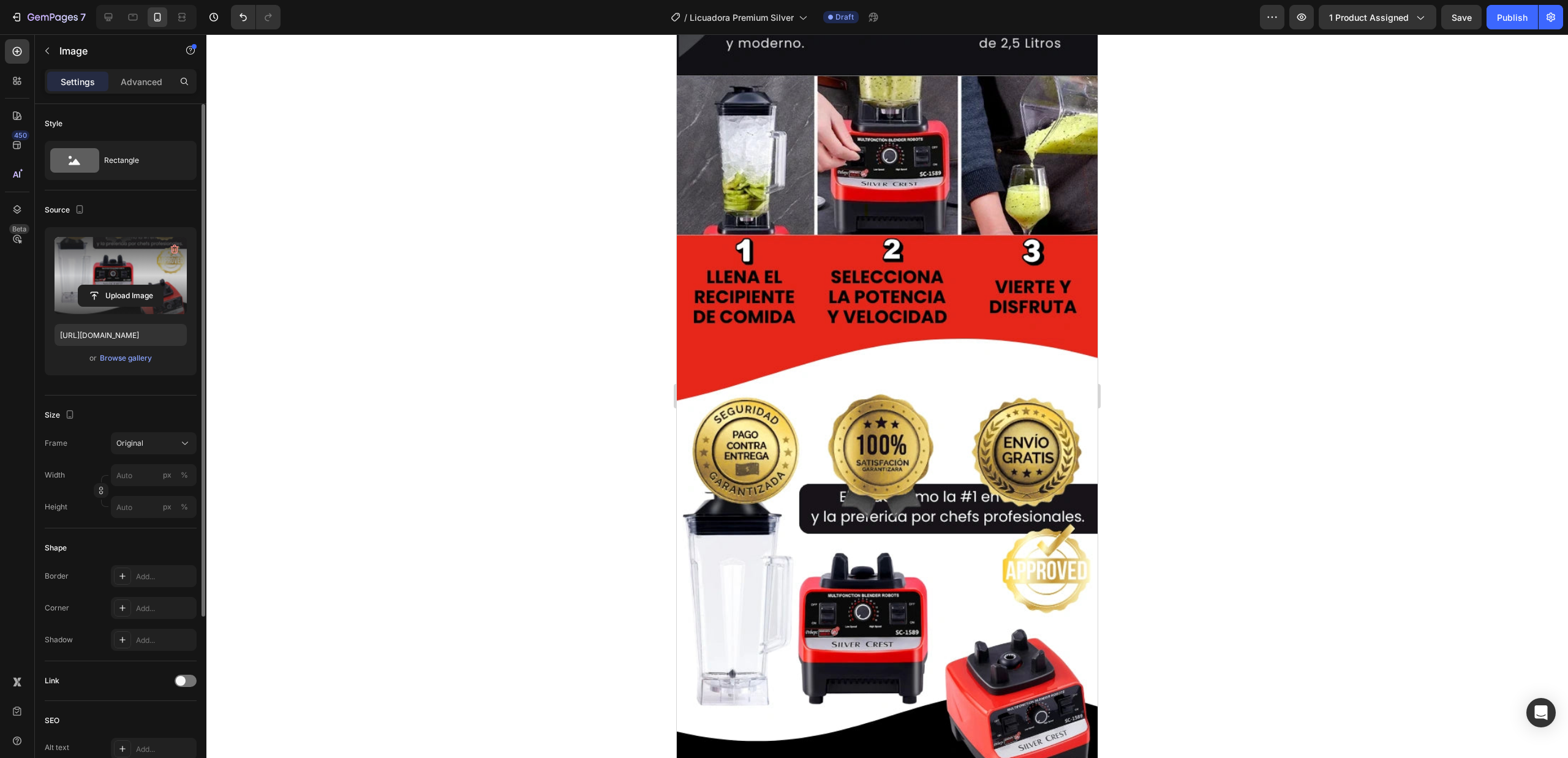
click at [920, 434] on img at bounding box center [887, 618] width 421 height 561
click at [141, 292] on input "file" at bounding box center [121, 295] width 85 height 21
type input "[URL][DOMAIN_NAME]"
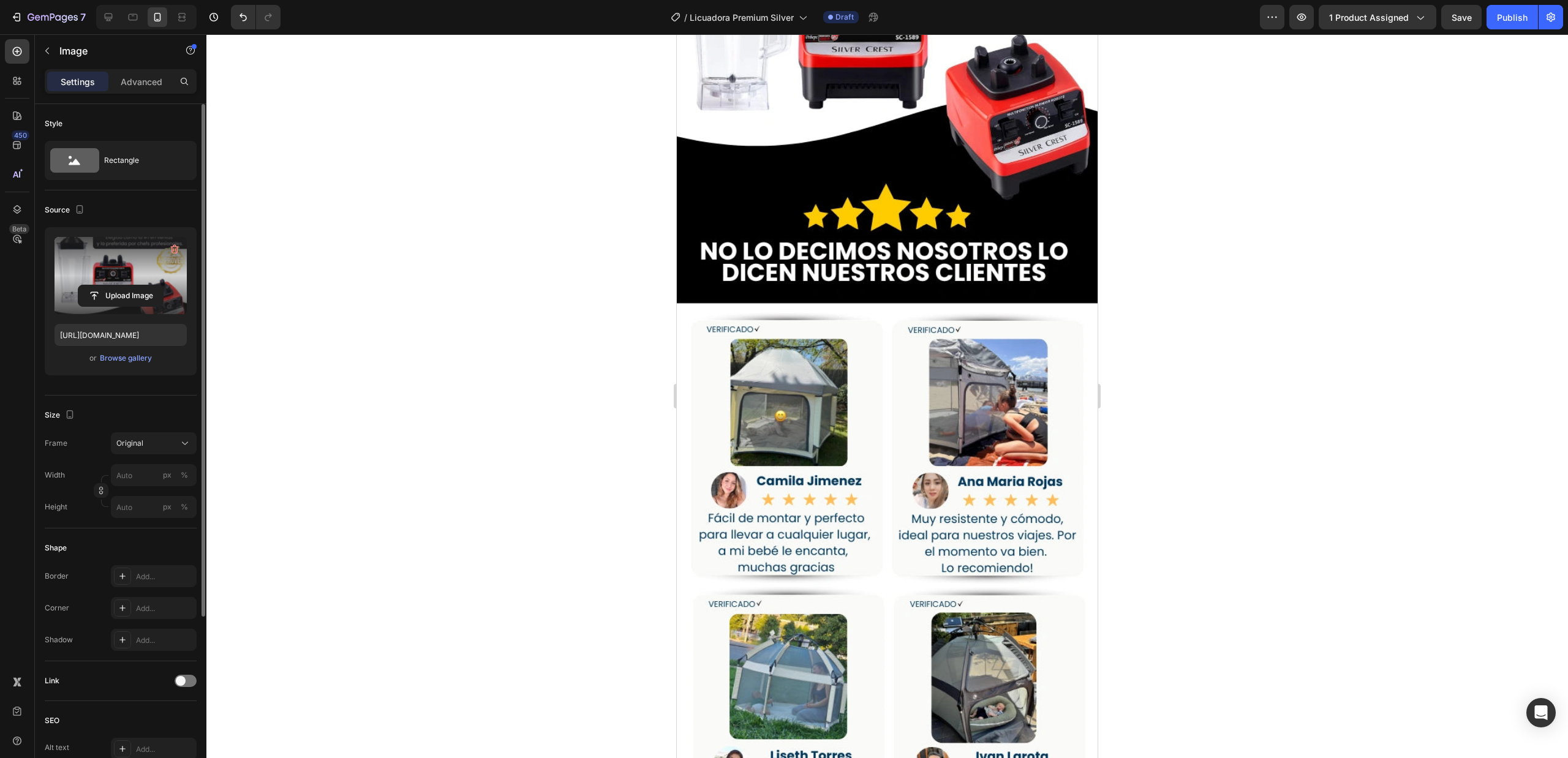
scroll to position [2987, 0]
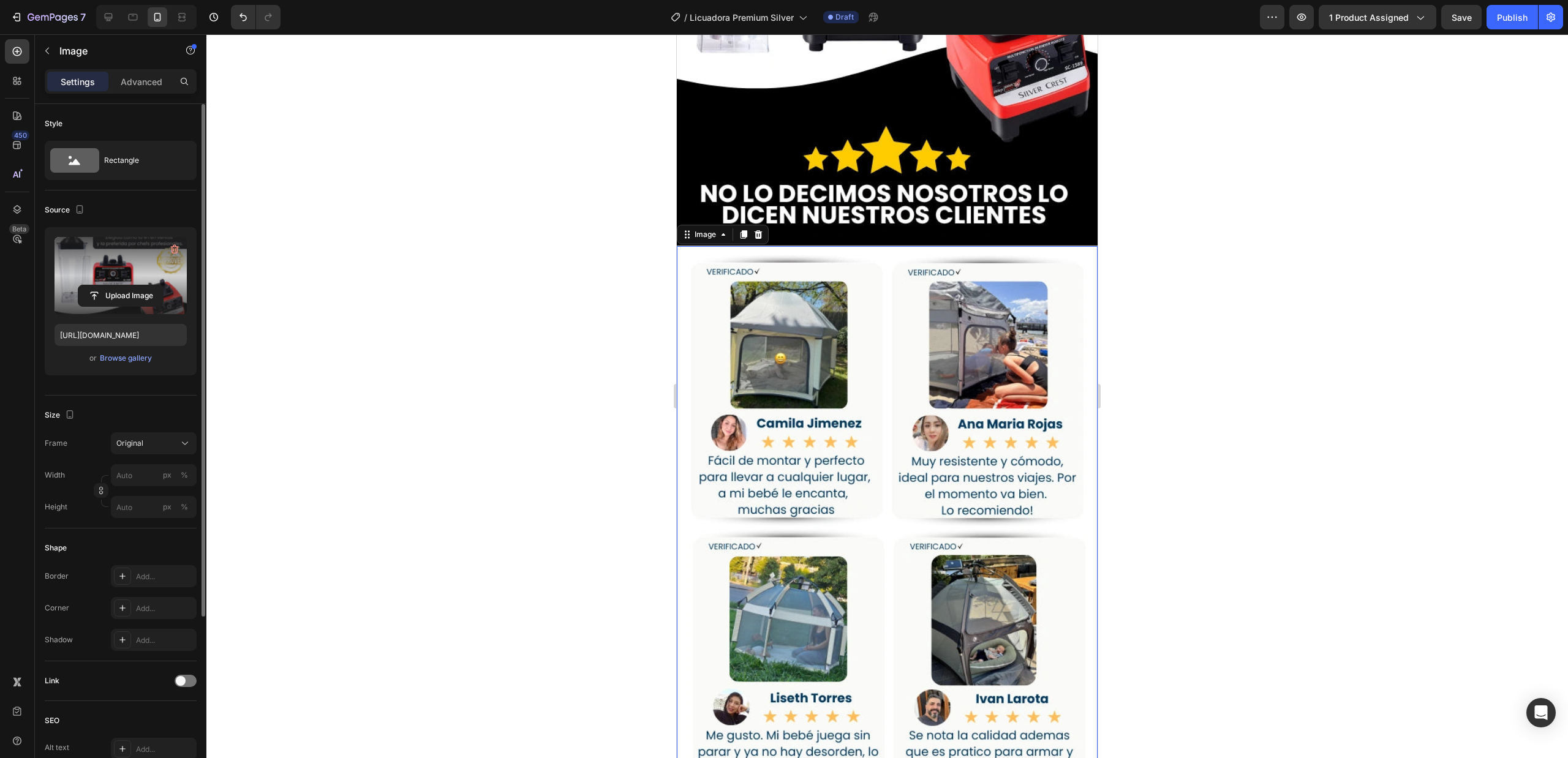
click at [967, 461] on img at bounding box center [887, 526] width 421 height 561
drag, startPoint x: 829, startPoint y: 461, endPoint x: 695, endPoint y: 442, distance: 135.3
click at [829, 461] on img at bounding box center [887, 526] width 421 height 561
click at [130, 295] on input "file" at bounding box center [121, 295] width 85 height 21
type input "[URL][DOMAIN_NAME]"
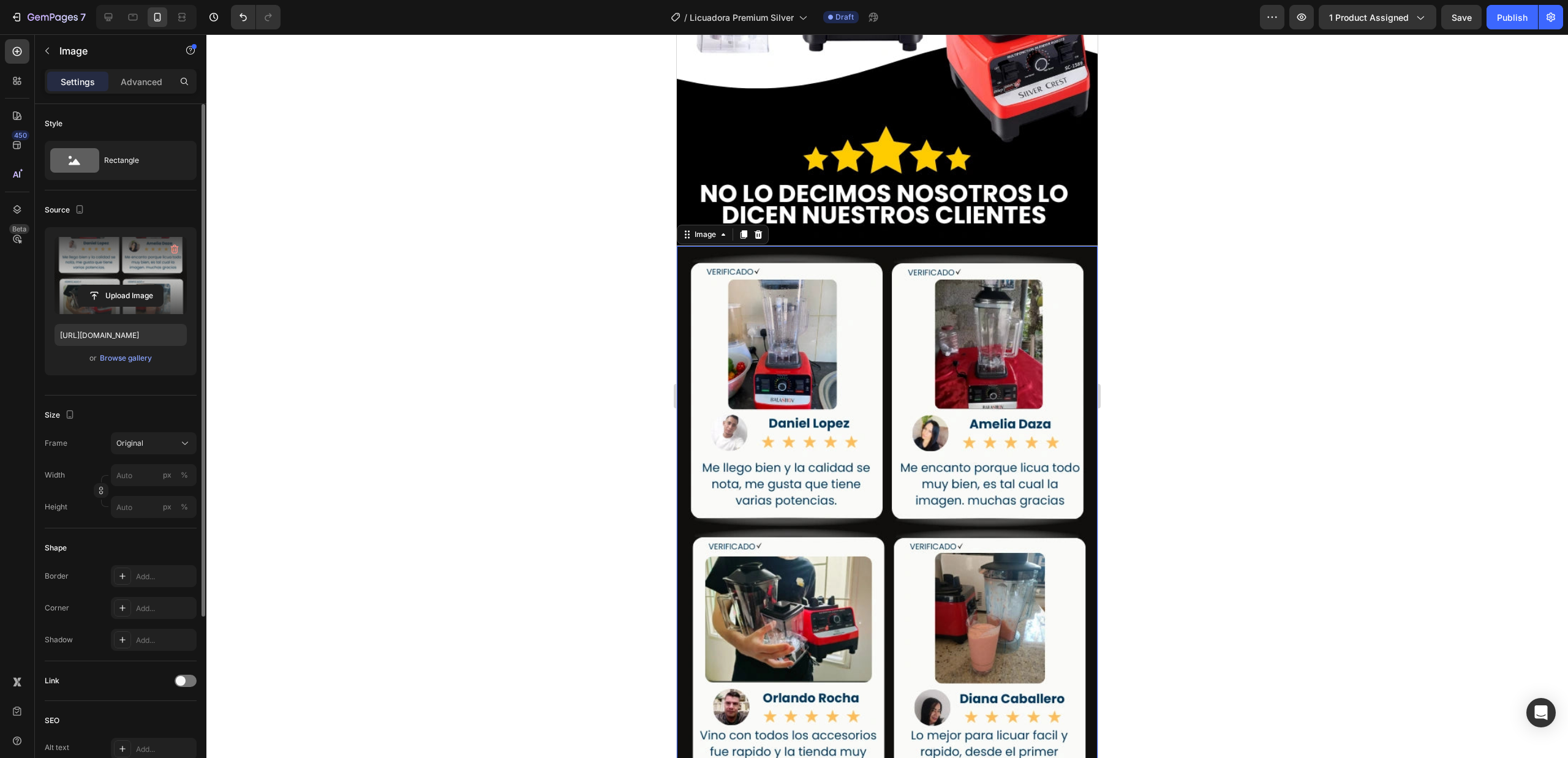
click at [1361, 467] on div at bounding box center [887, 396] width 1362 height 724
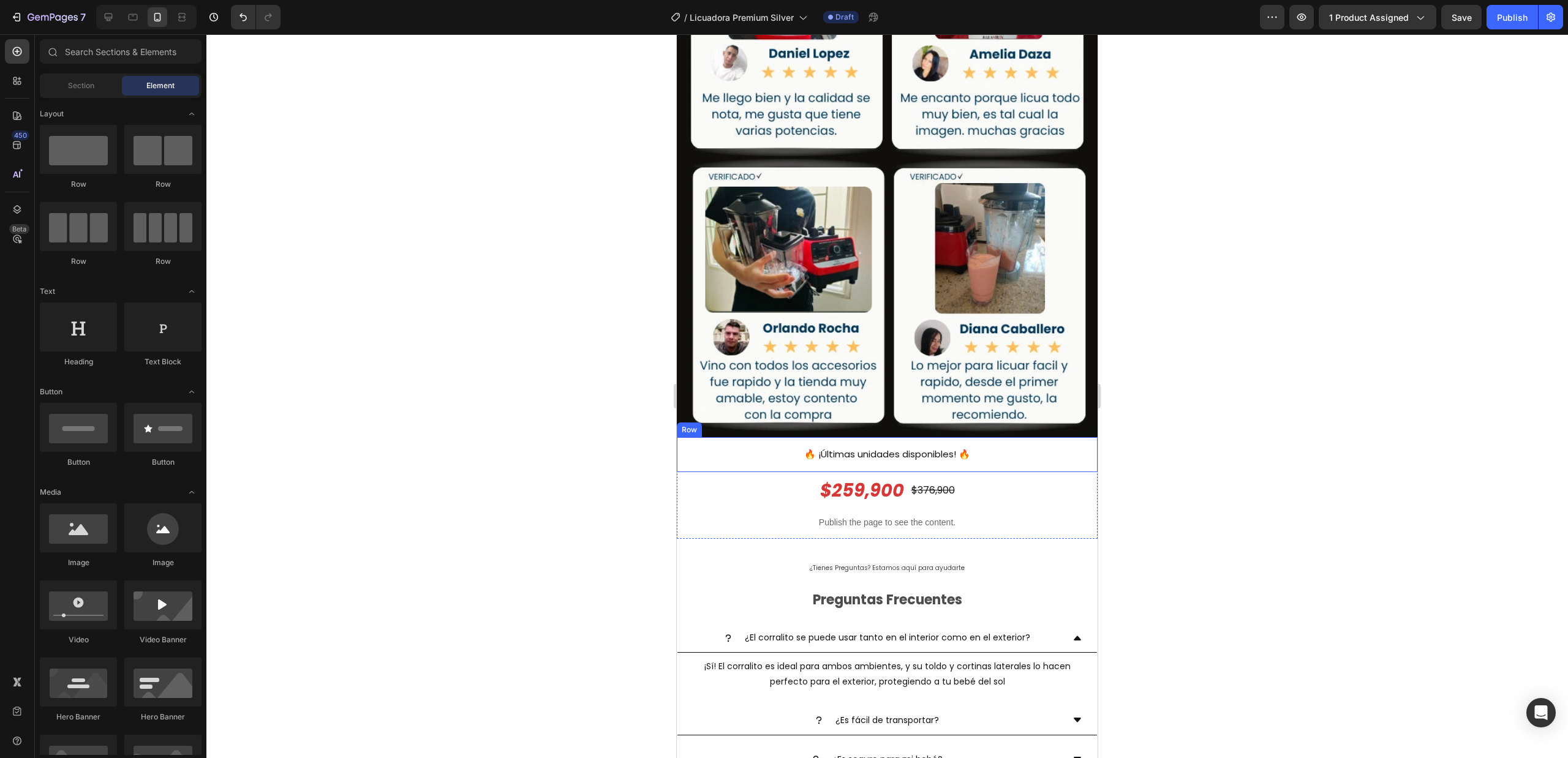
scroll to position [2510, 0]
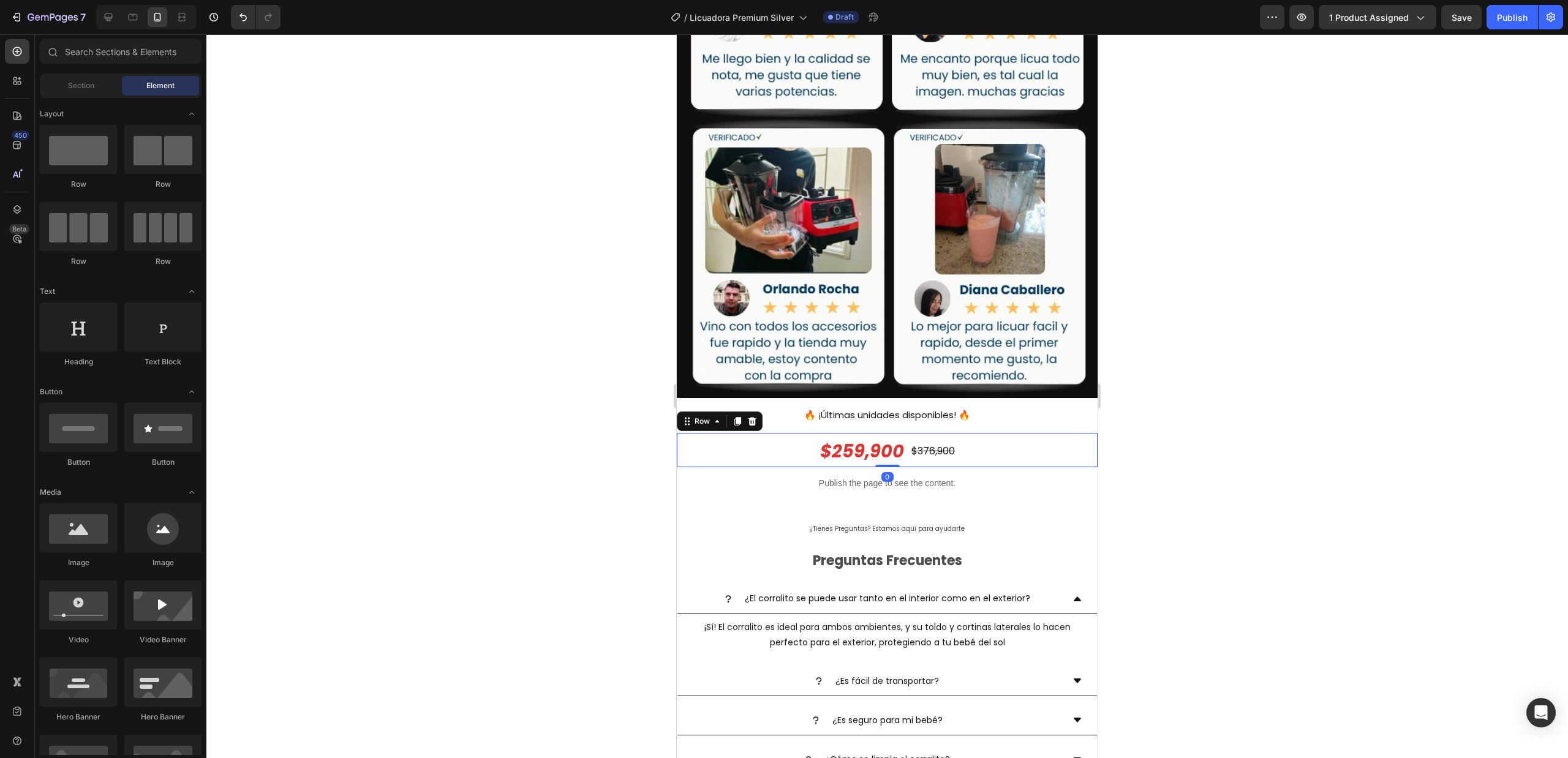
click at [735, 433] on div "$259,900 Product Price Product Price $376,900 Product Price Product Price Row 0" at bounding box center [887, 450] width 421 height 35
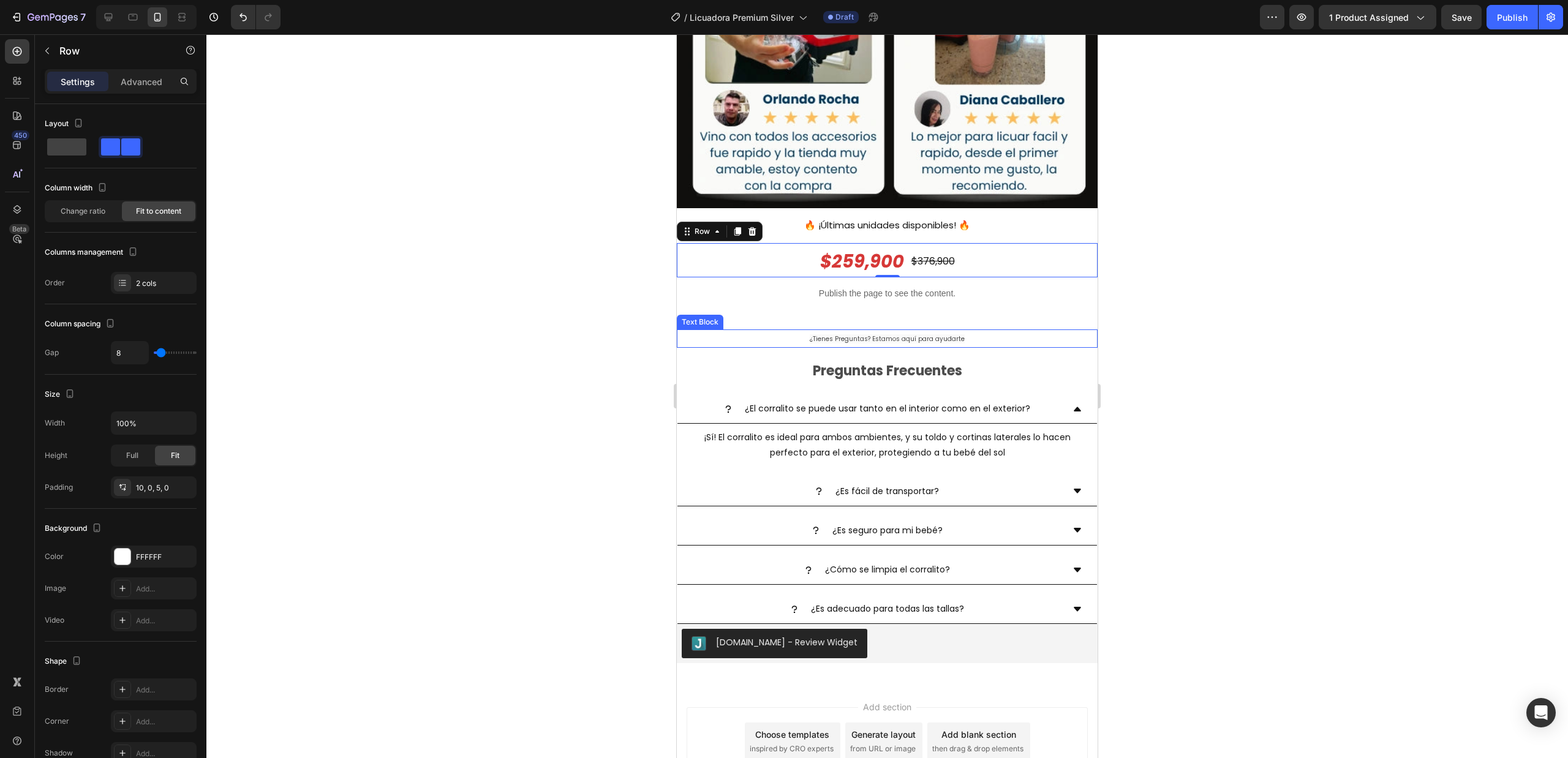
scroll to position [2754, 0]
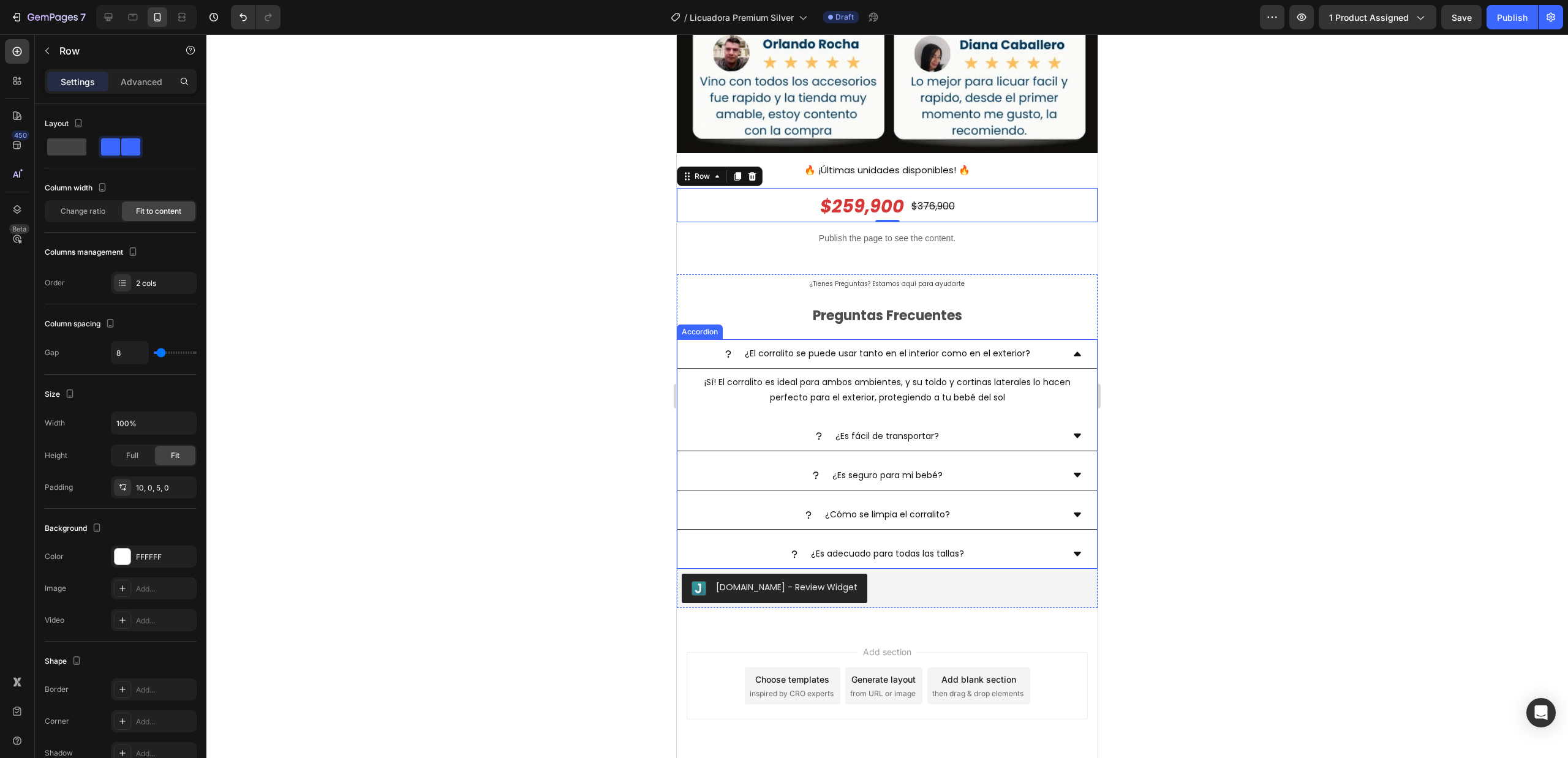
click at [902, 346] on p "¿El corralito se puede usar tanto en el interior como en el exterior?" at bounding box center [887, 354] width 285 height 15
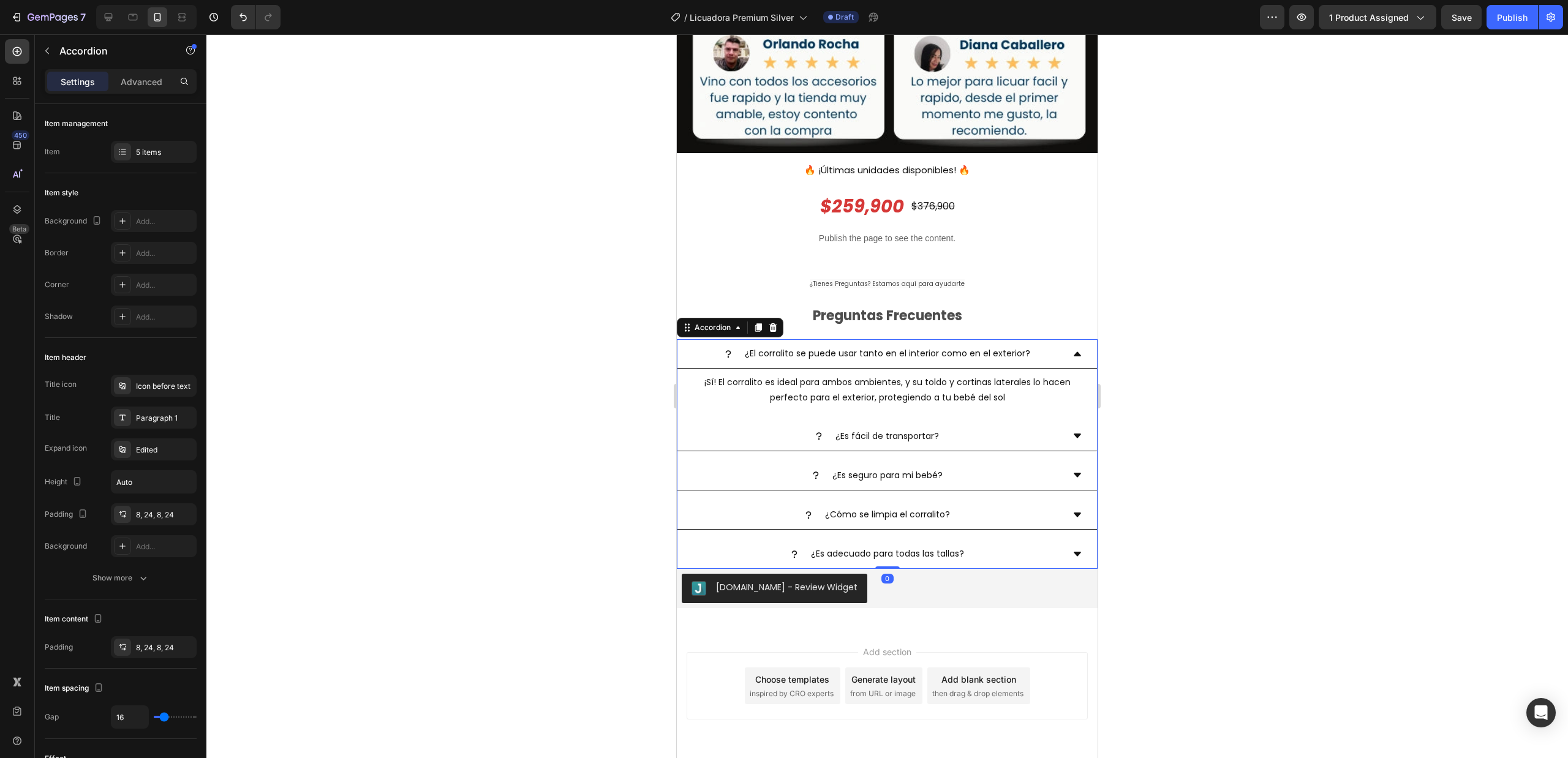
click at [902, 346] on p "¿El corralito se puede usar tanto en el interior como en el exterior?" at bounding box center [887, 354] width 285 height 15
click at [937, 375] on p "¡Sí! El corralito es ideal para ambos ambientes, y su toldo y cortinas laterale…" at bounding box center [887, 391] width 388 height 31
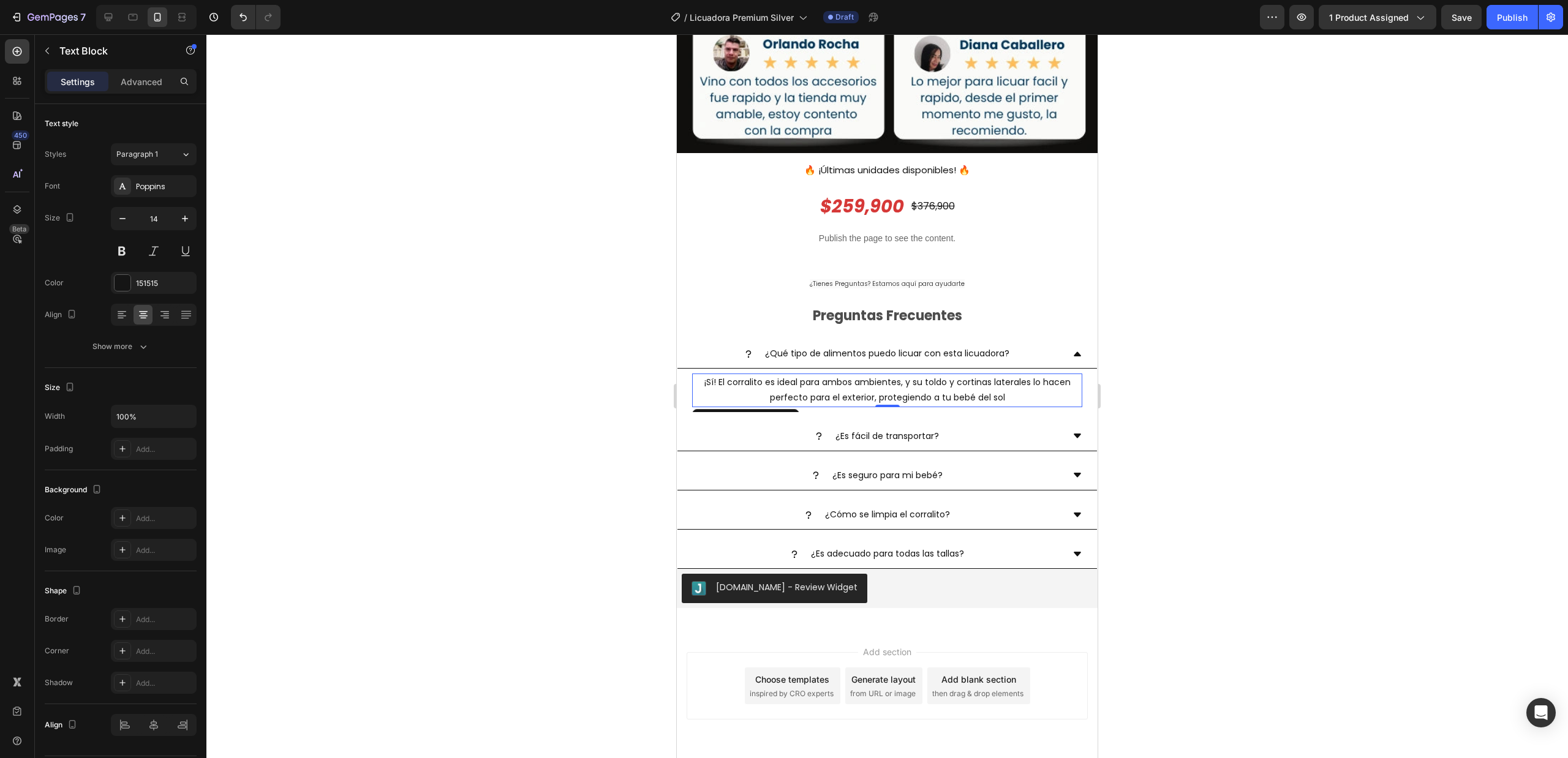
click at [930, 375] on p "¡Sí! El corralito es ideal para ambos ambientes, y su toldo y cortinas laterale…" at bounding box center [887, 391] width 388 height 31
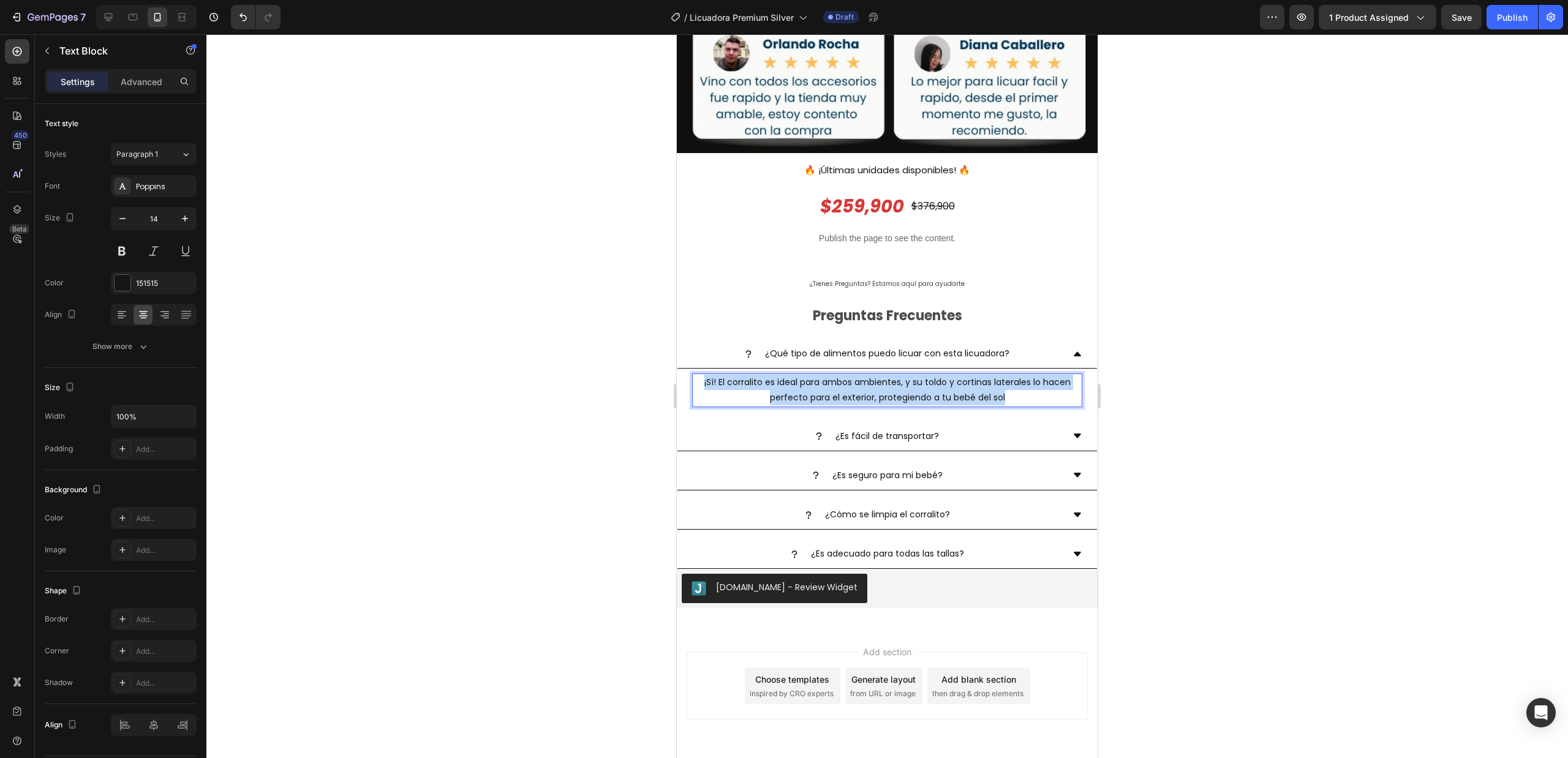
click at [930, 375] on p "¡Sí! El corralito es ideal para ambos ambientes, y su toldo y cortinas laterale…" at bounding box center [887, 391] width 388 height 31
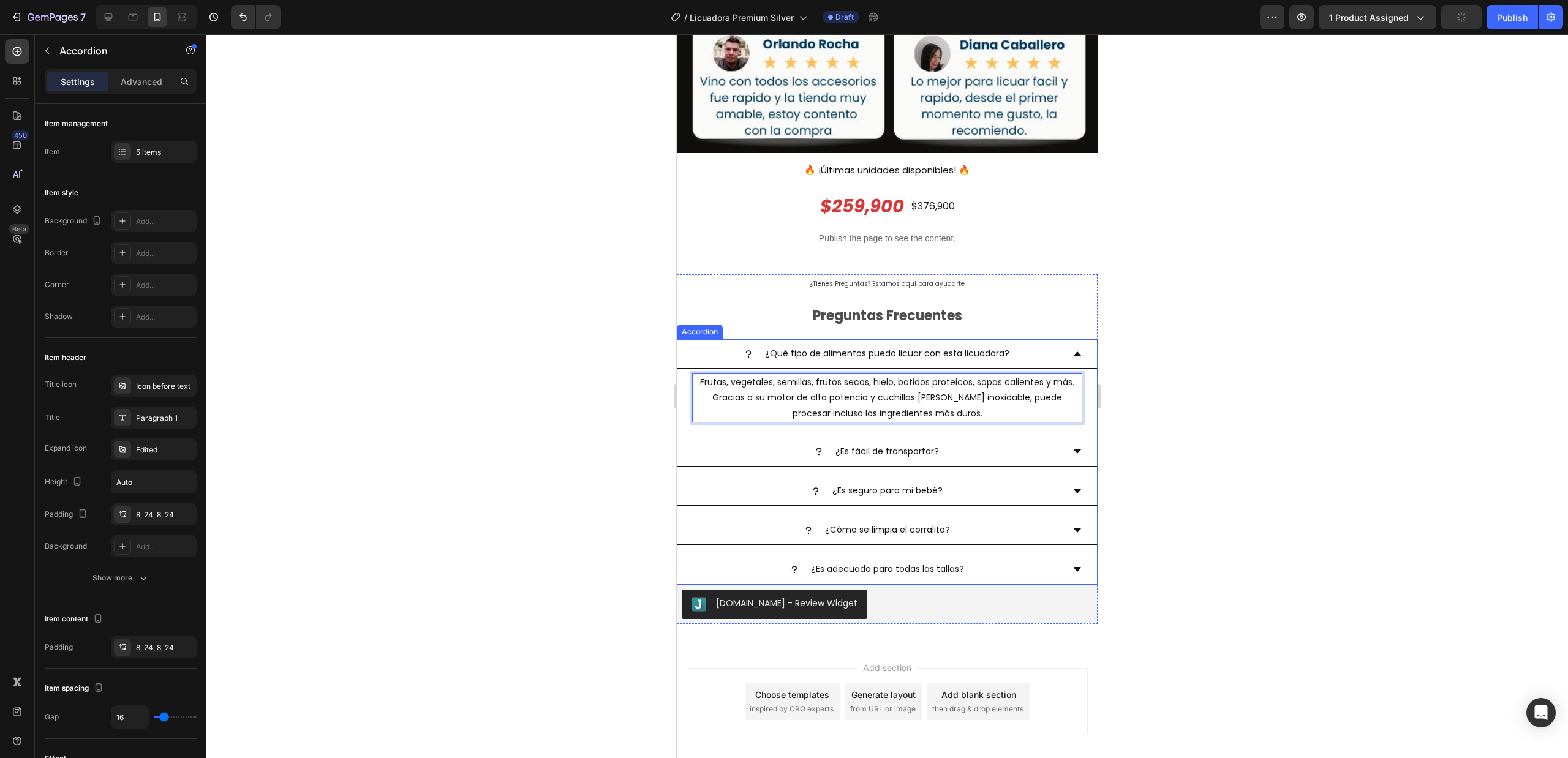
click at [836, 444] on p "¿Es fácil de transportar?" at bounding box center [887, 451] width 104 height 15
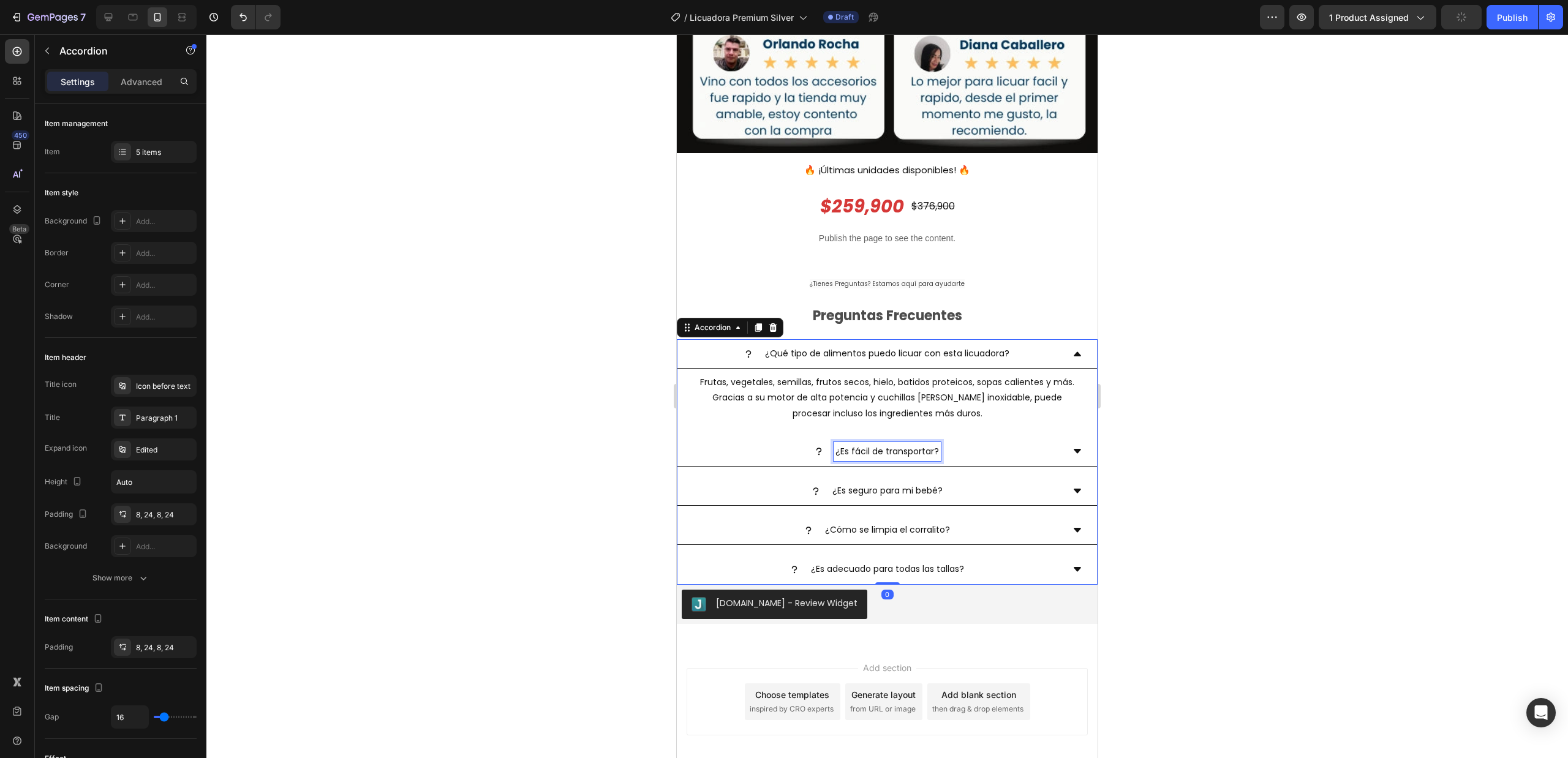
click at [836, 444] on p "¿Es fácil de transportar?" at bounding box center [887, 451] width 104 height 15
click at [1049, 442] on div "¿La licuadora puede triturar hielo sin dañar las cuchillas?" at bounding box center [877, 451] width 371 height 19
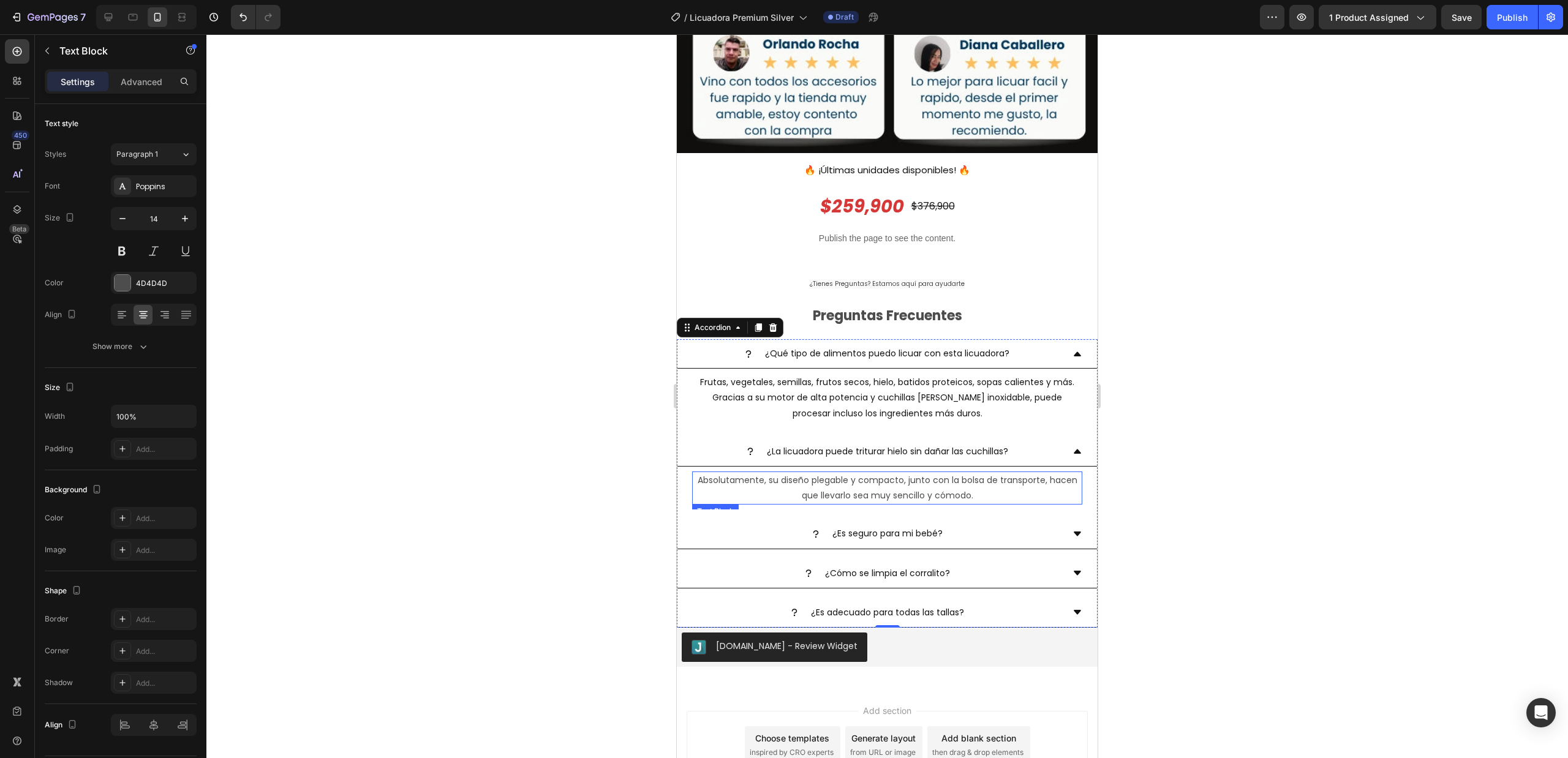
click at [915, 473] on p "Absolutamente, su diseño plegable y compacto, junto con la bolsa de transporte,…" at bounding box center [887, 488] width 388 height 31
click at [914, 473] on p "Absolutamente, su diseño plegable y compacto, junto con la bolsa de transporte,…" at bounding box center [887, 488] width 388 height 31
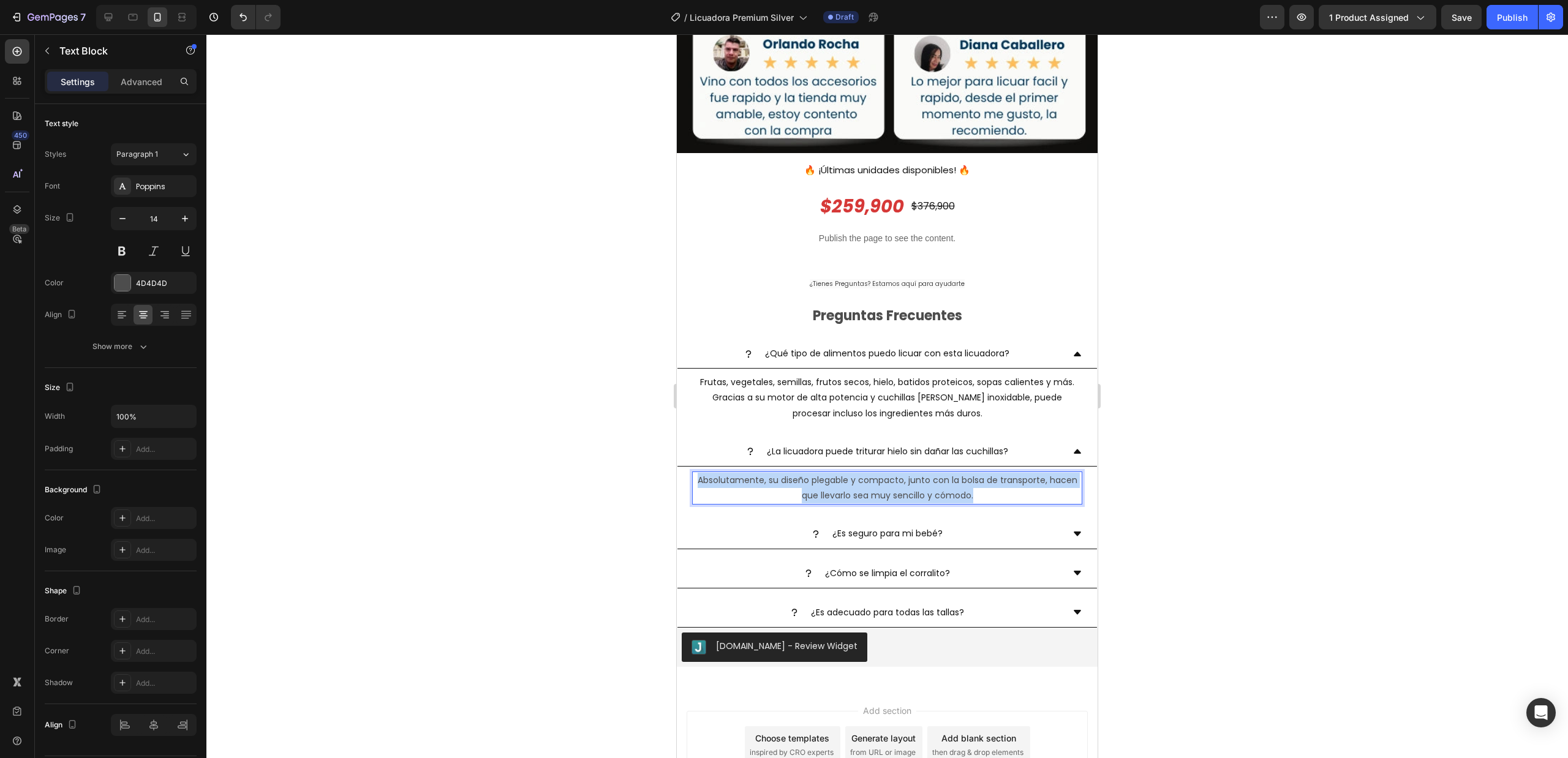
click at [914, 473] on p "Absolutamente, su diseño plegable y compacto, junto con la bolsa de transporte,…" at bounding box center [887, 488] width 388 height 31
click at [1056, 339] on div "¿Qué tipo de alimentos puedo licuar con esta licuadora?" at bounding box center [888, 354] width 420 height 29
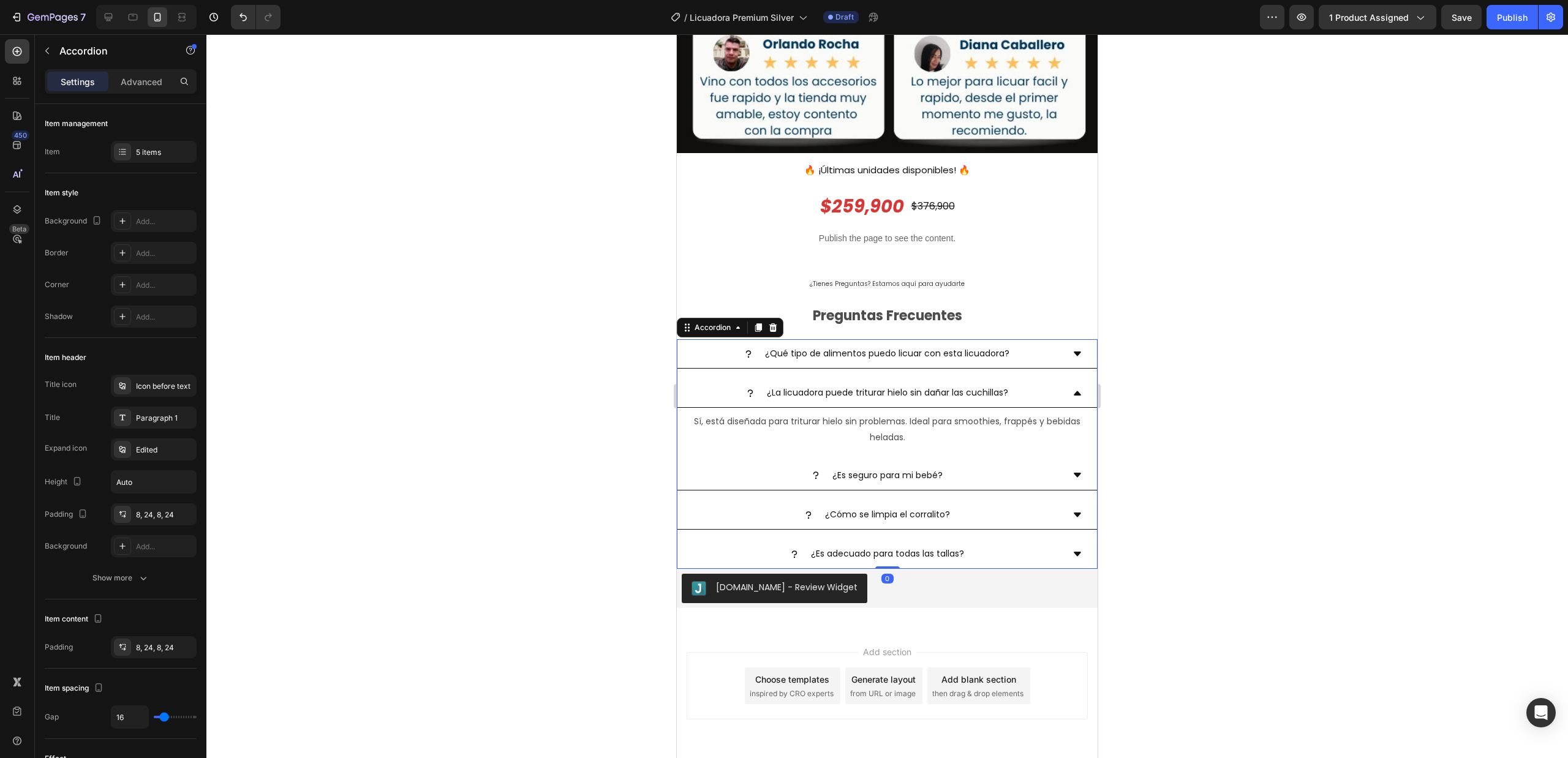
click at [1060, 379] on div "¿La licuadora puede triturar hielo sin dañar las cuchillas?" at bounding box center [888, 393] width 420 height 29
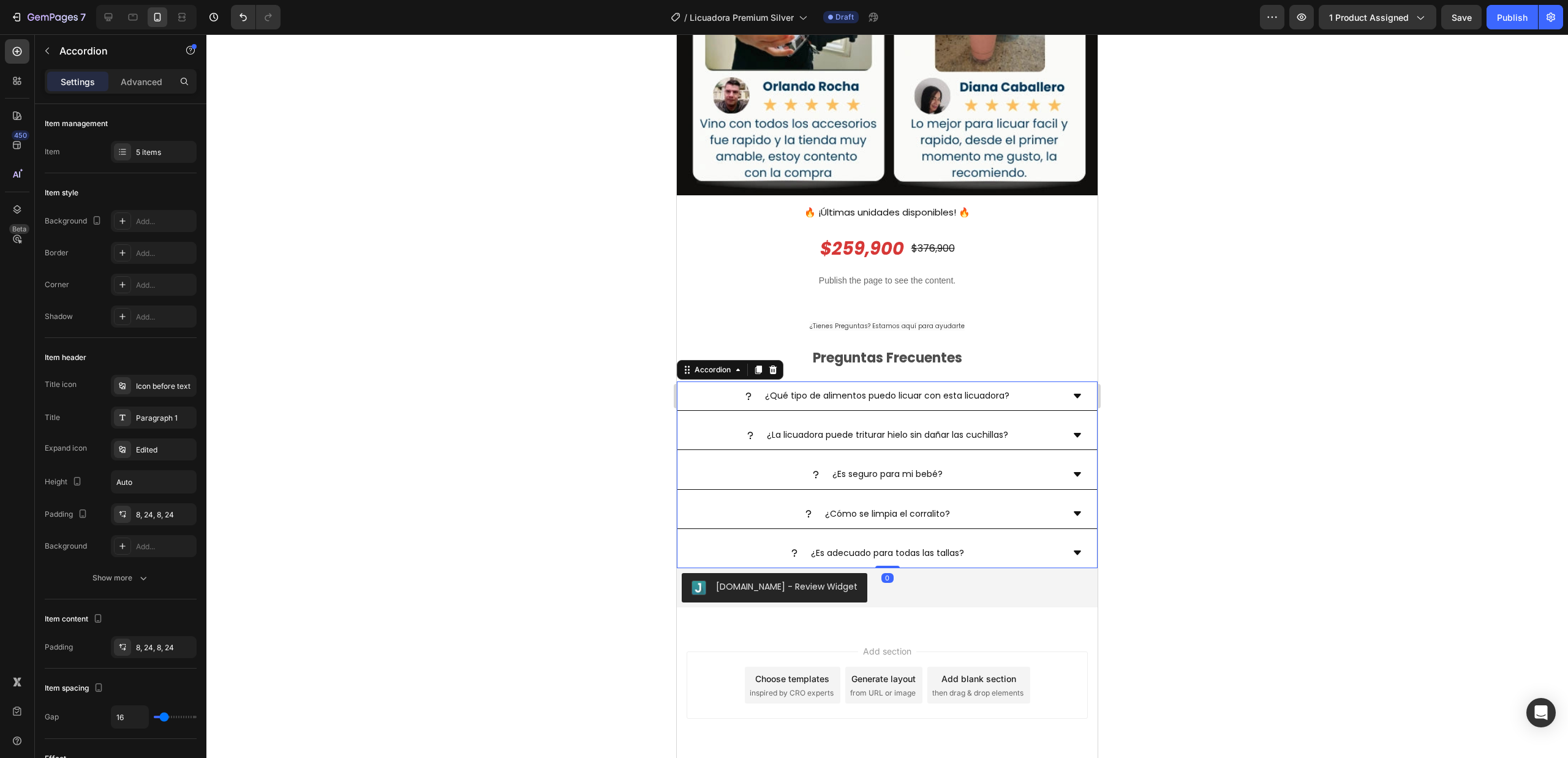
scroll to position [2712, 0]
click at [864, 467] on p "¿Es seguro para mi bebé?" at bounding box center [888, 474] width 111 height 15
click at [1010, 465] on div "¿Cuántos litros tiene de capacidad el vaso?" at bounding box center [877, 474] width 371 height 19
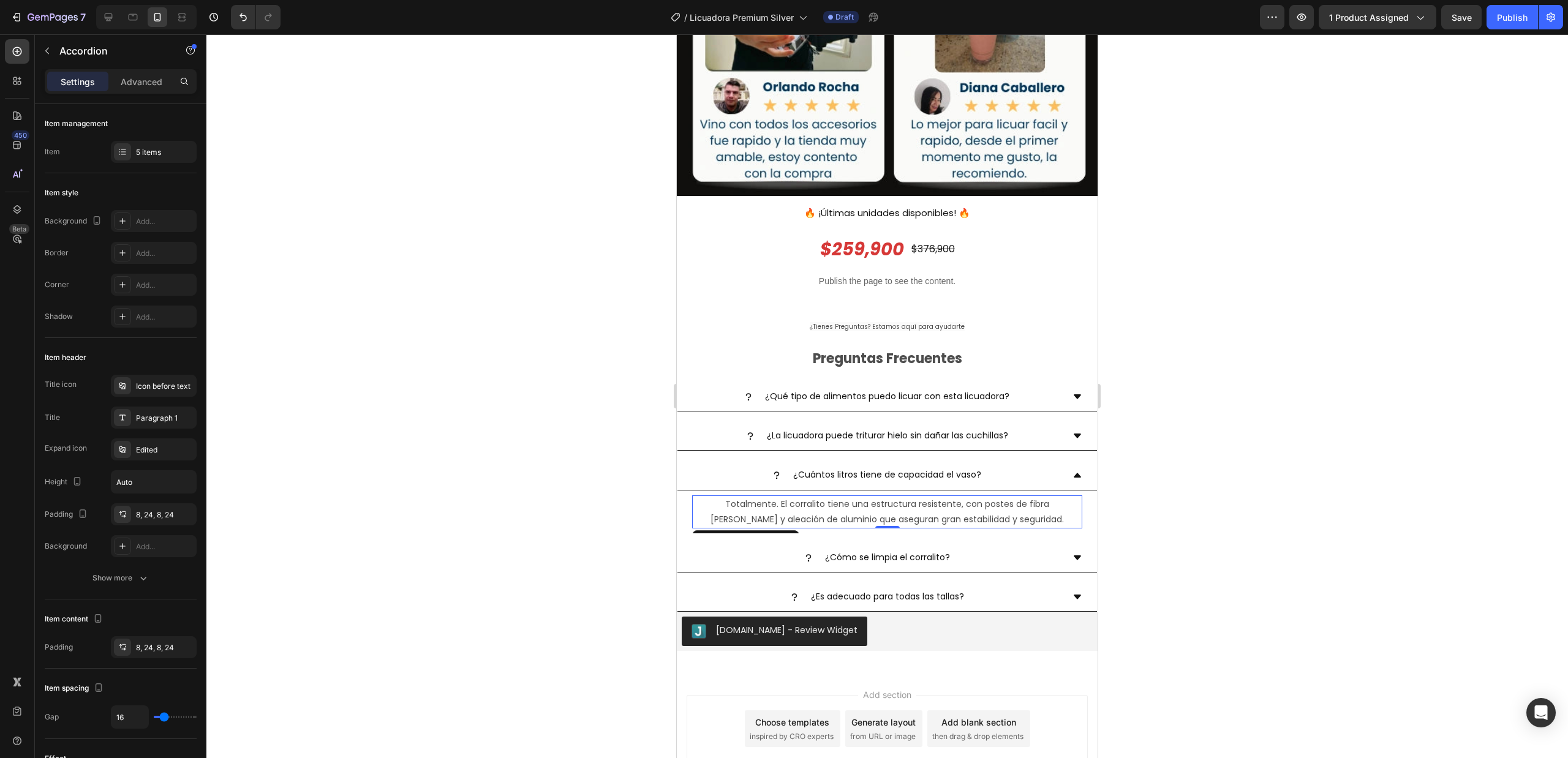
click at [927, 497] on p "Totalmente. El corralito tiene una estructura resistente, con postes de fibra […" at bounding box center [887, 512] width 388 height 31
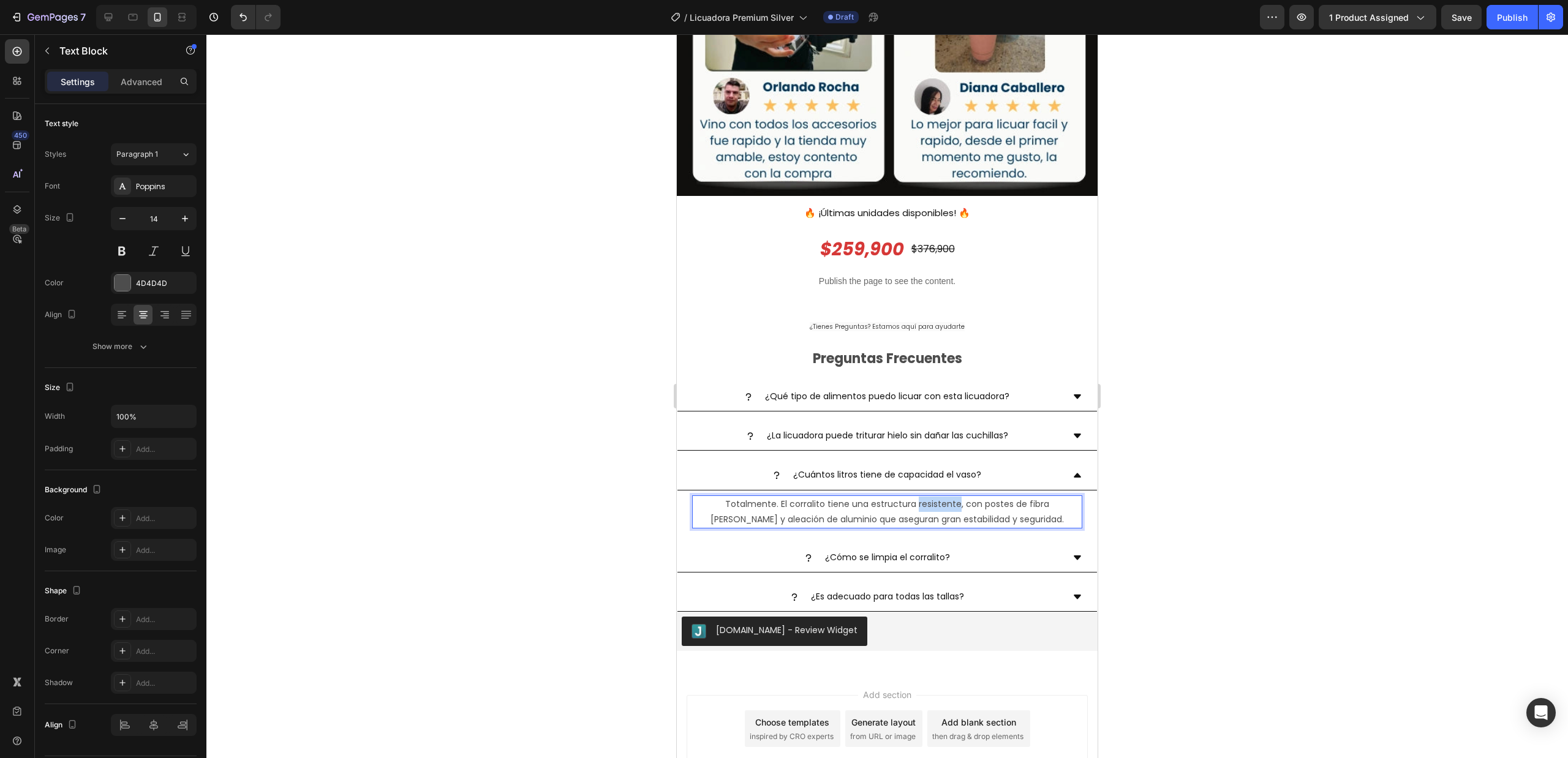
click at [927, 497] on p "Totalmente. El corralito tiene una estructura resistente, con postes de fibra […" at bounding box center [887, 512] width 388 height 31
click at [846, 498] on strong "2 litros" at bounding box center [858, 504] width 32 height 12
click at [1146, 475] on div at bounding box center [887, 396] width 1362 height 724
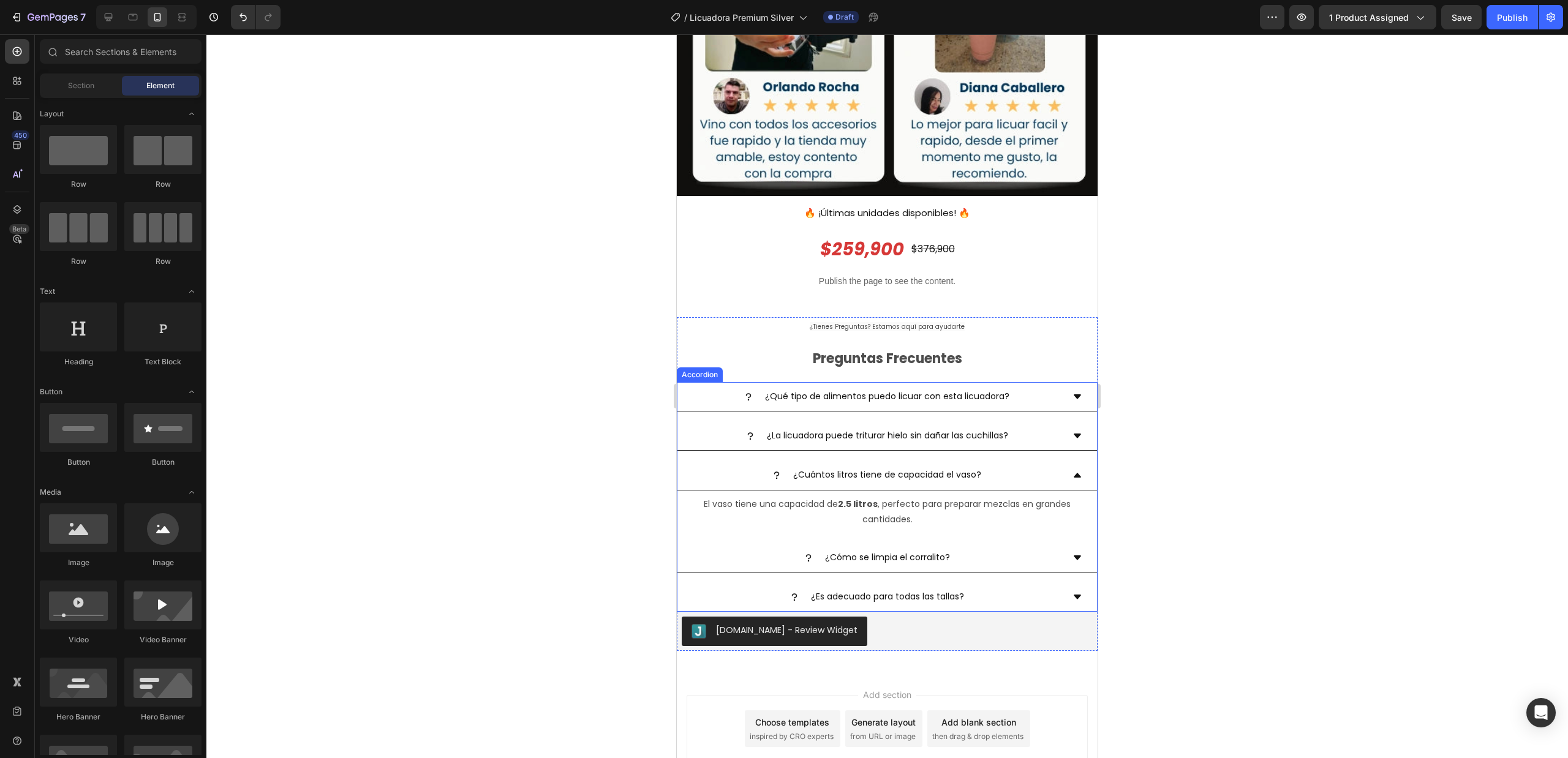
click at [903, 550] on p "¿Cómo se limpia el corralito?" at bounding box center [888, 558] width 125 height 15
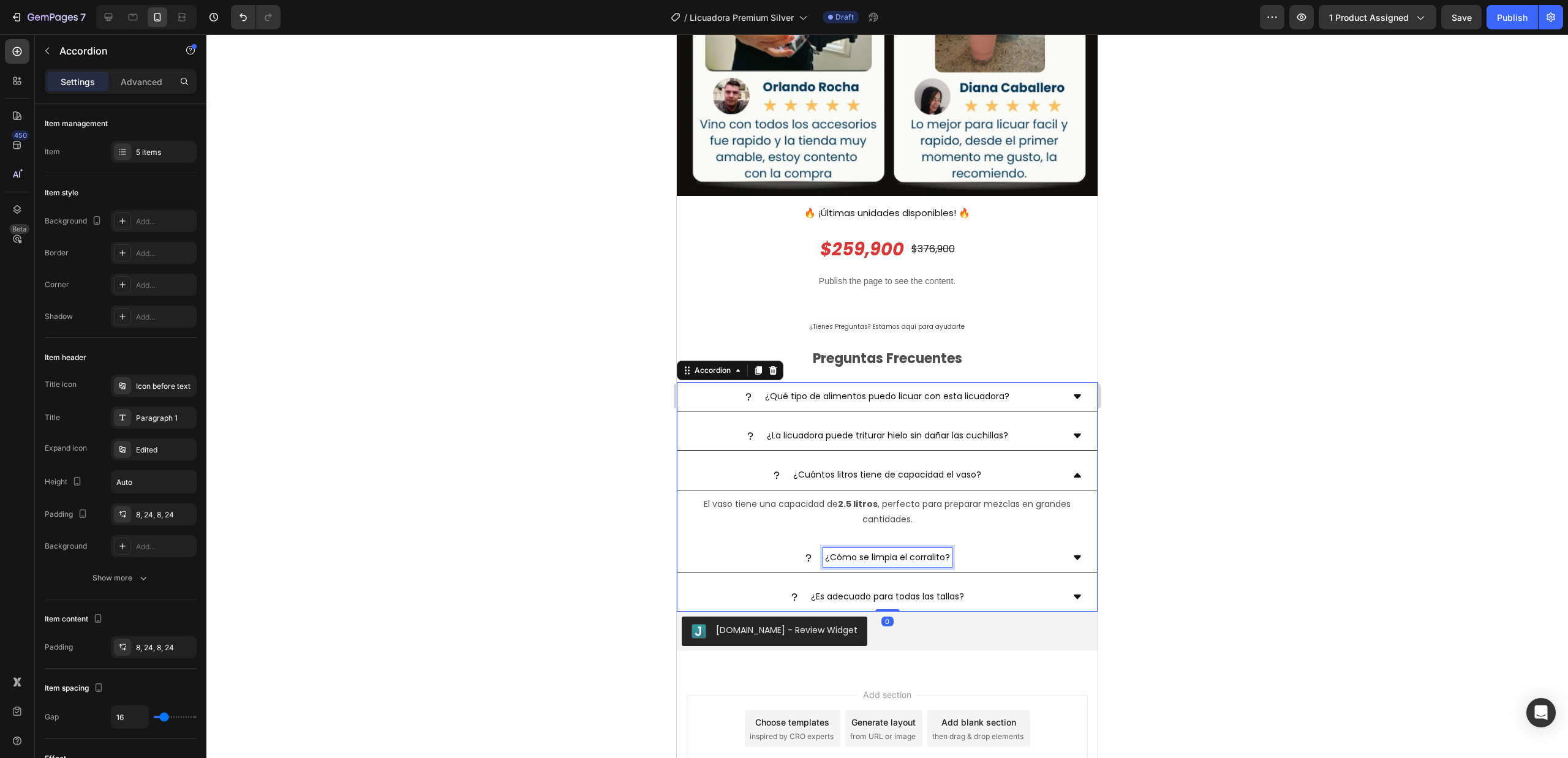
click at [903, 550] on p "¿Cómo se limpia el corralito?" at bounding box center [888, 558] width 125 height 15
click at [996, 548] on div "¿Es apta para lavavajillas?" at bounding box center [877, 558] width 371 height 19
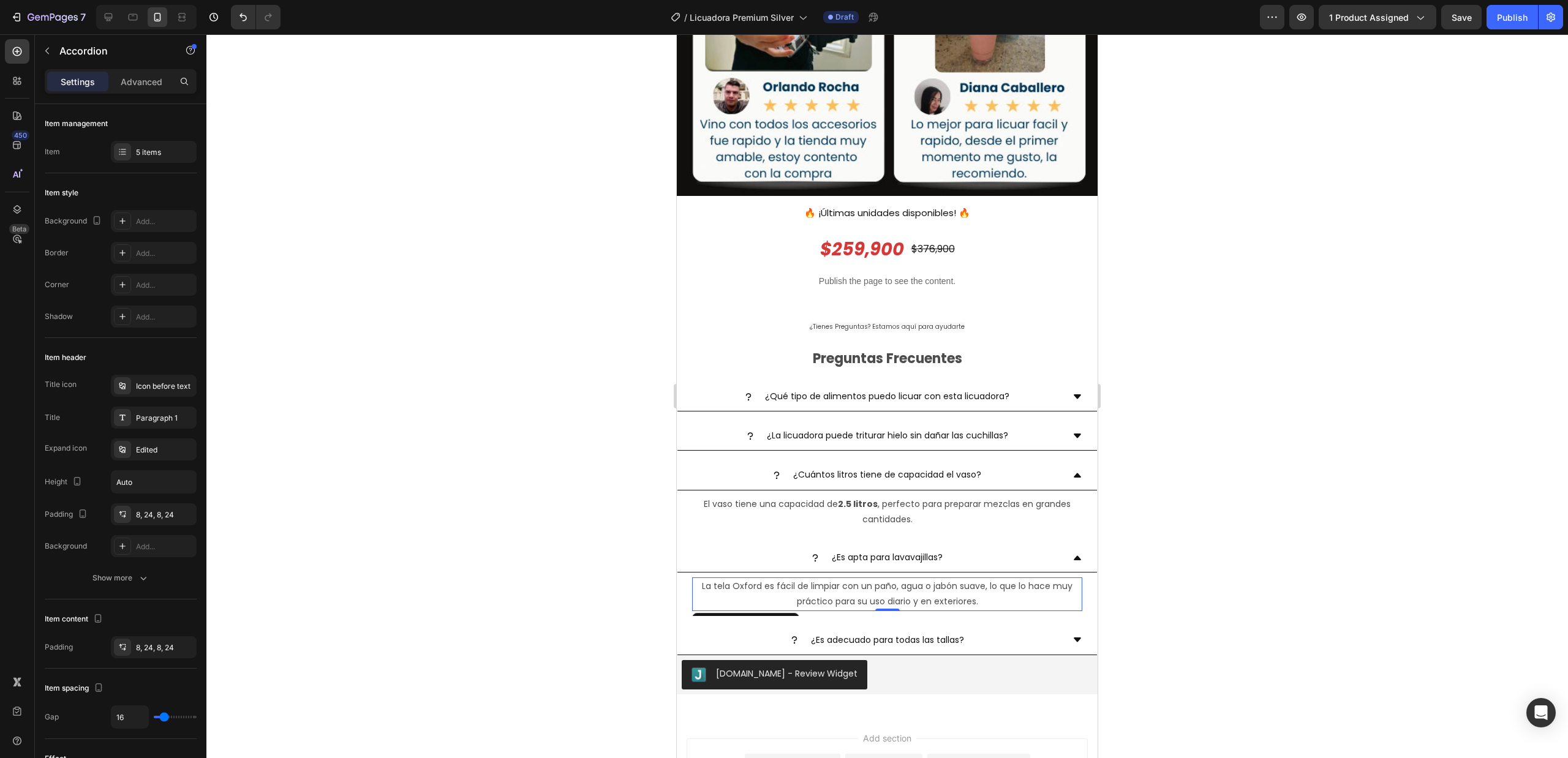
click at [867, 579] on p "La tela Oxford es fácil de limpiar con un paño, agua o jabón suave, lo que lo h…" at bounding box center [887, 594] width 388 height 31
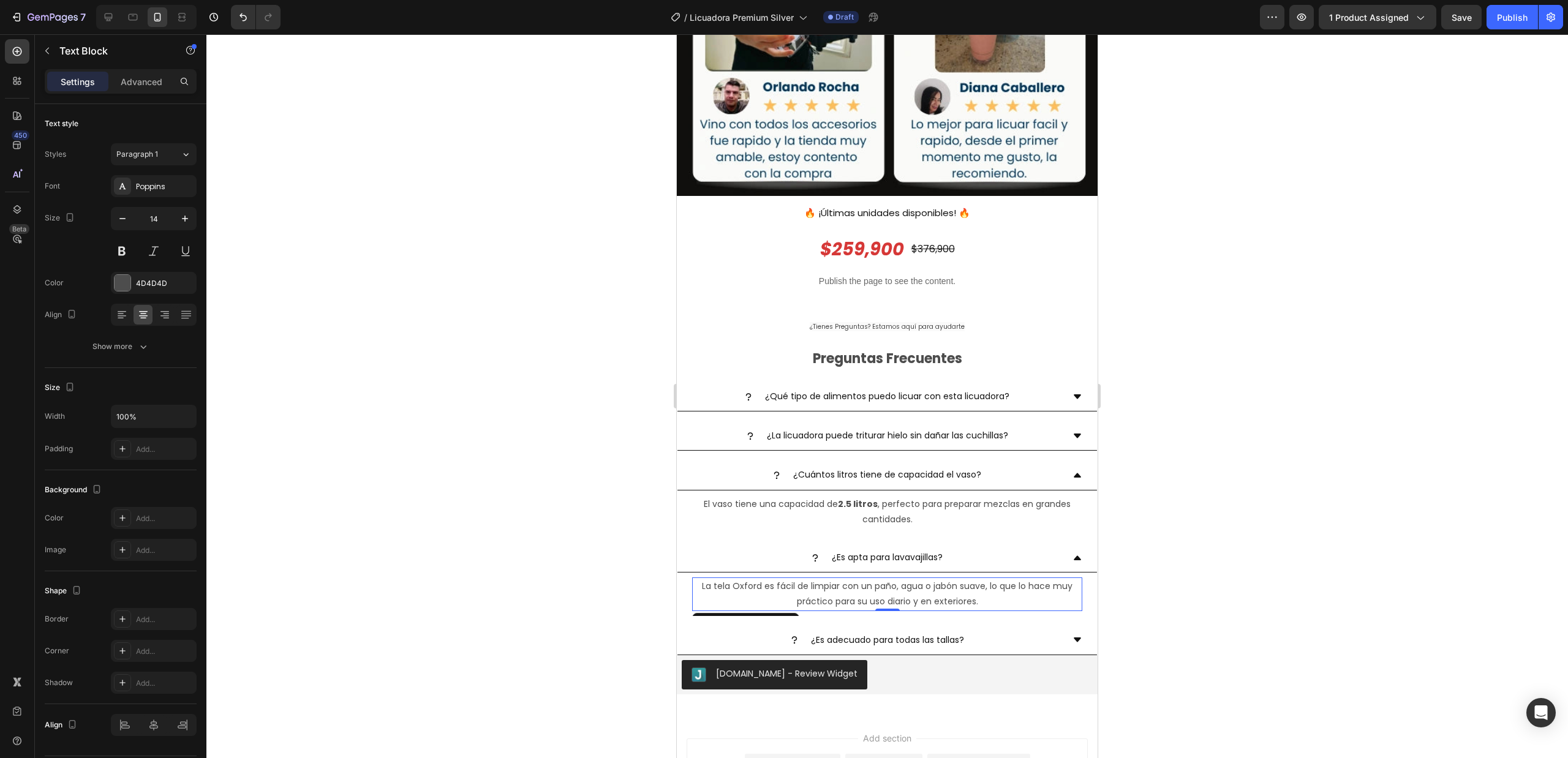
click at [867, 579] on p "La tela Oxford es fácil de limpiar con un paño, agua o jabón suave, lo que lo h…" at bounding box center [887, 594] width 388 height 31
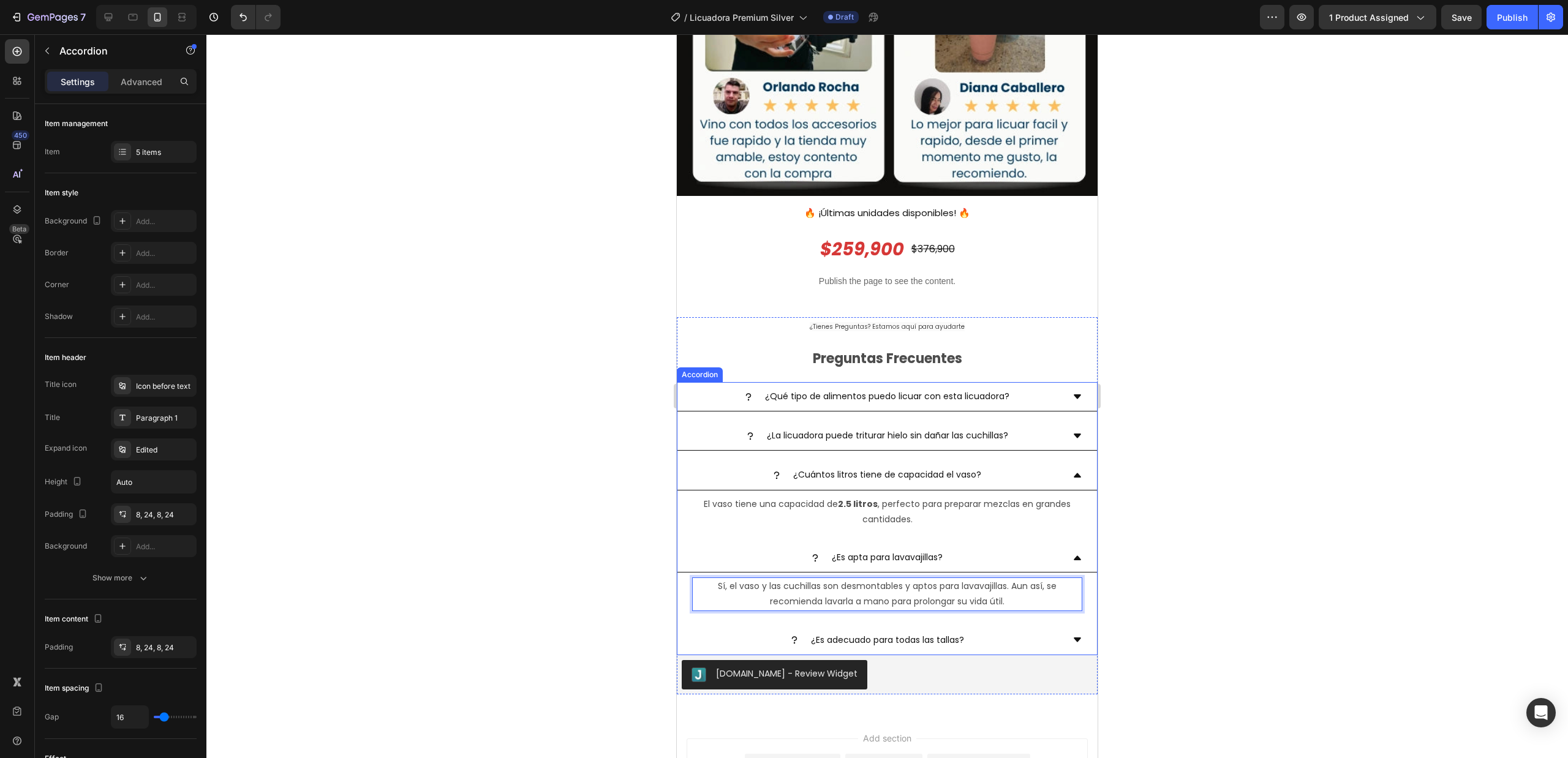
click at [841, 632] on p "¿Es adecuado para todas las tallas?" at bounding box center [888, 640] width 153 height 15
click at [1014, 630] on div "¿Cuánto tiempo puedo usarla de forma continua?" at bounding box center [877, 640] width 371 height 19
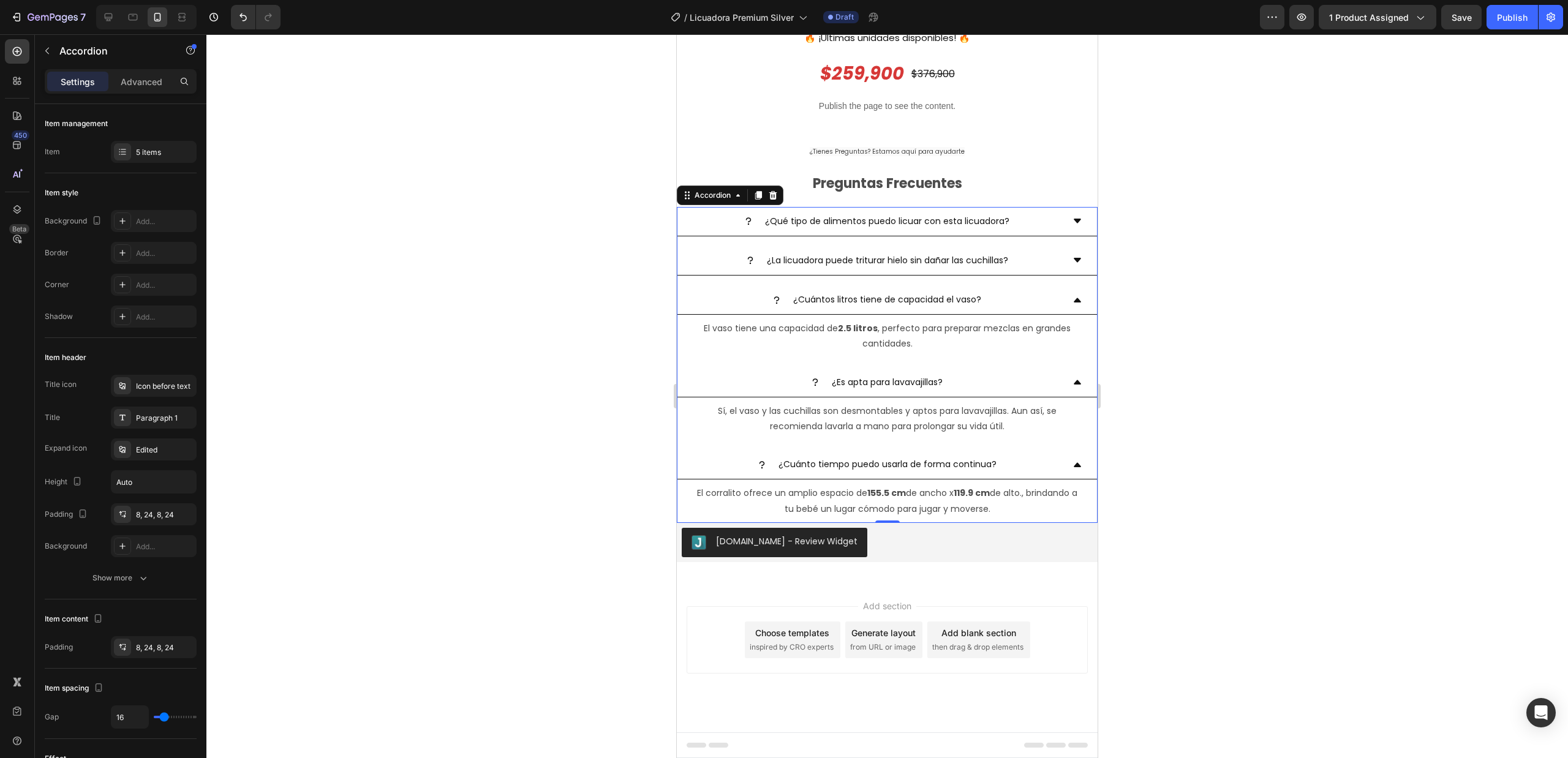
scroll to position [2841, 0]
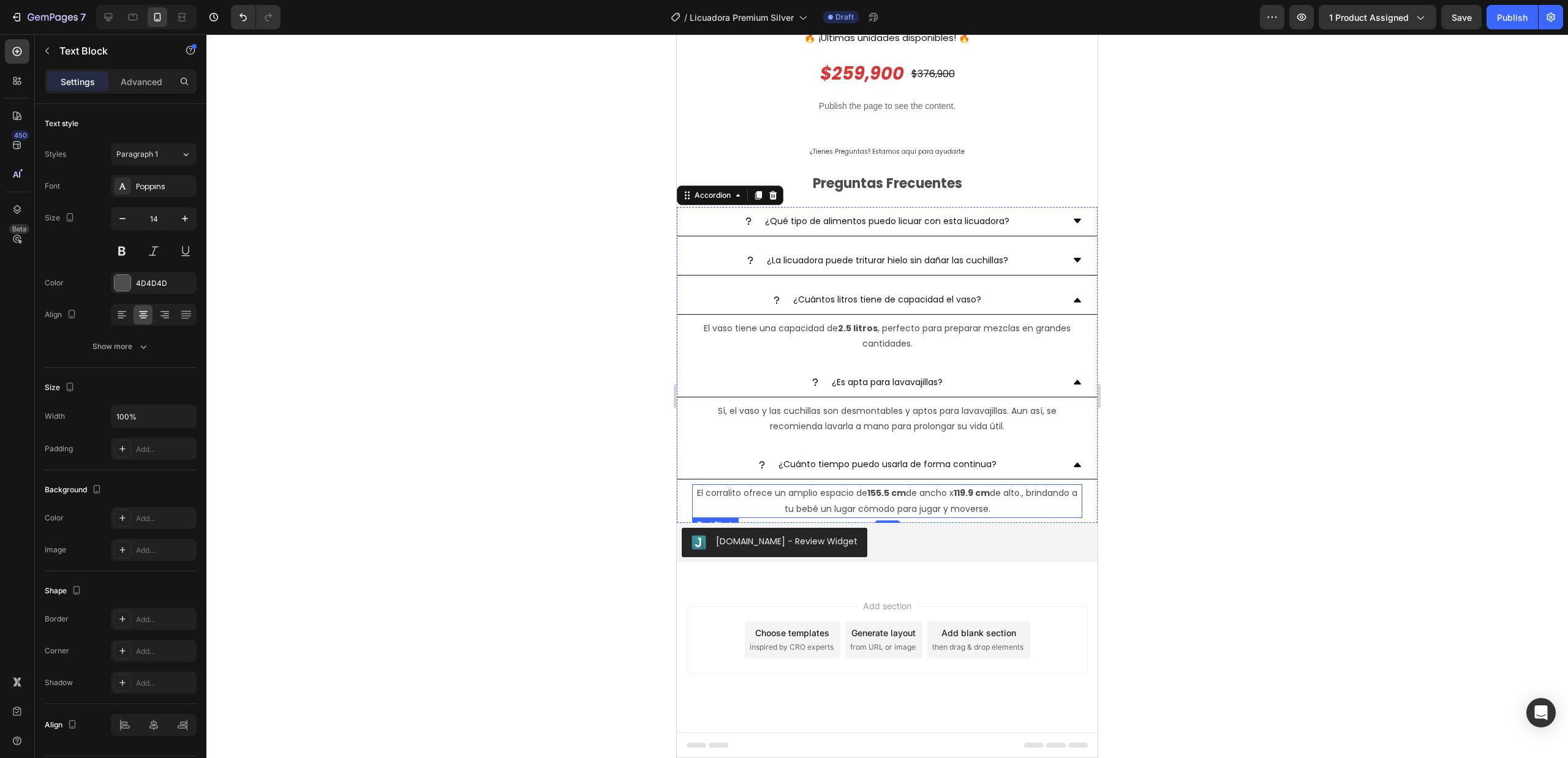
click at [947, 502] on p "El corralito ofrece un amplio espacio de 155.5 cm de ancho x 119.9 cm de alto.,…" at bounding box center [887, 501] width 388 height 31
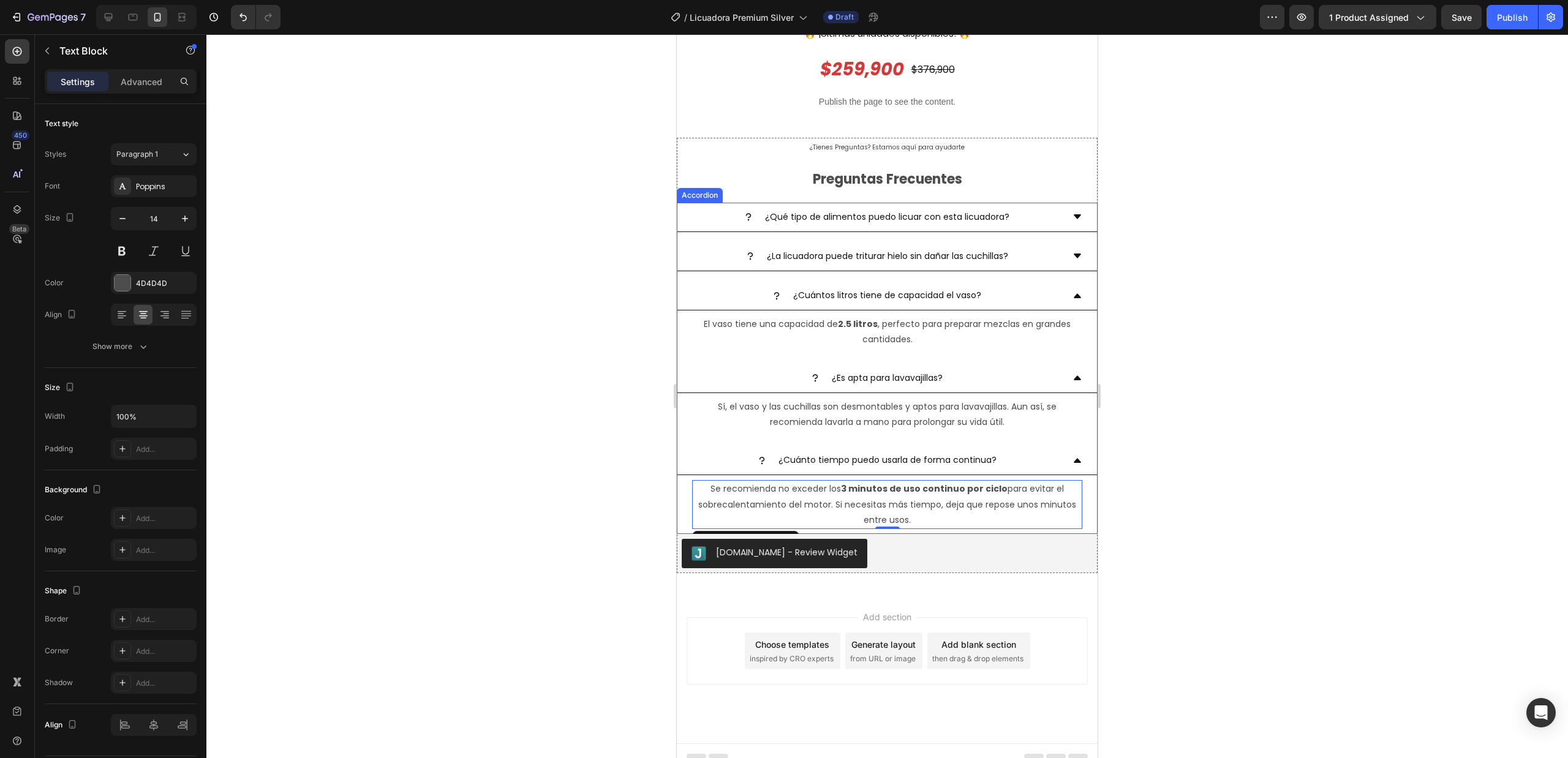
click at [1212, 482] on div at bounding box center [887, 396] width 1362 height 724
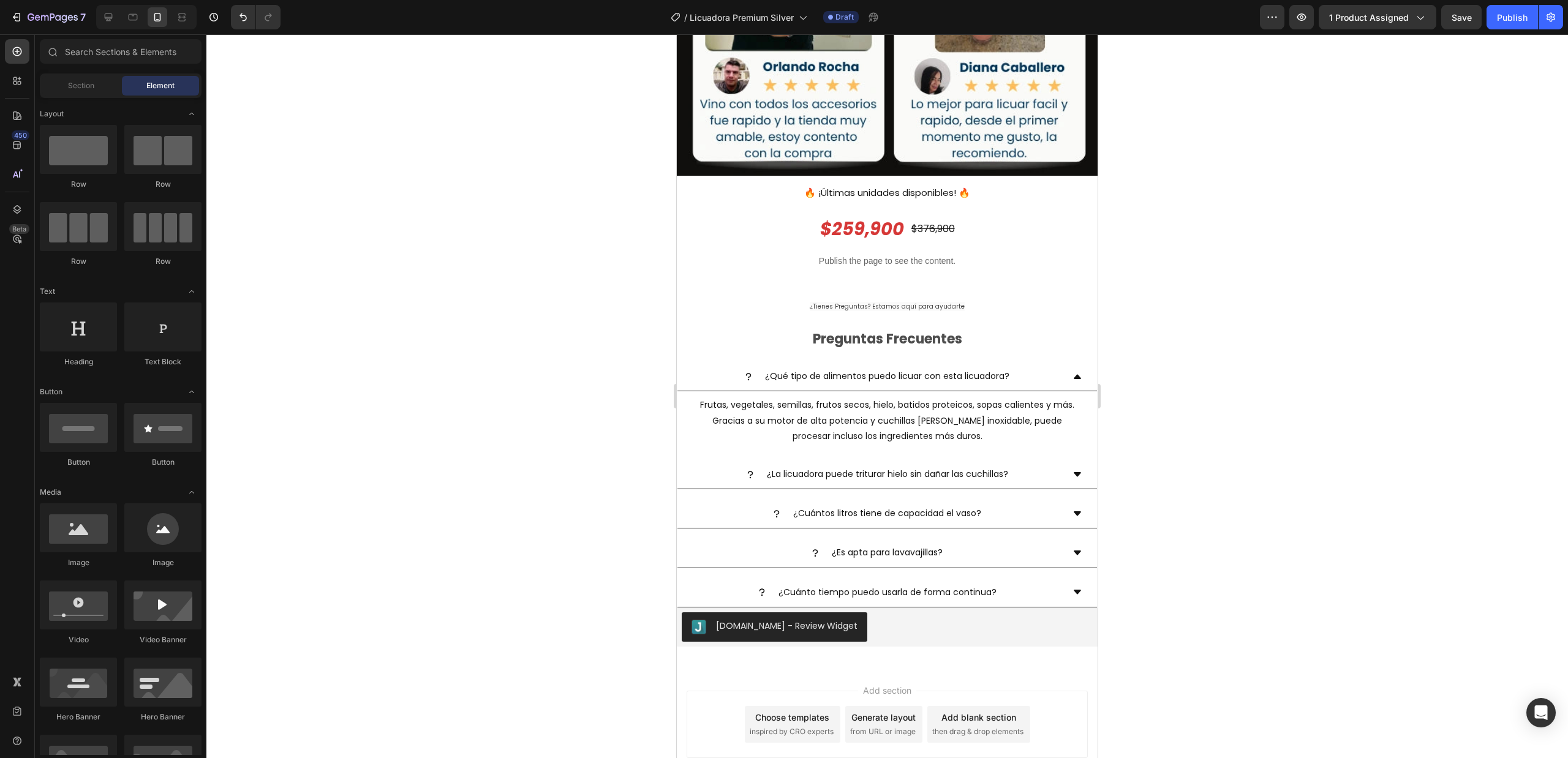
scroll to position [2225, 0]
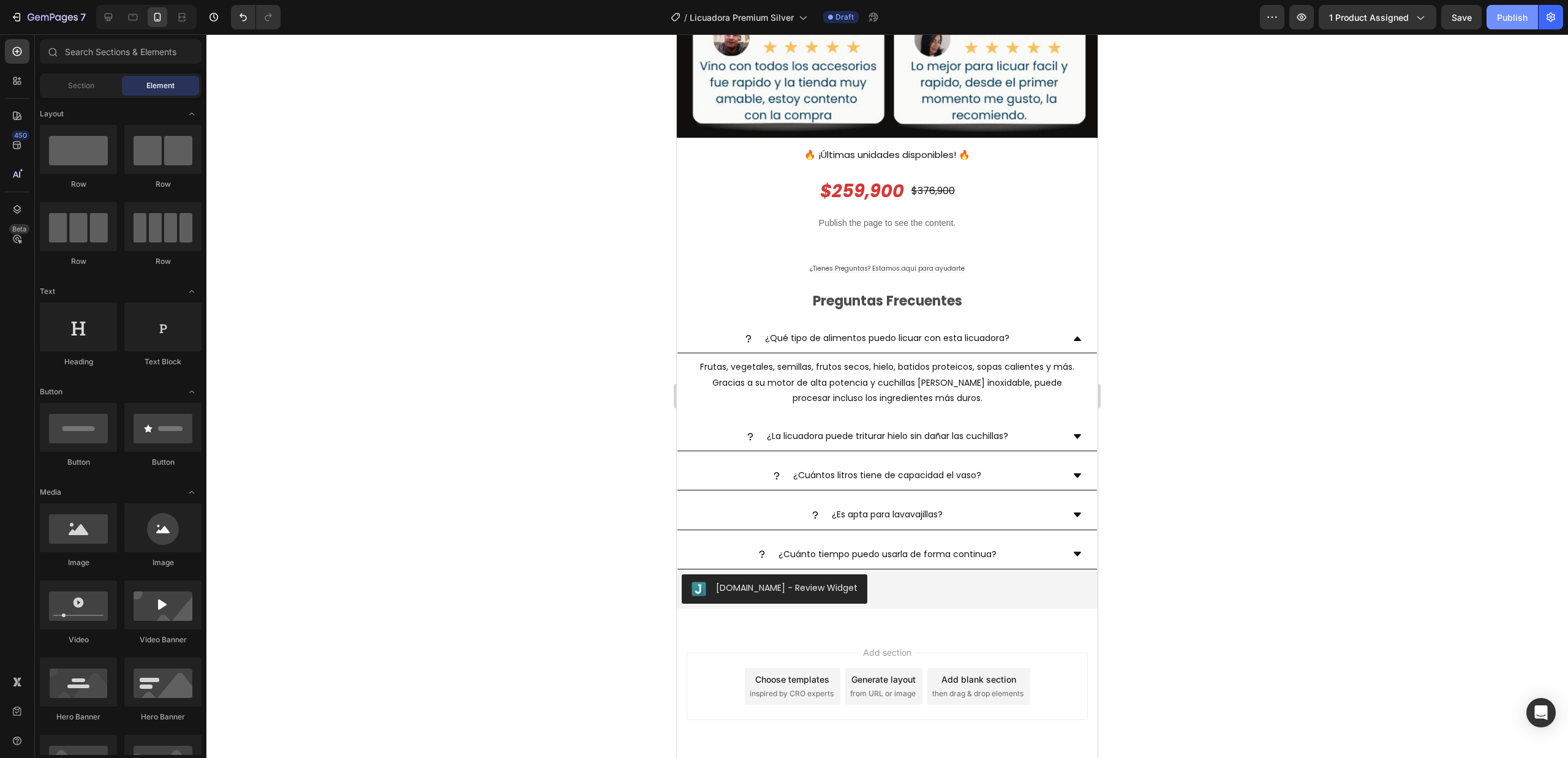
click at [1517, 25] on button "Publish" at bounding box center [1512, 17] width 51 height 25
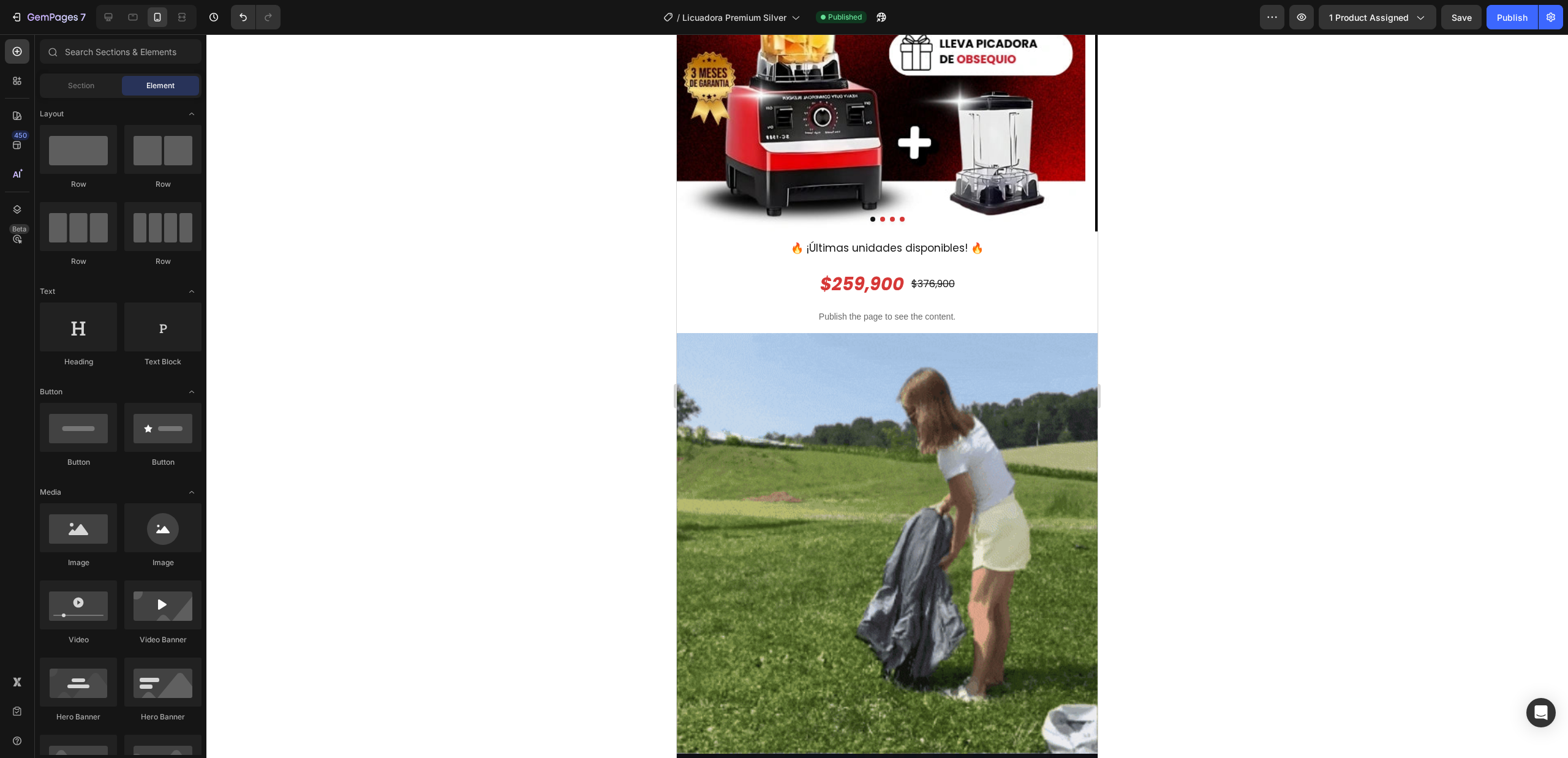
scroll to position [0, 0]
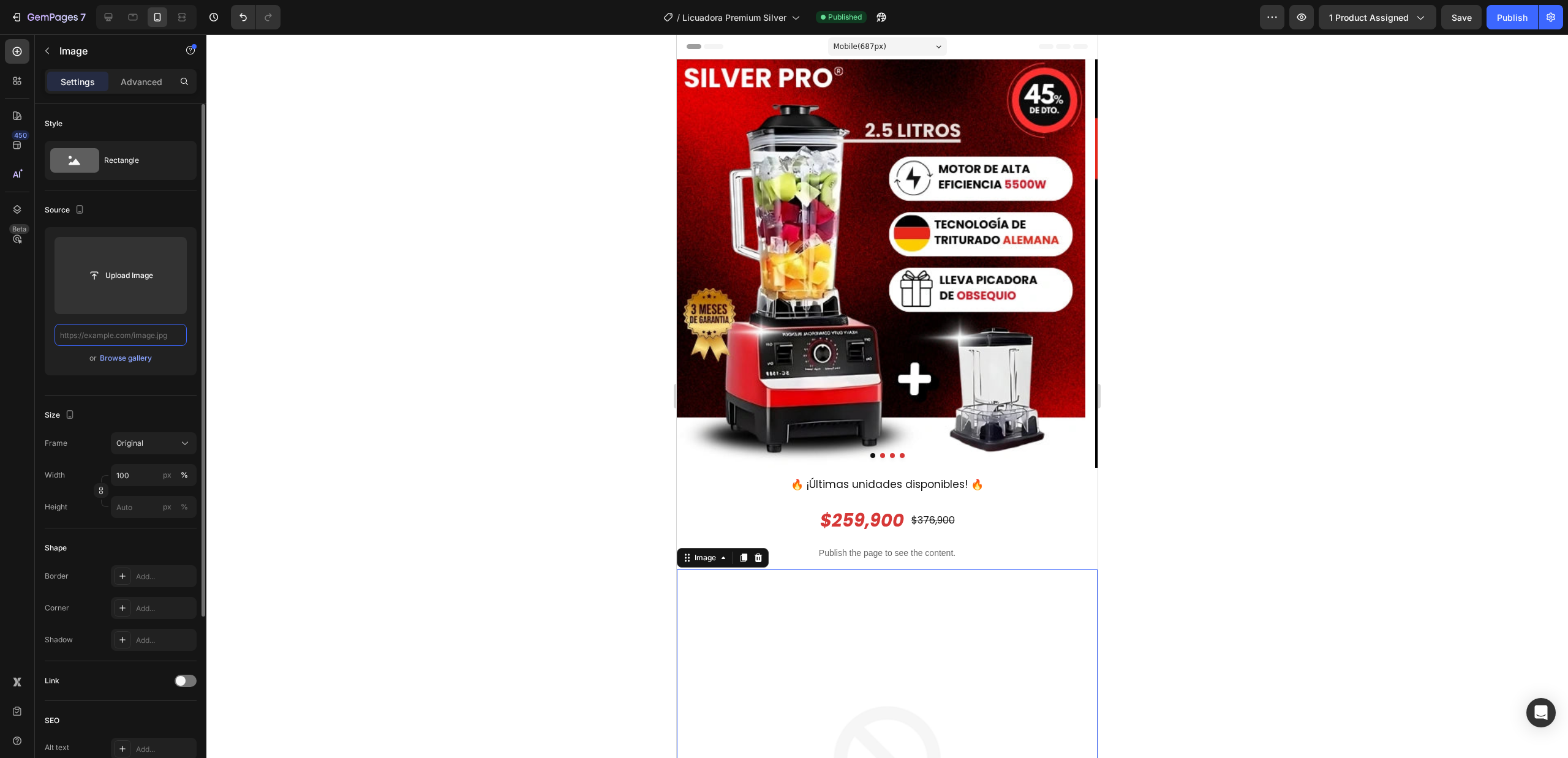
paste input "[URL][DOMAIN_NAME]"
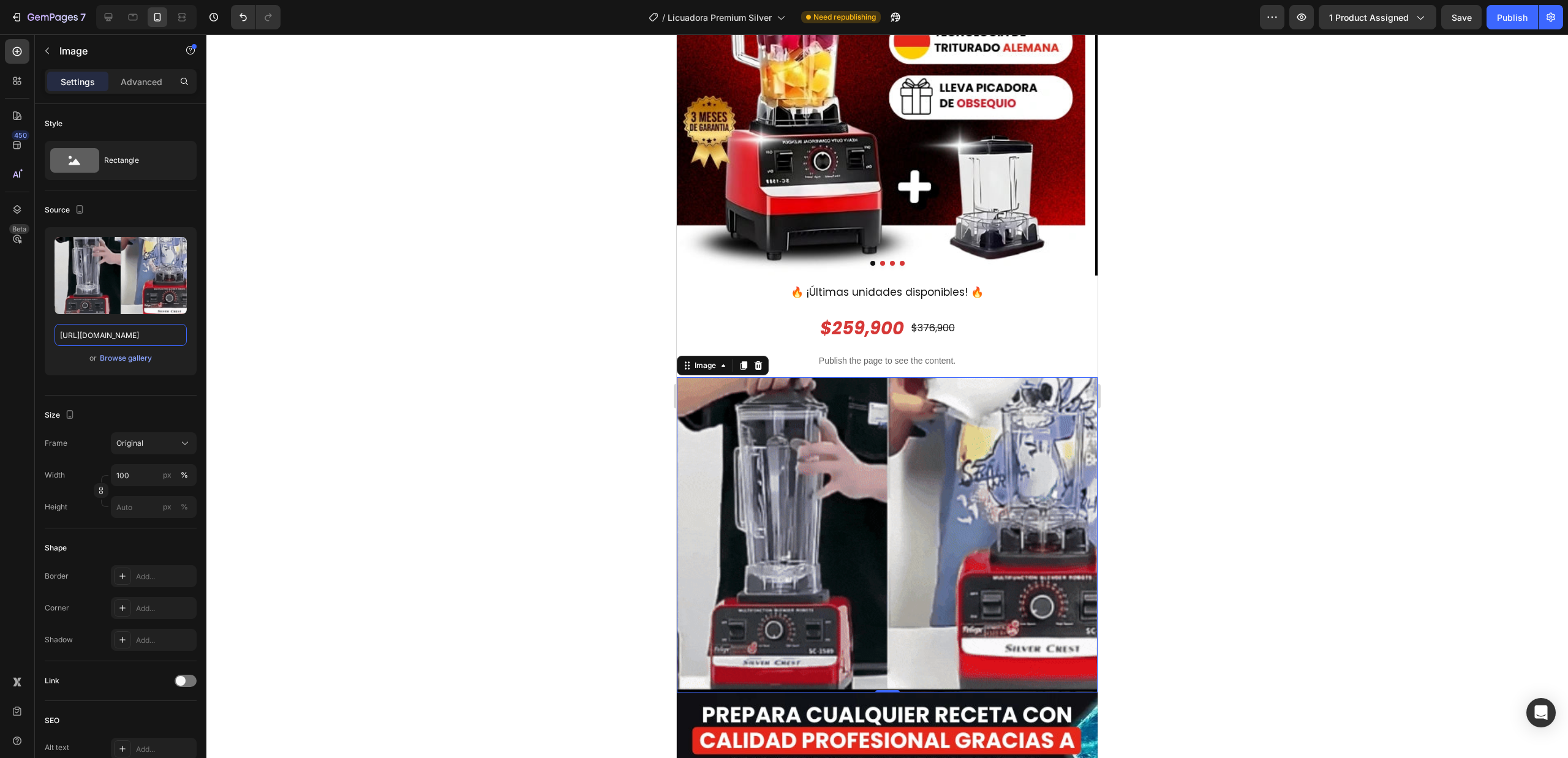
scroll to position [245, 0]
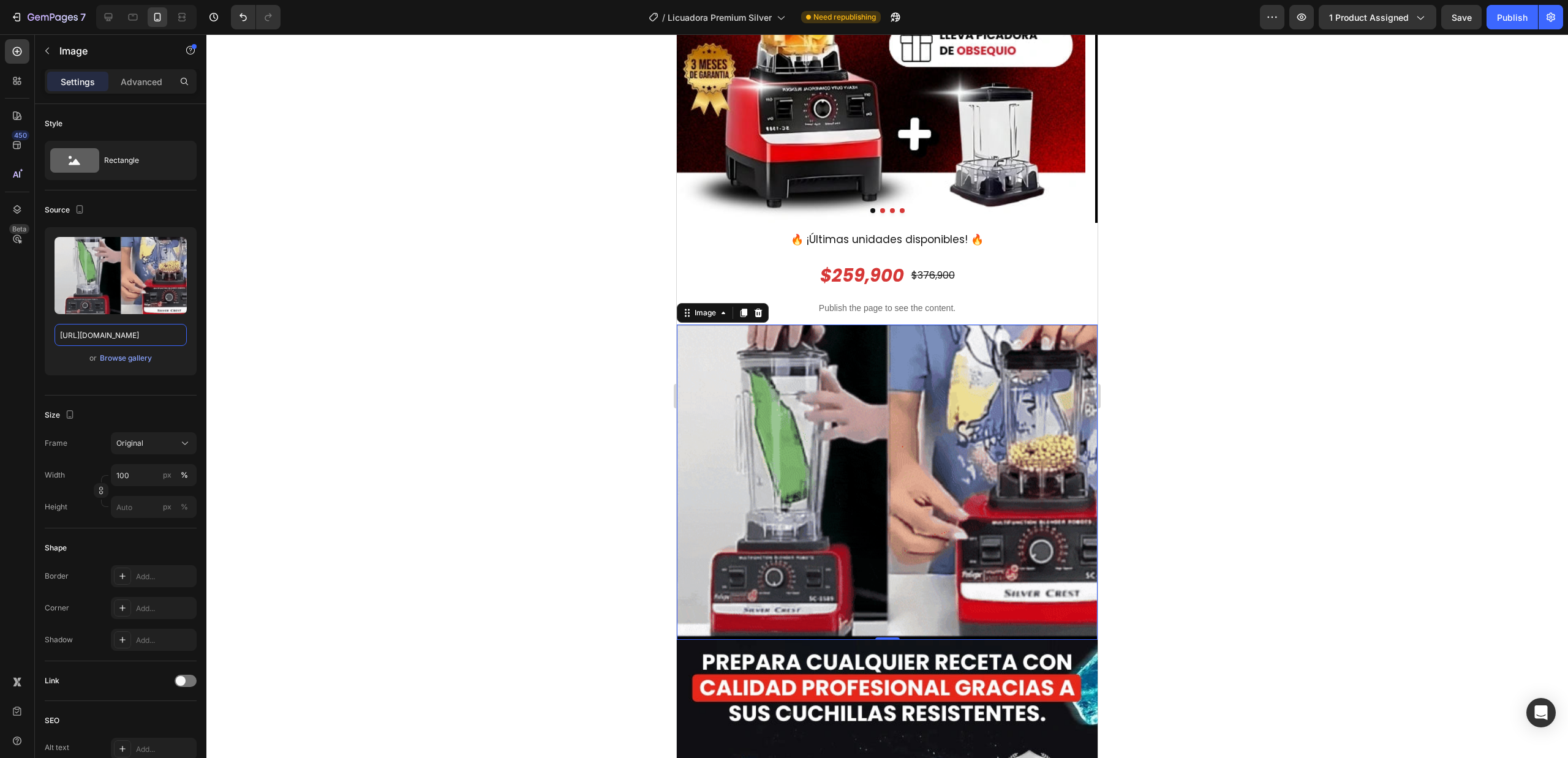
type input "[URL][DOMAIN_NAME]"
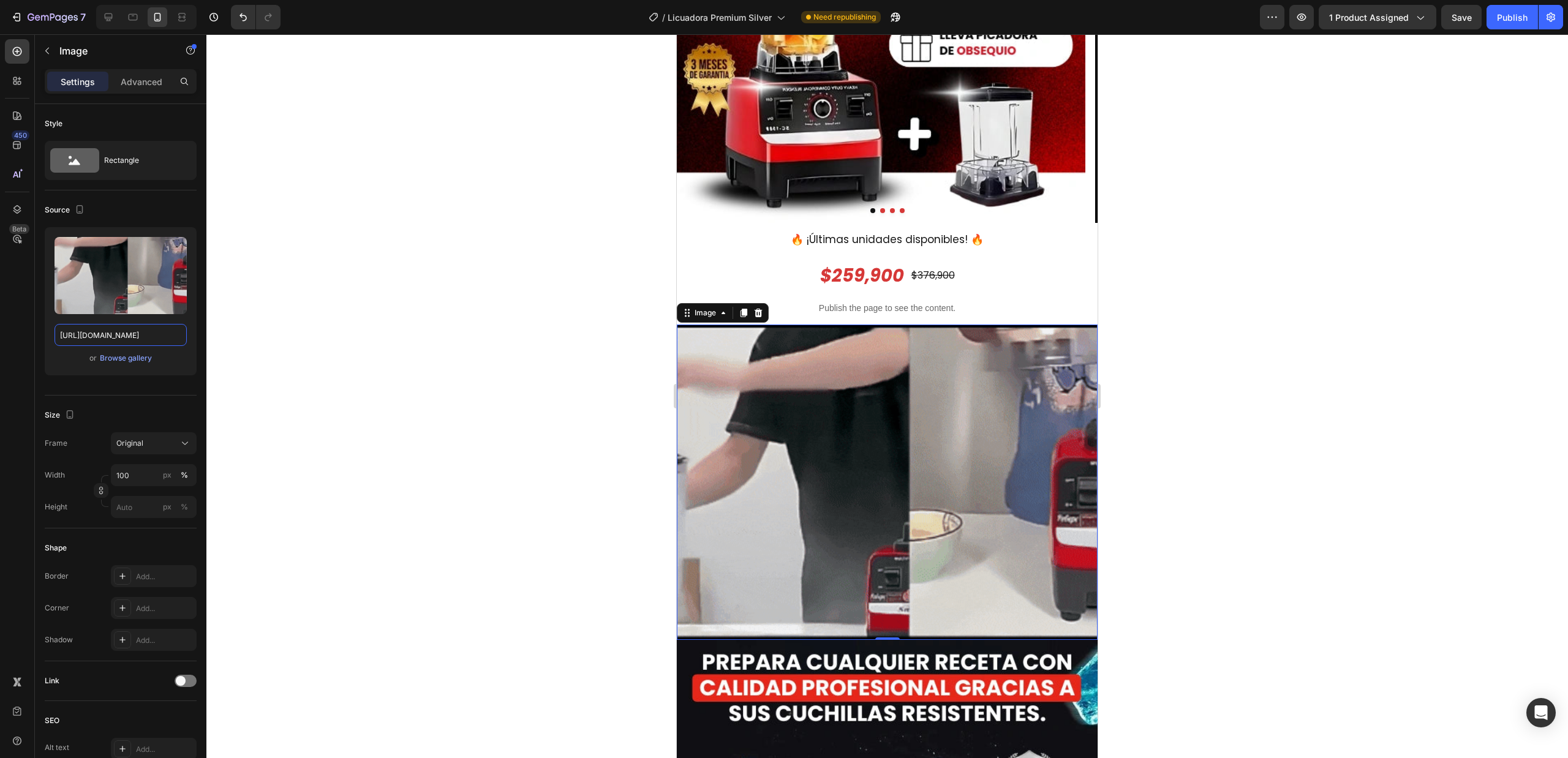
scroll to position [0, 0]
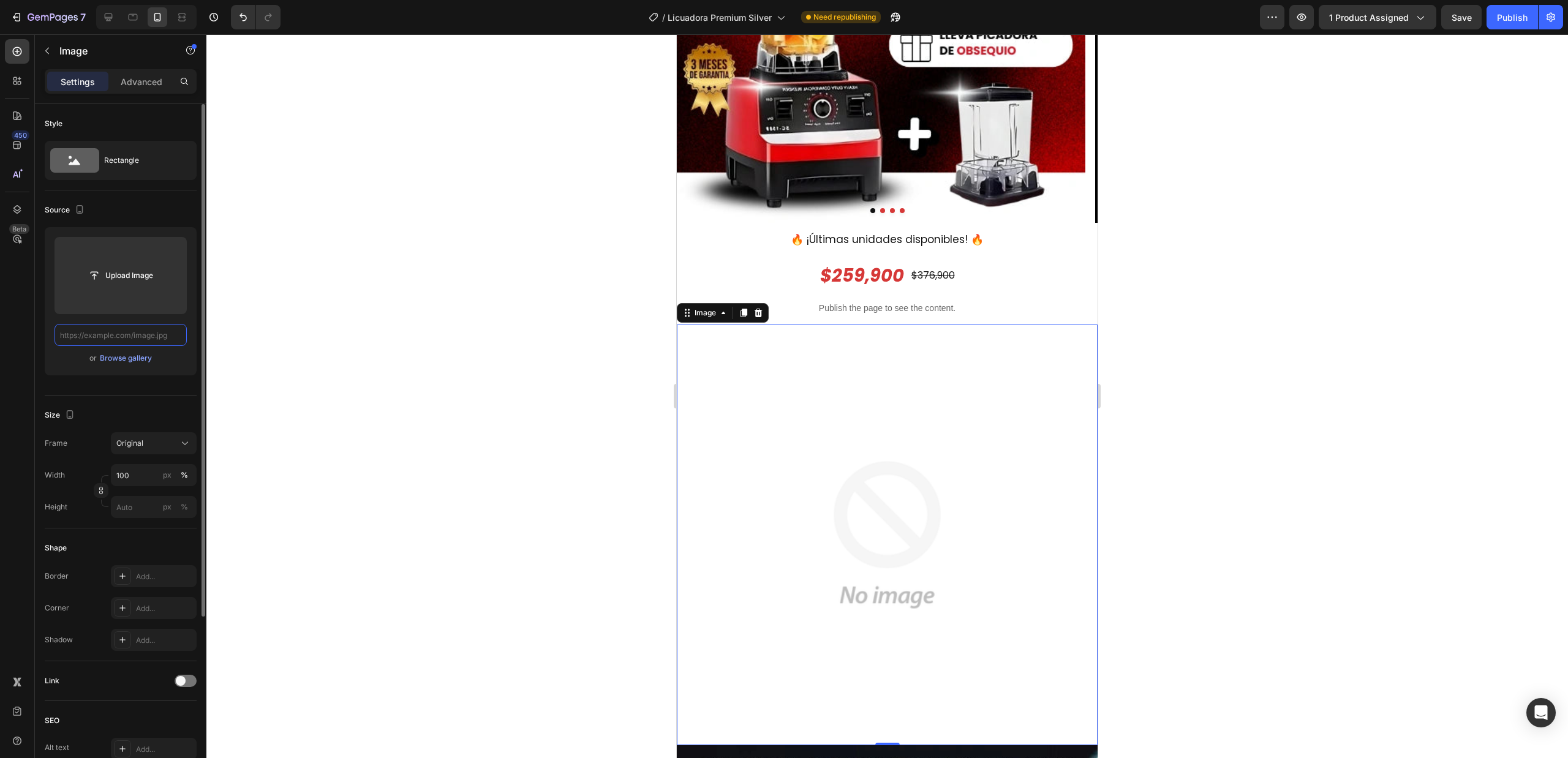
paste input "[URL][DOMAIN_NAME]"
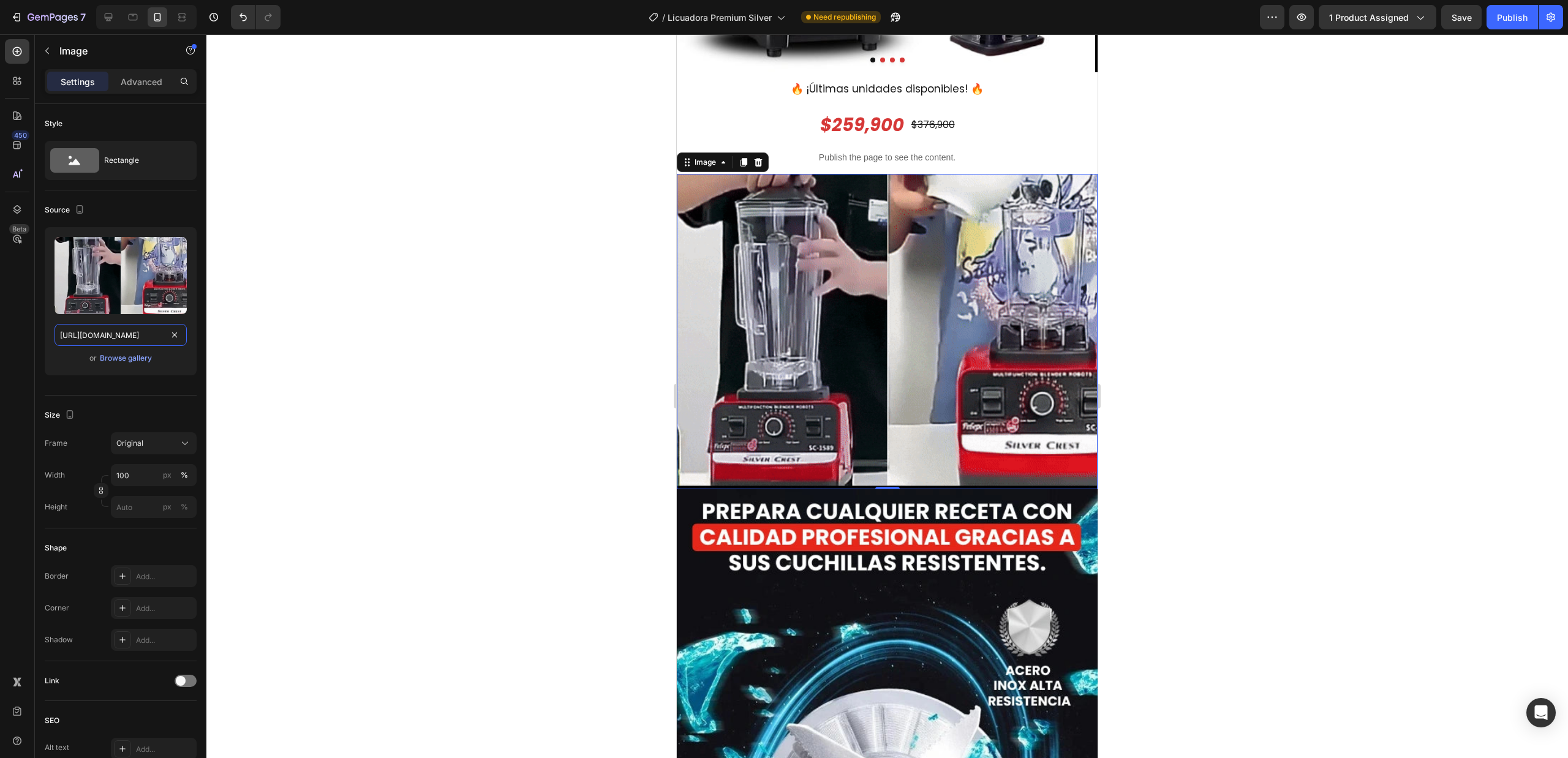
scroll to position [408, 0]
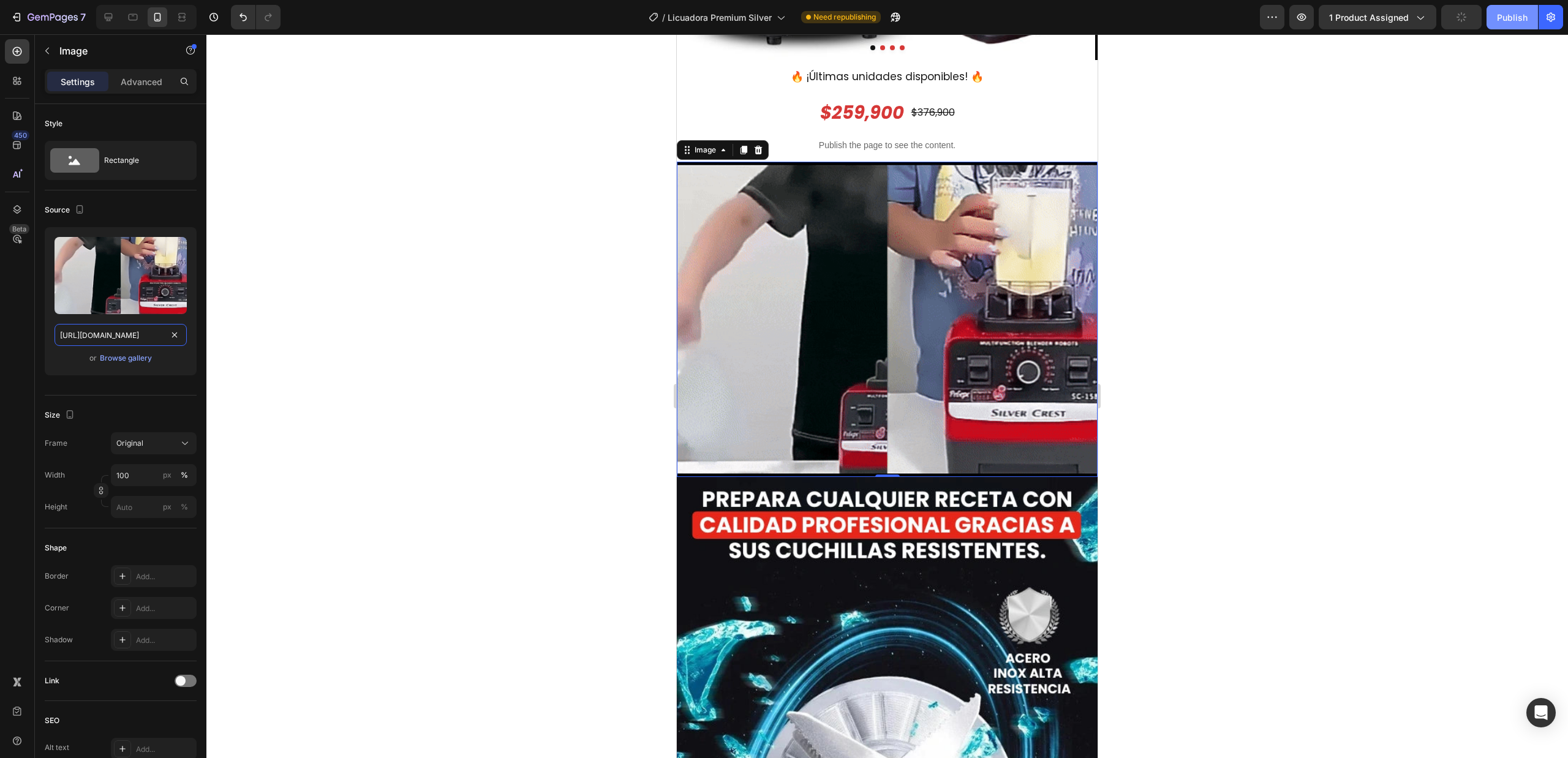
type input "[URL][DOMAIN_NAME]"
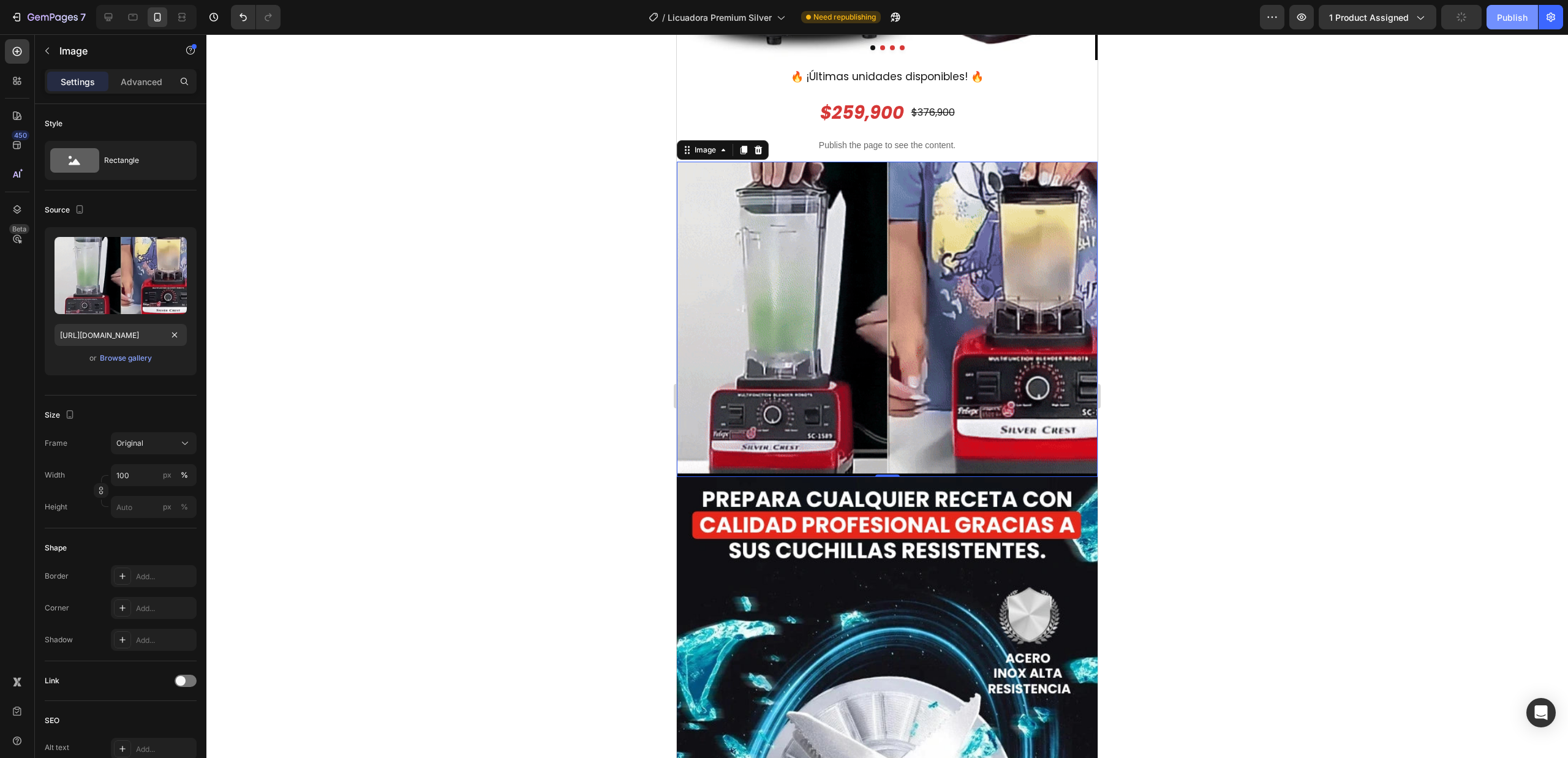
click at [1519, 21] on div "Publish" at bounding box center [1512, 17] width 31 height 13
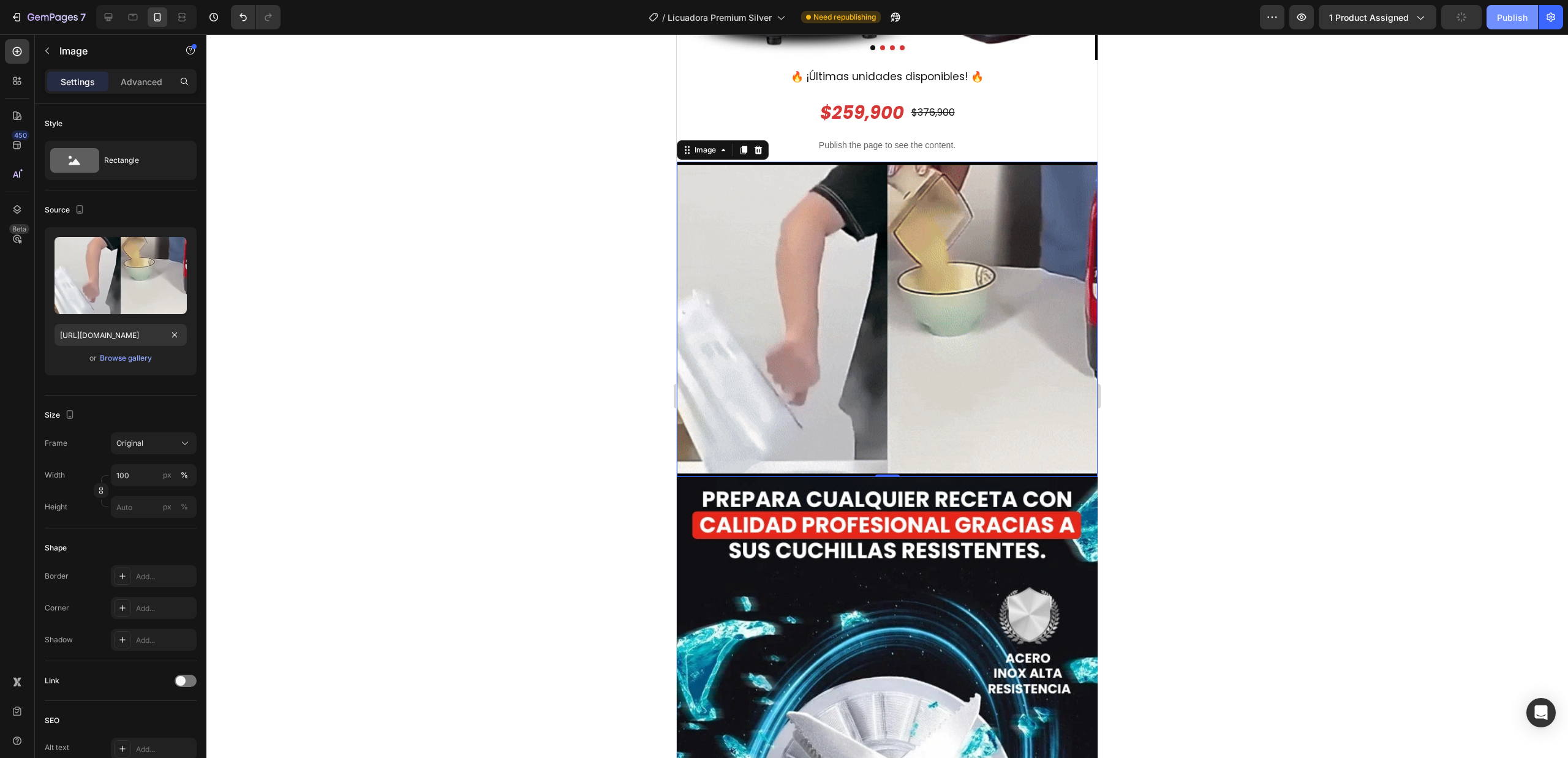
scroll to position [0, 0]
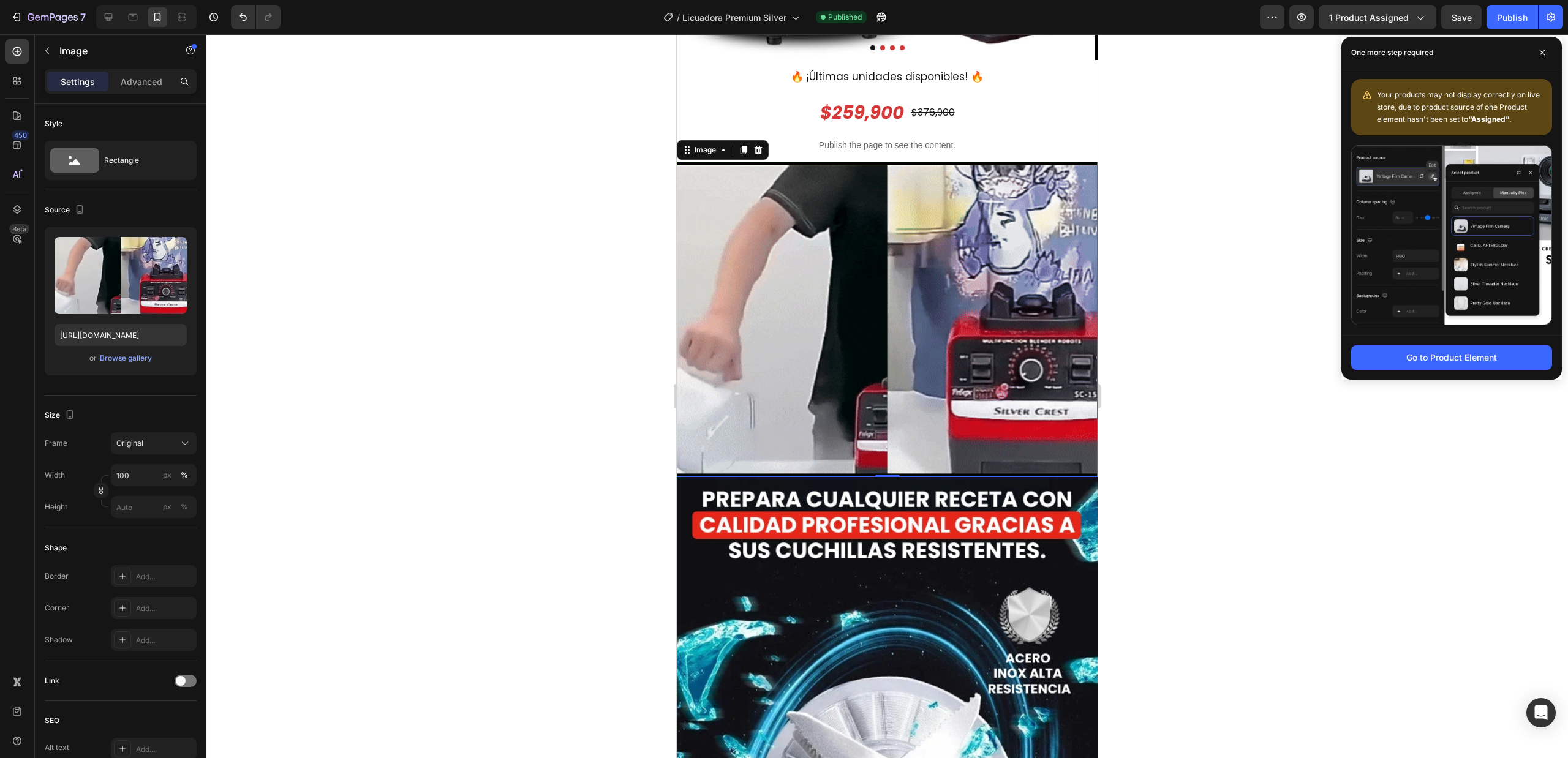
click at [427, 253] on div at bounding box center [887, 396] width 1362 height 724
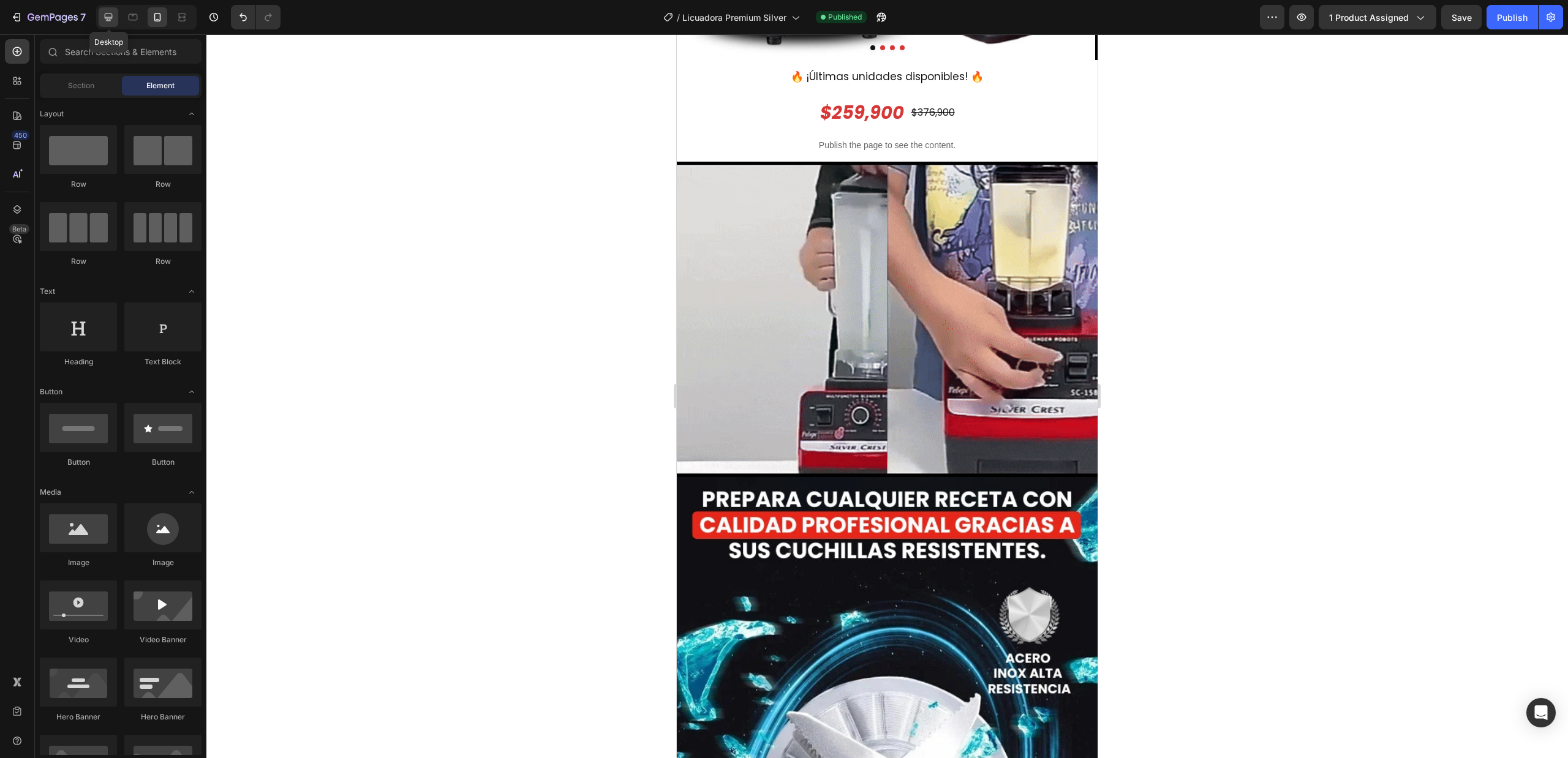
click at [106, 21] on icon at bounding box center [108, 17] width 12 height 12
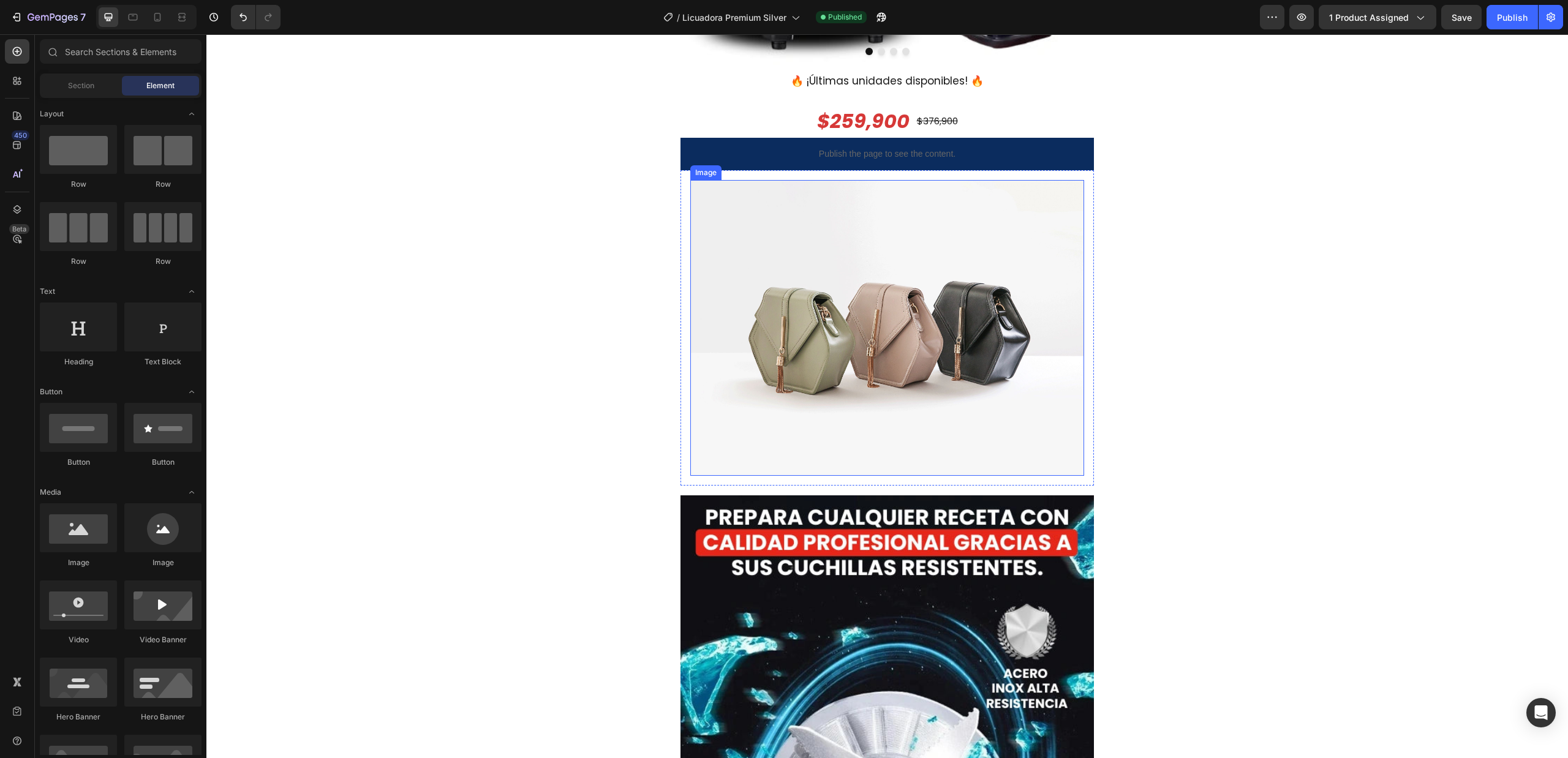
click at [843, 295] on img at bounding box center [888, 327] width 394 height 295
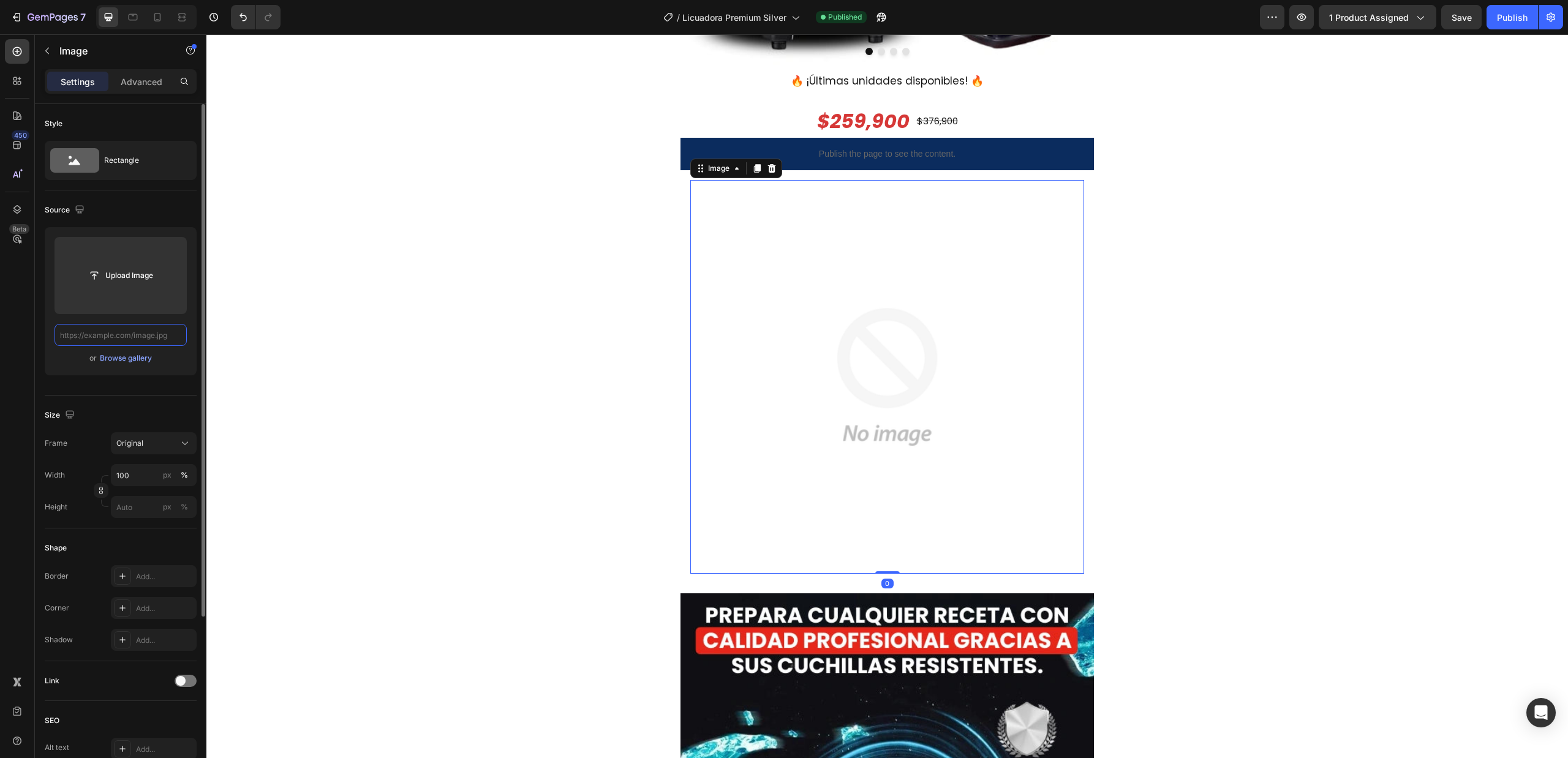
click at [135, 337] on input "text" at bounding box center [121, 335] width 132 height 22
paste input "[URL][DOMAIN_NAME]"
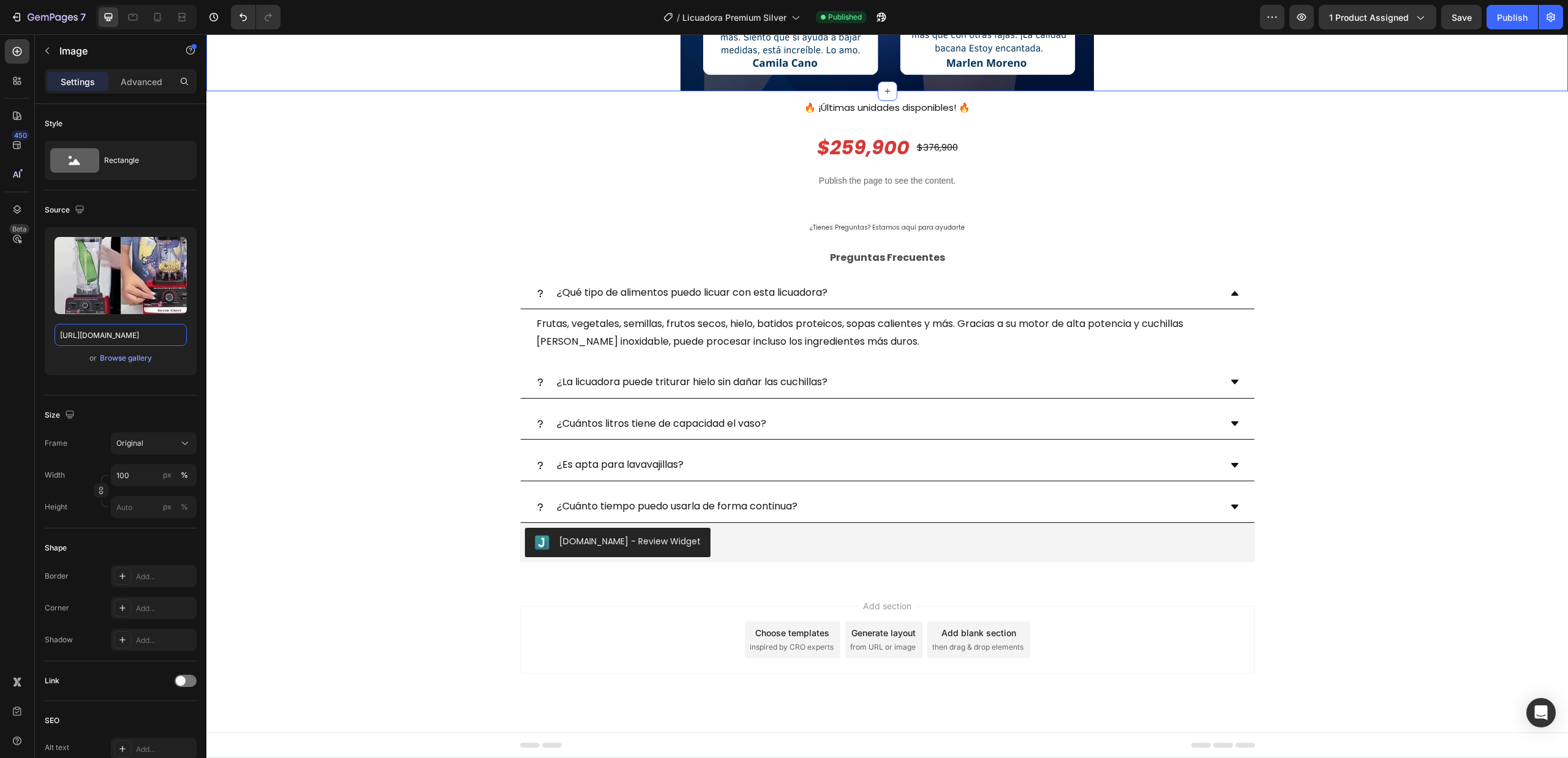
scroll to position [2943, 0]
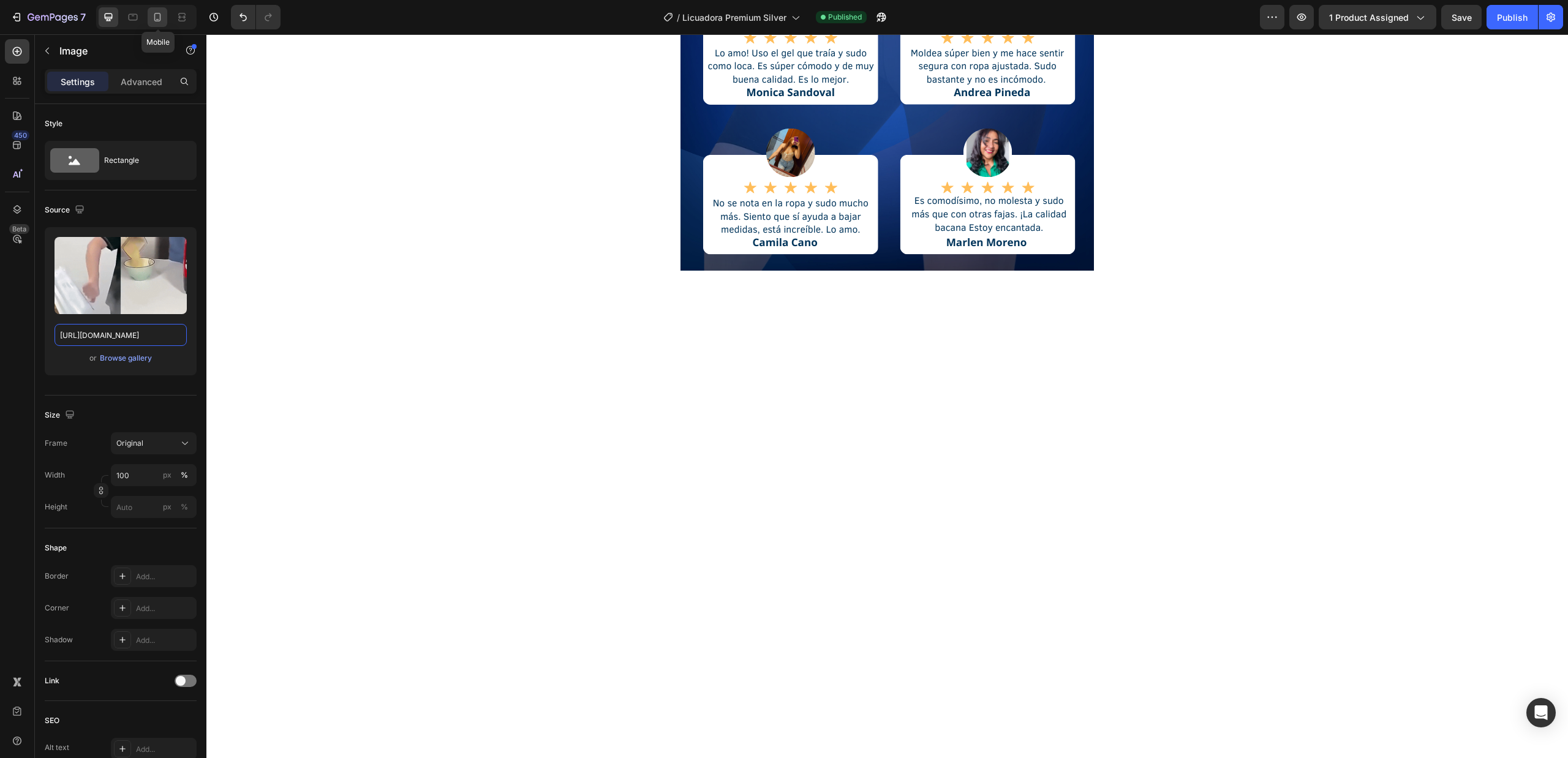
type input "[URL][DOMAIN_NAME]"
click at [147, 21] on div at bounding box center [157, 17] width 20 height 20
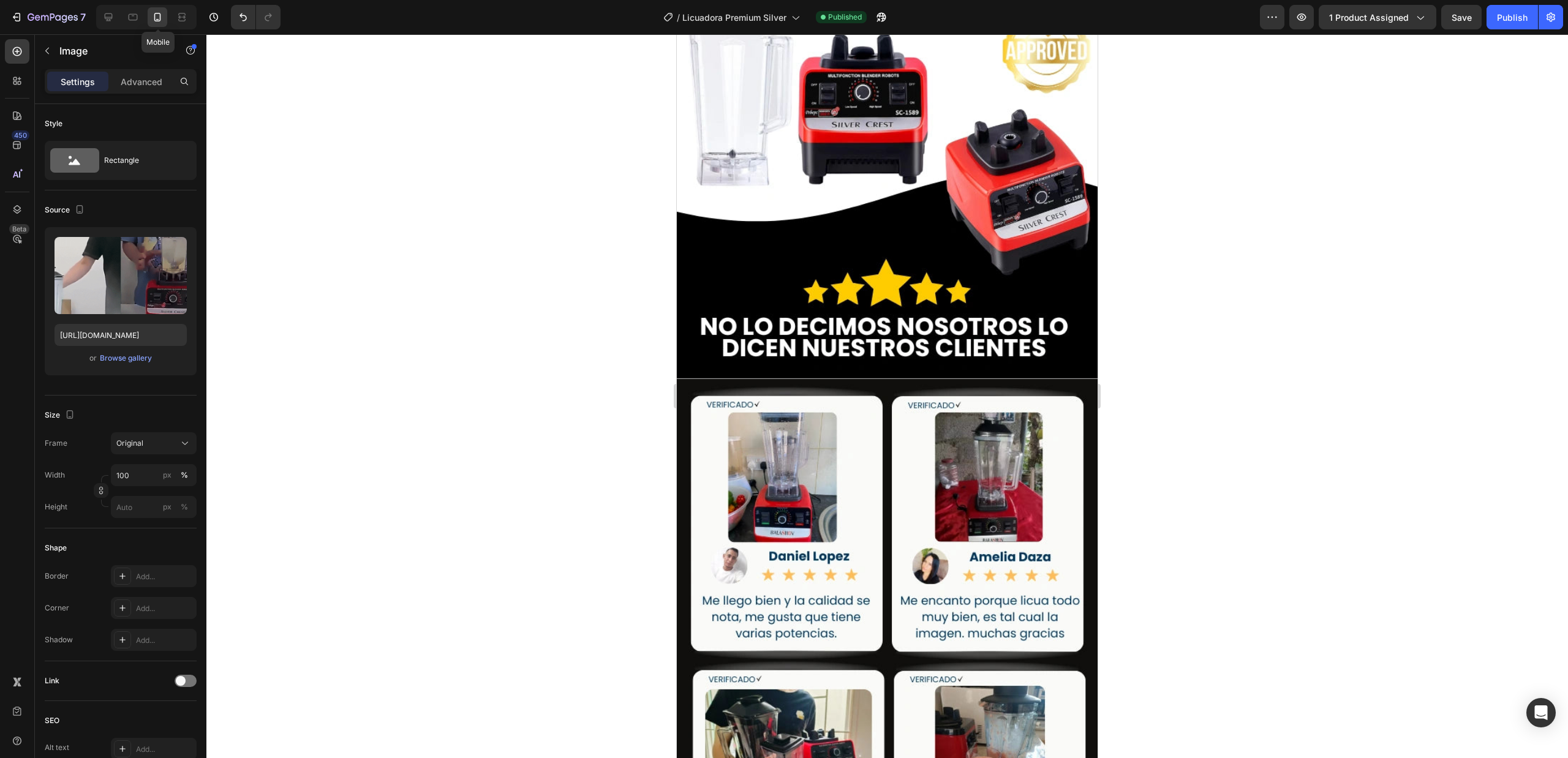
scroll to position [2695, 0]
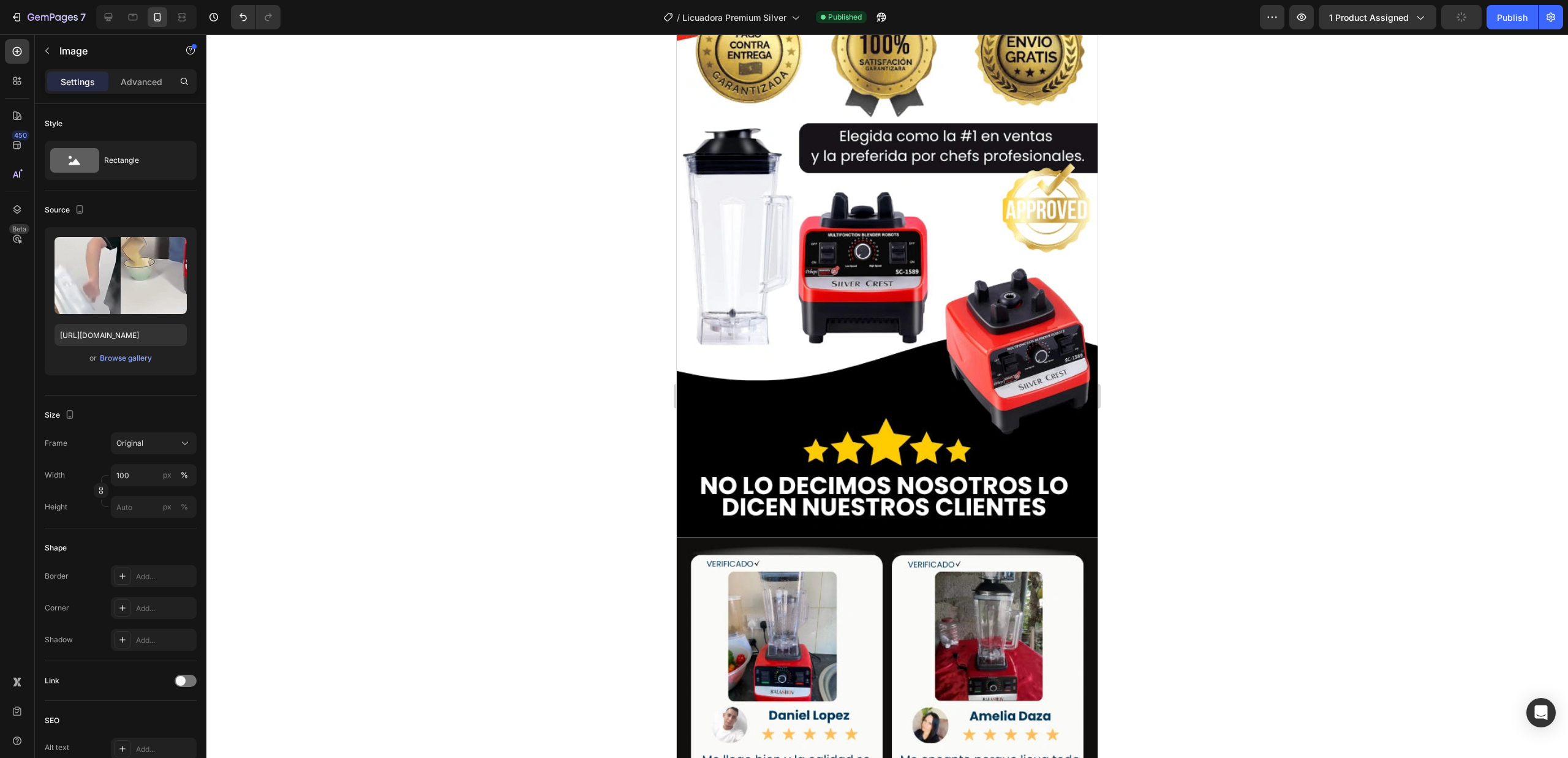
click at [1475, 88] on div at bounding box center [887, 396] width 1362 height 724
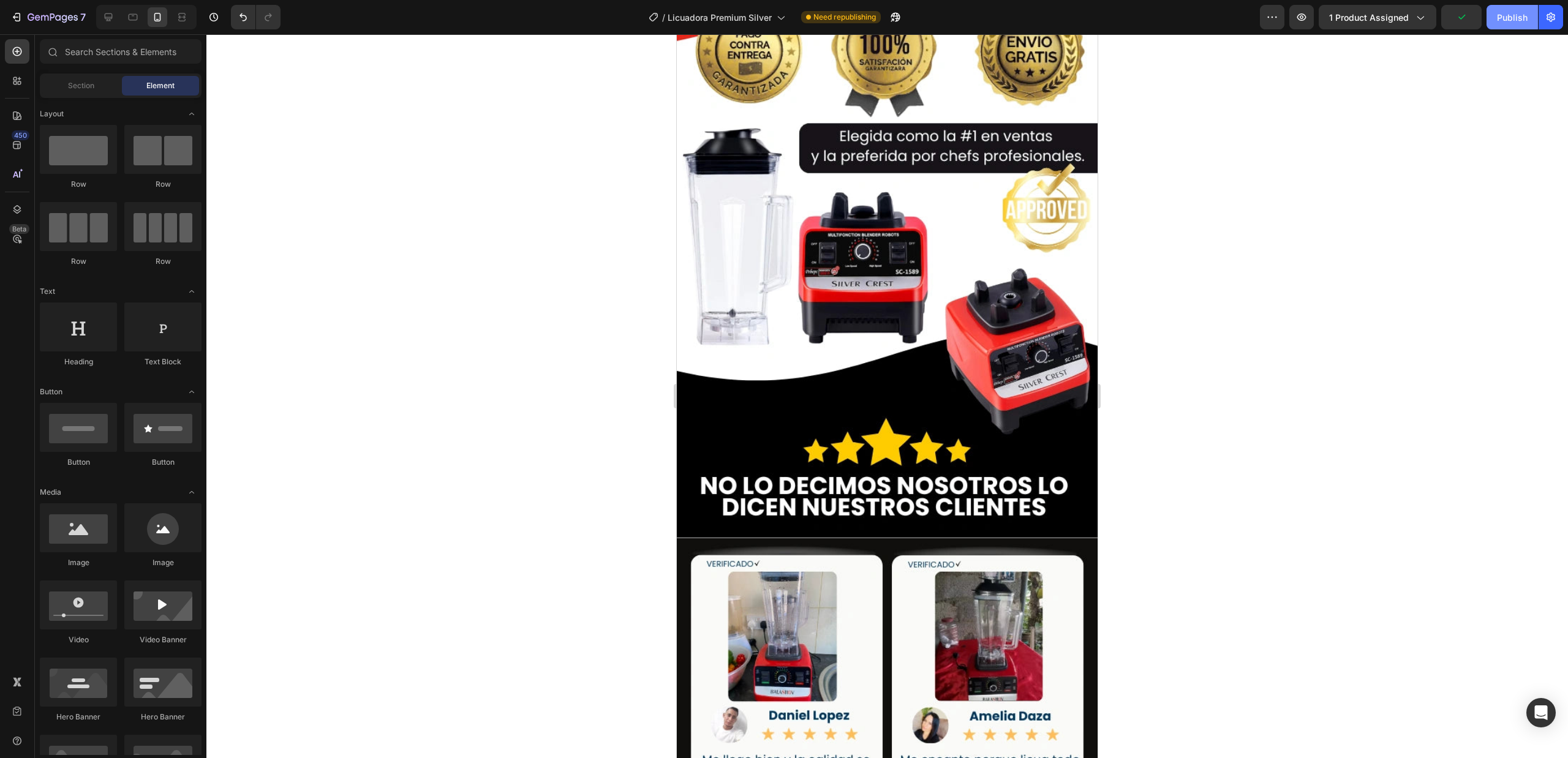
click at [1520, 18] on div "Publish" at bounding box center [1512, 17] width 31 height 13
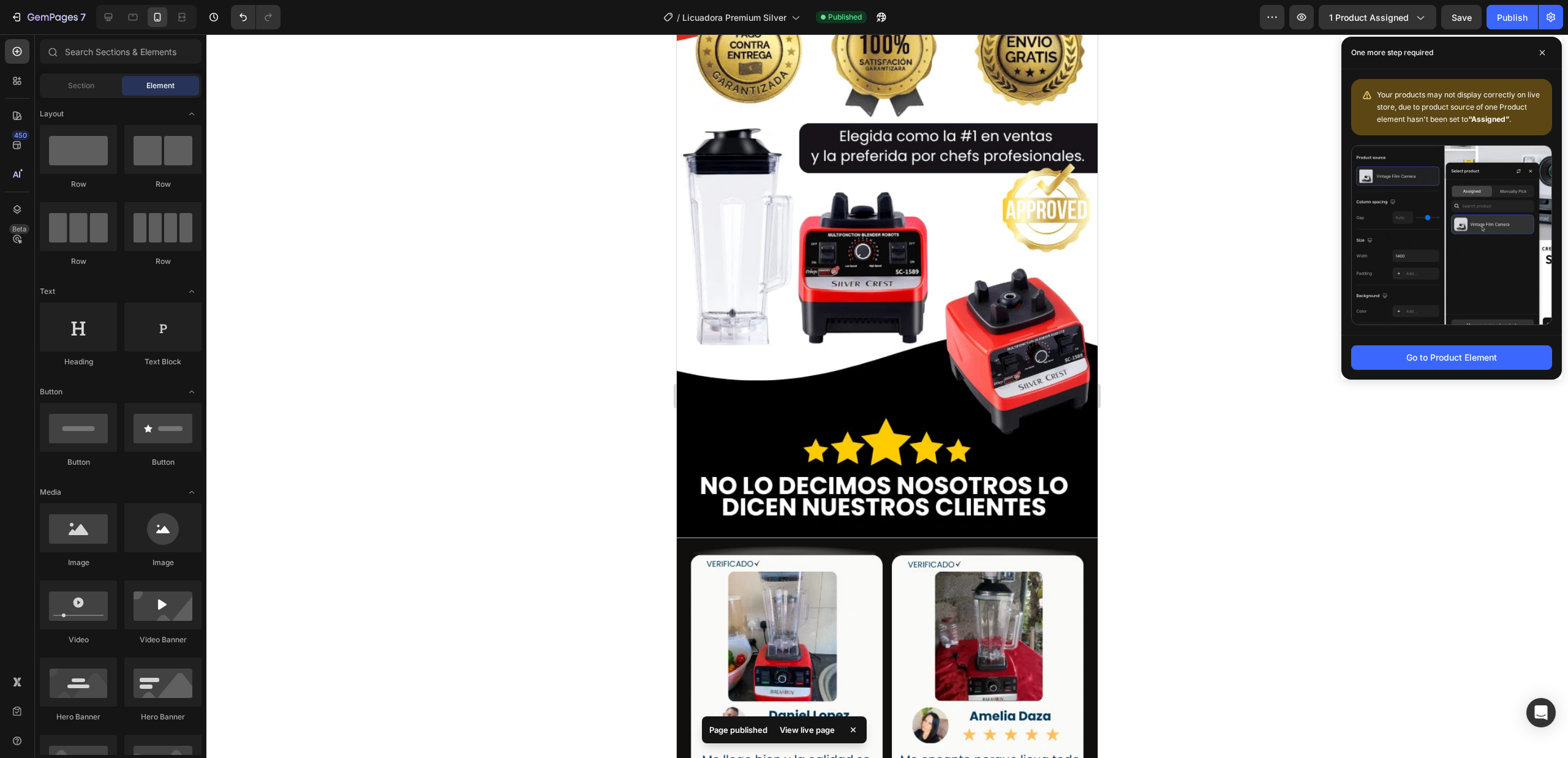
click at [1291, 128] on div at bounding box center [887, 396] width 1362 height 724
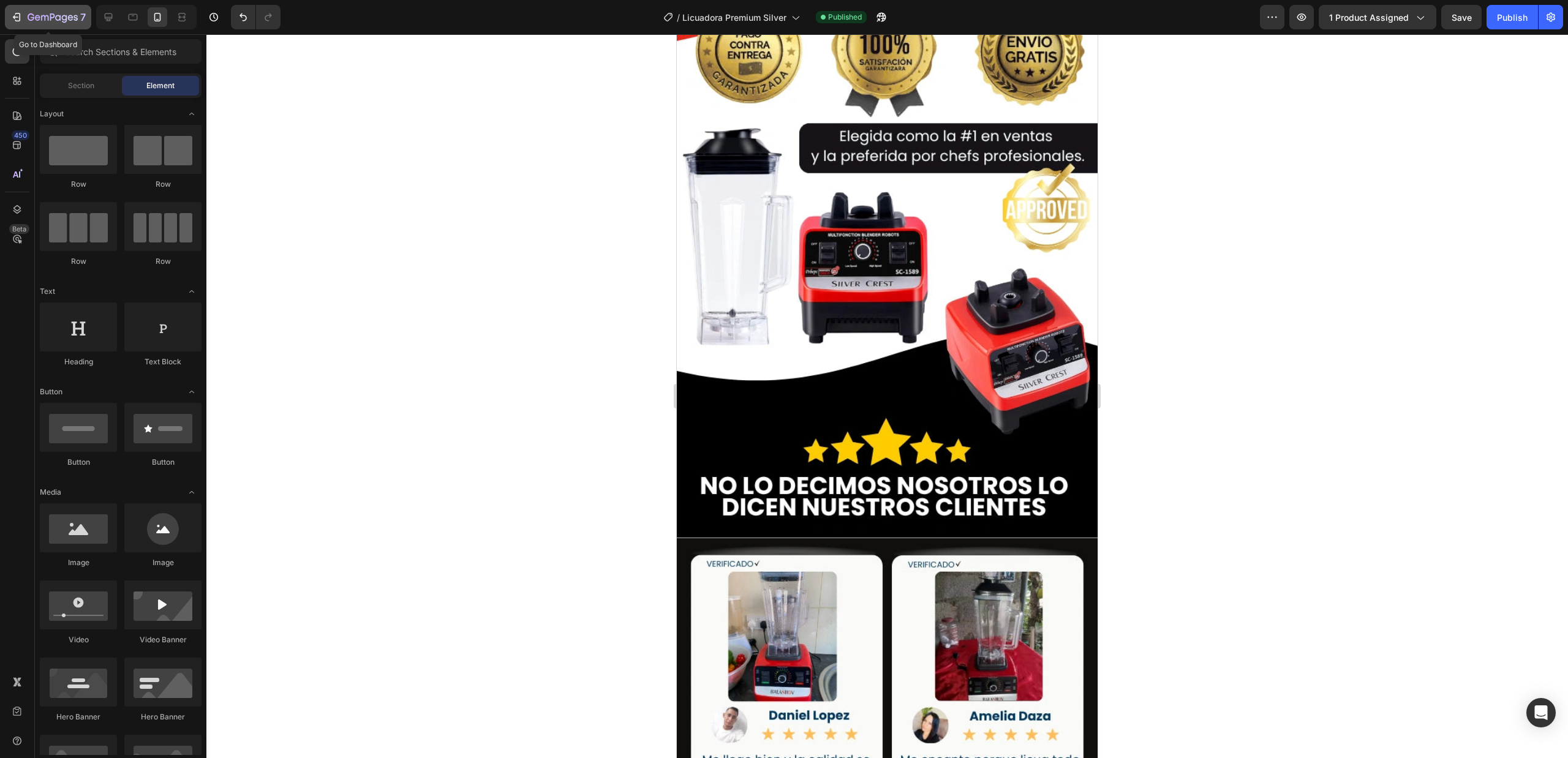
click at [22, 15] on div "7" at bounding box center [48, 16] width 75 height 15
